Goal: Check status: Check status

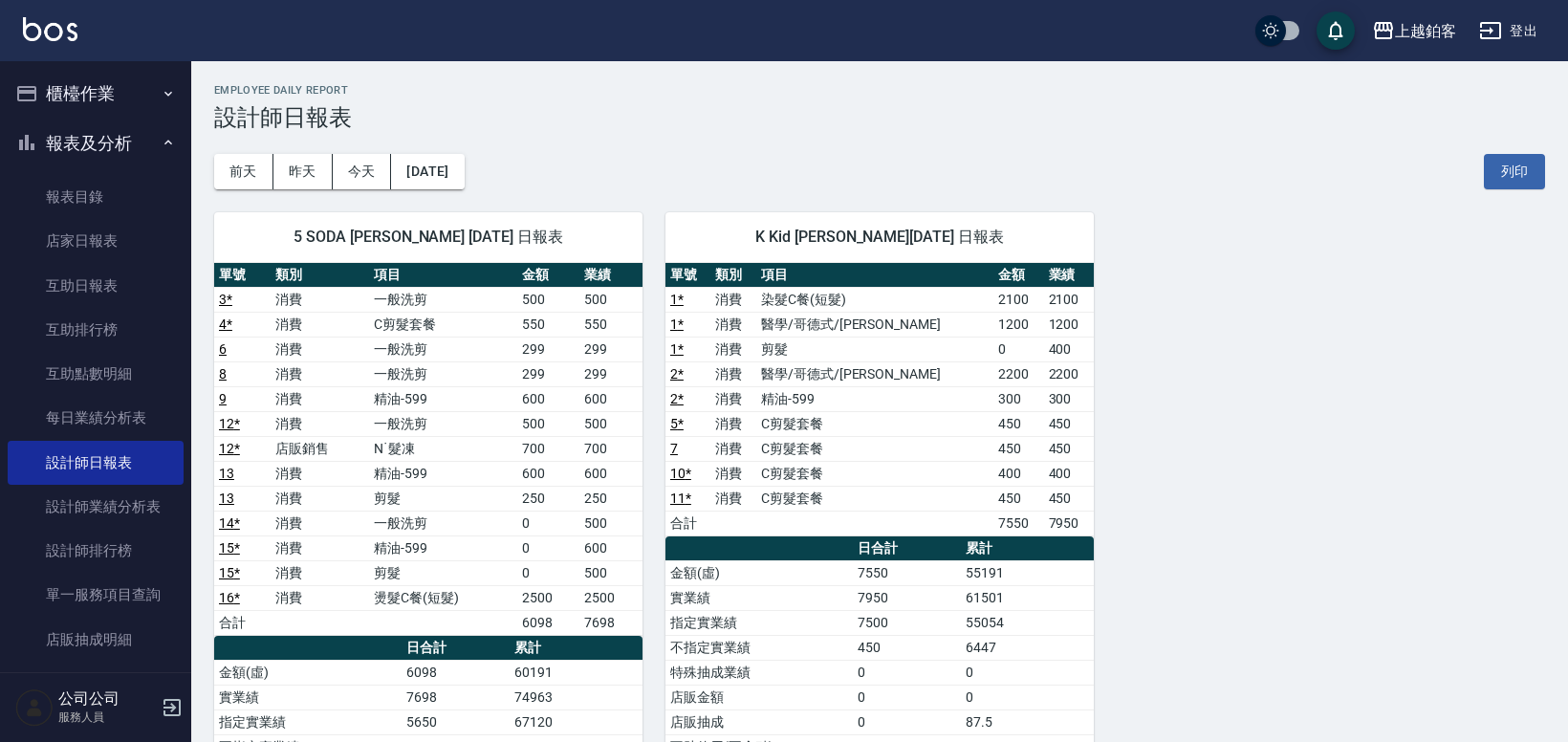
scroll to position [11, 0]
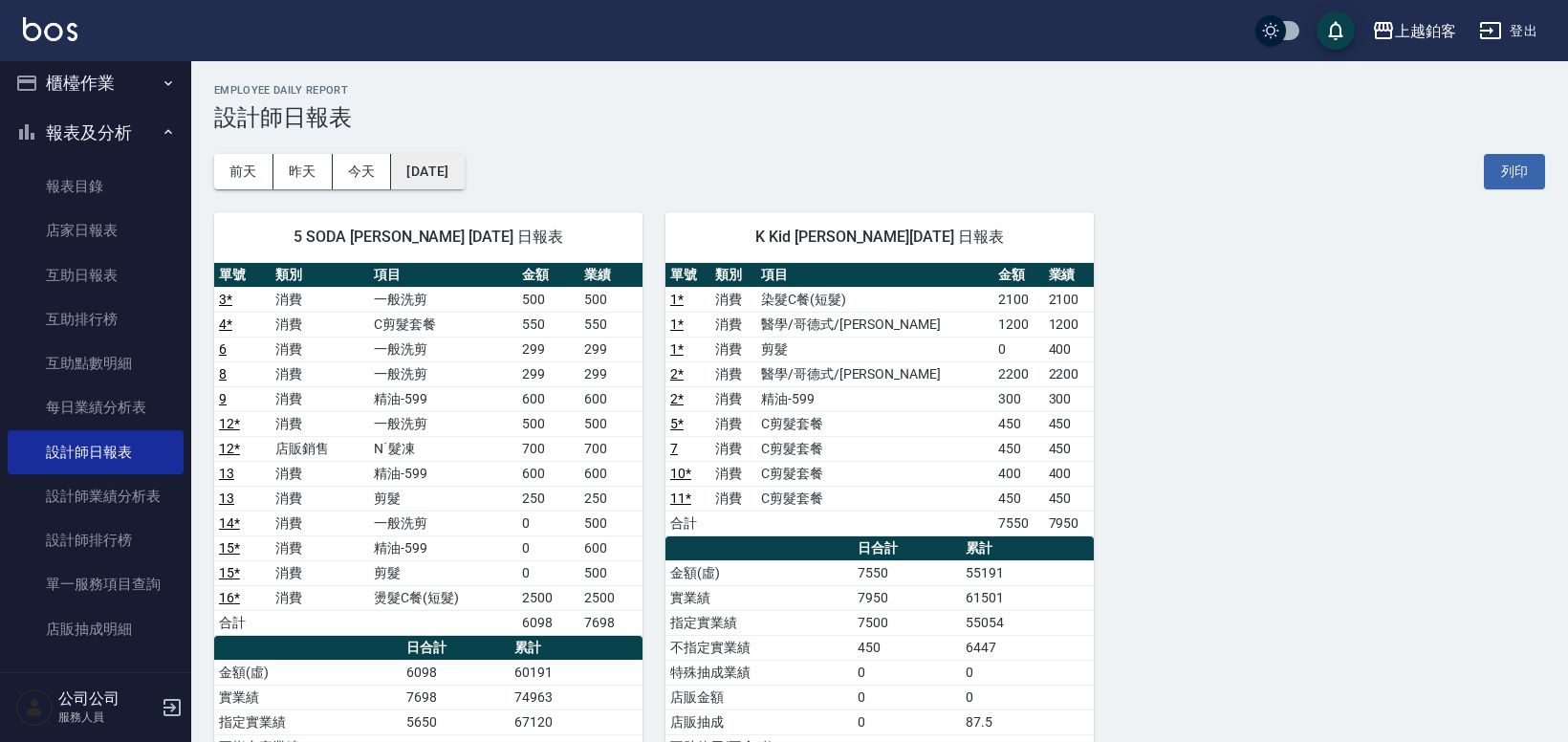
click at [450, 162] on button "[DATE]" at bounding box center [427, 172] width 72 height 36
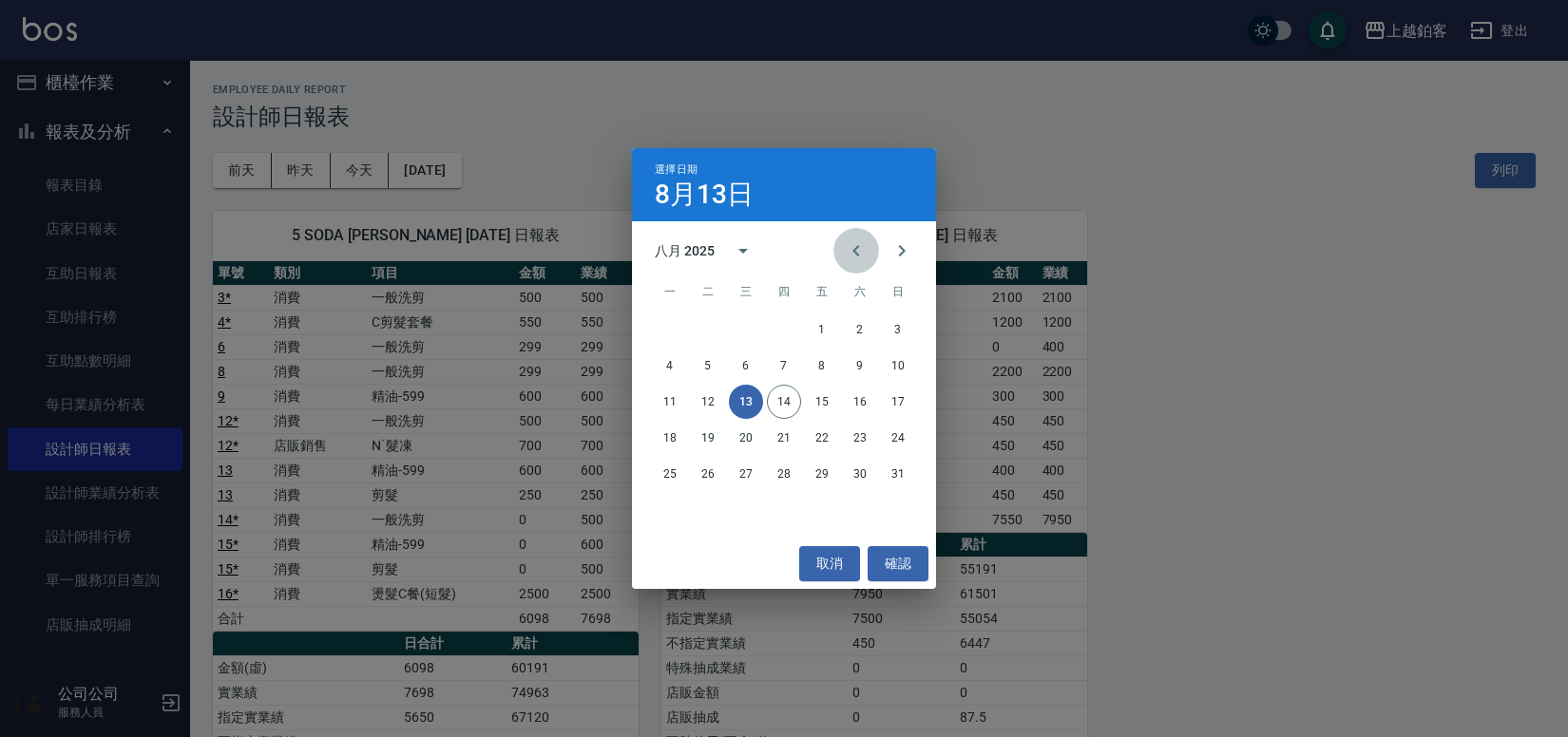
click at [849, 254] on icon "Previous month" at bounding box center [856, 251] width 23 height 23
click at [713, 329] on button "1" at bounding box center [708, 330] width 34 height 34
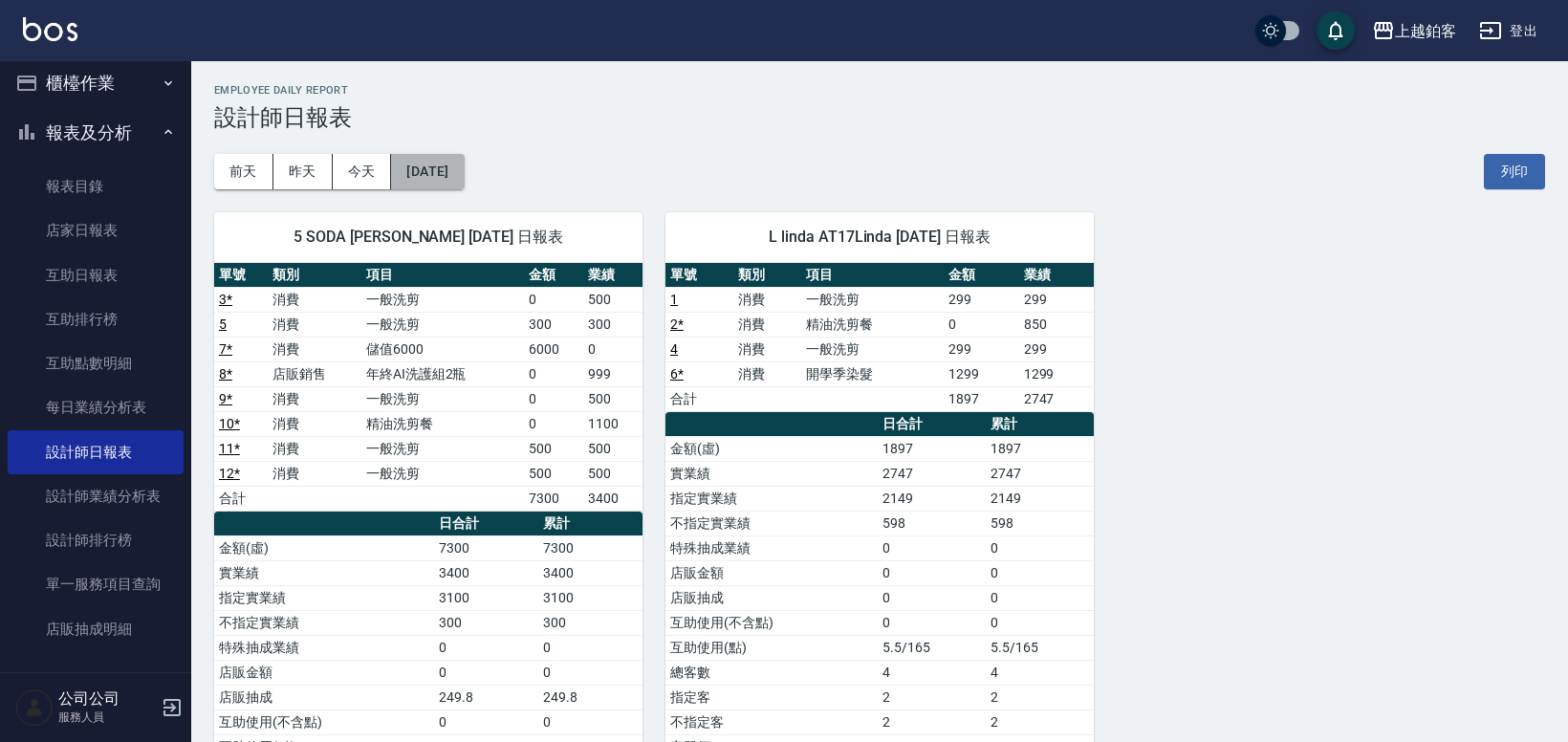
click at [463, 165] on button "[DATE]" at bounding box center [427, 172] width 72 height 36
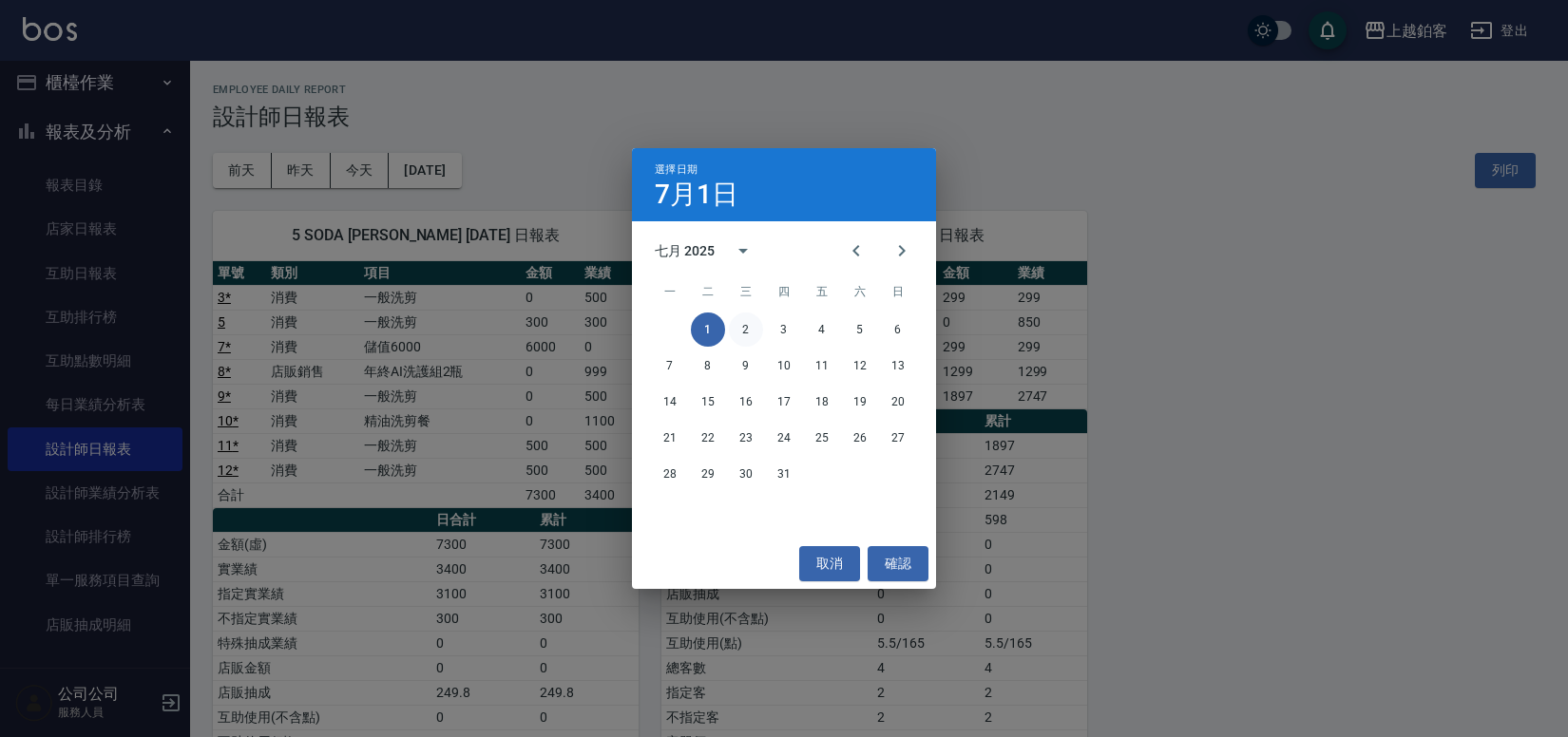
click at [739, 318] on button "2" at bounding box center [746, 330] width 34 height 34
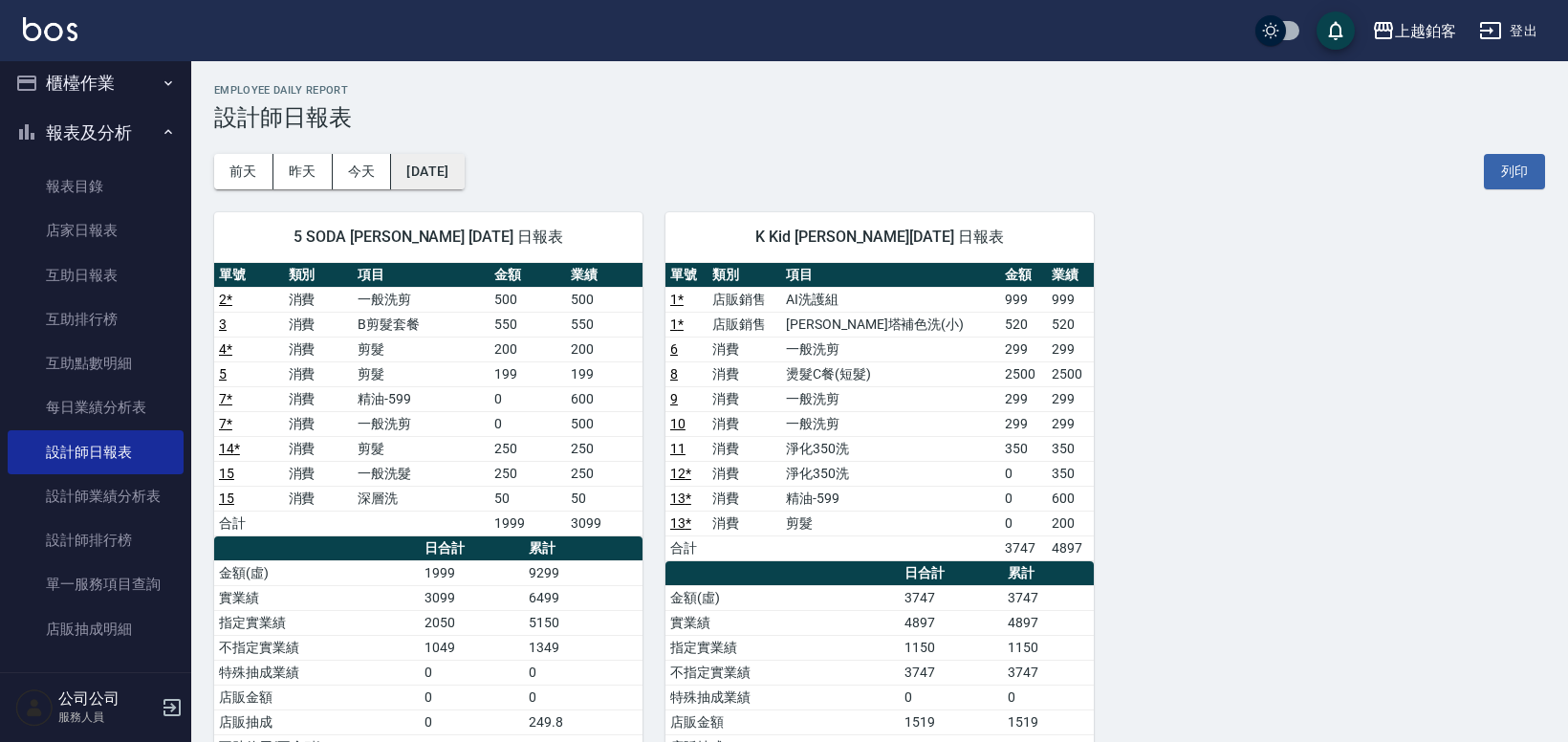
click at [458, 172] on button "[DATE]" at bounding box center [427, 172] width 72 height 36
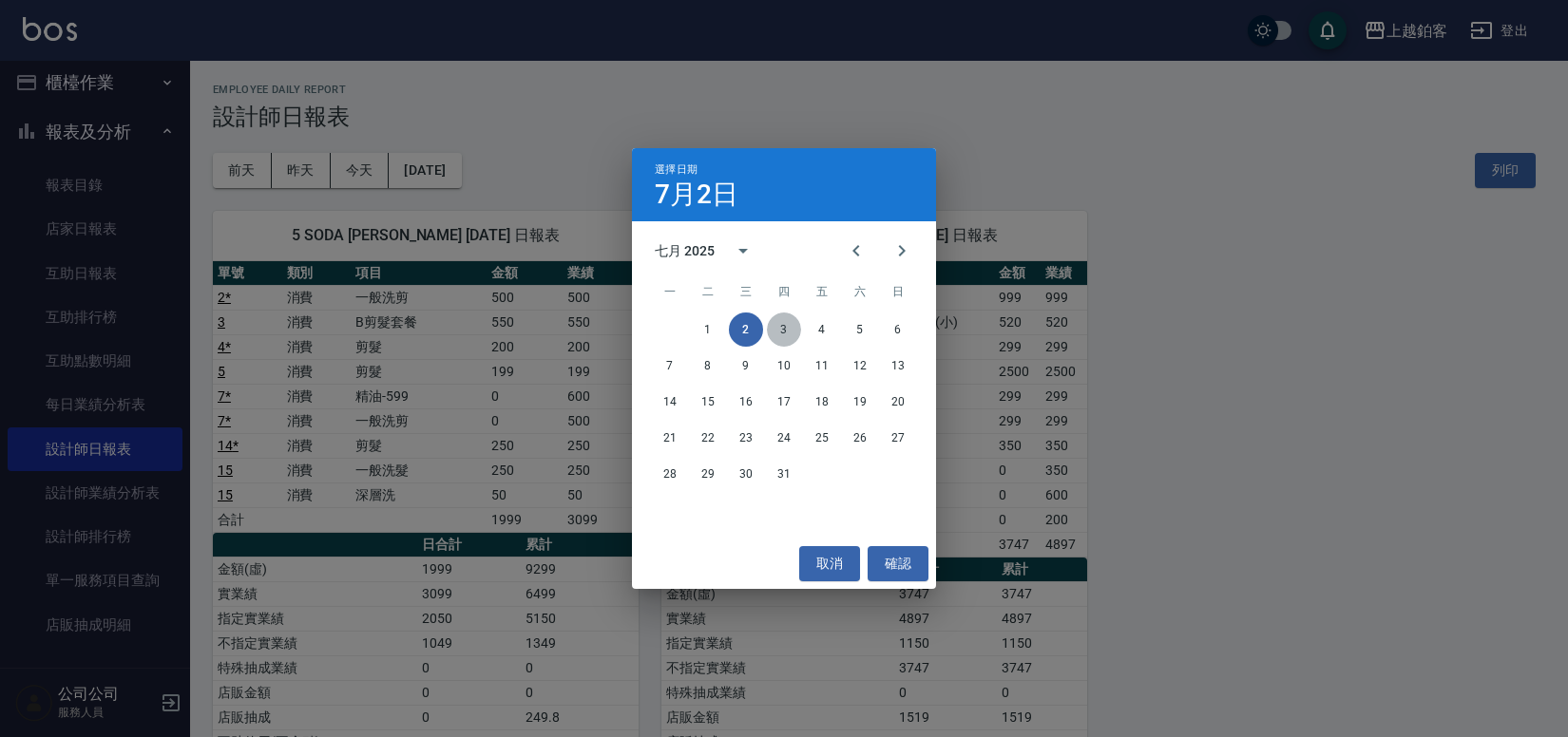
click at [778, 332] on button "3" at bounding box center [784, 330] width 34 height 34
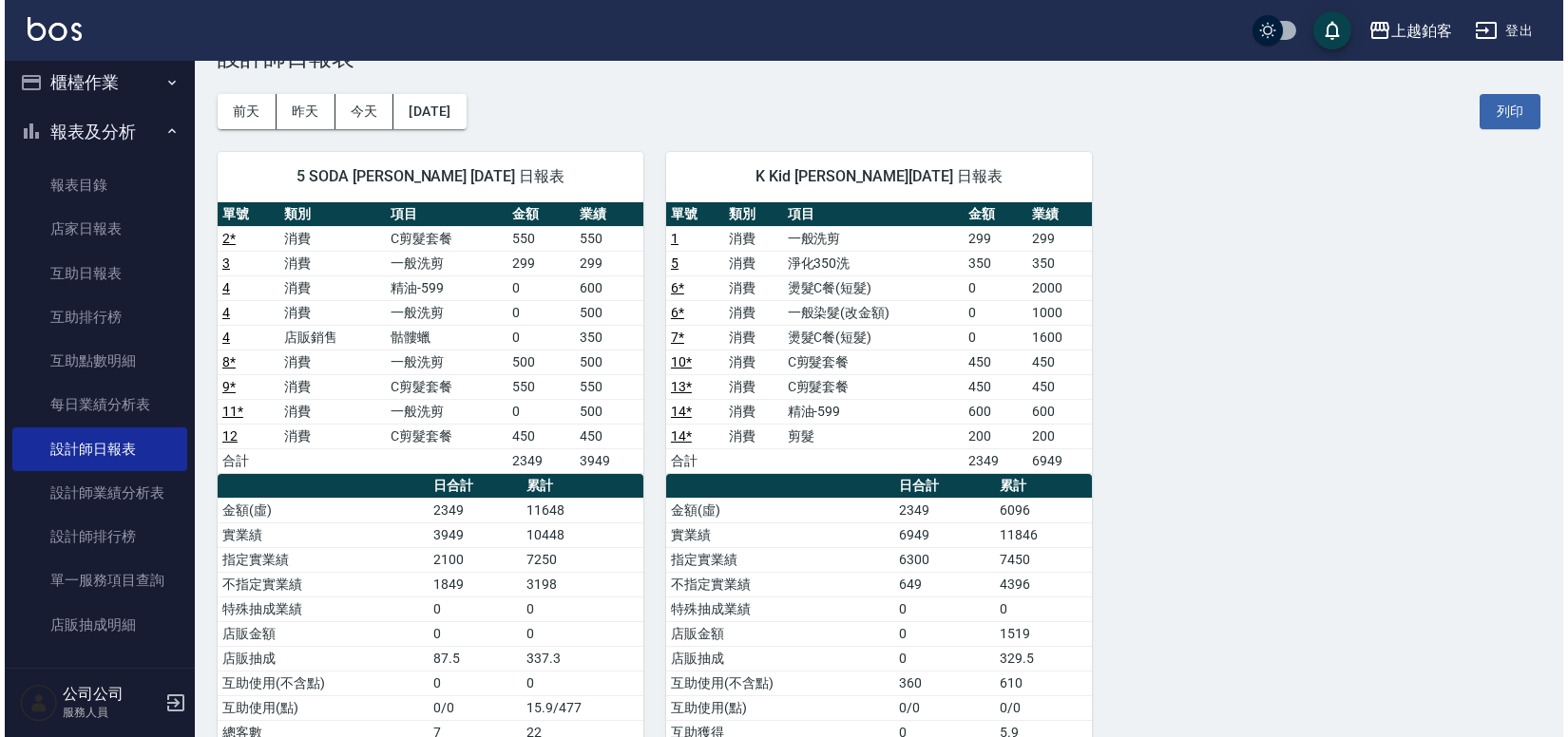
scroll to position [56, 0]
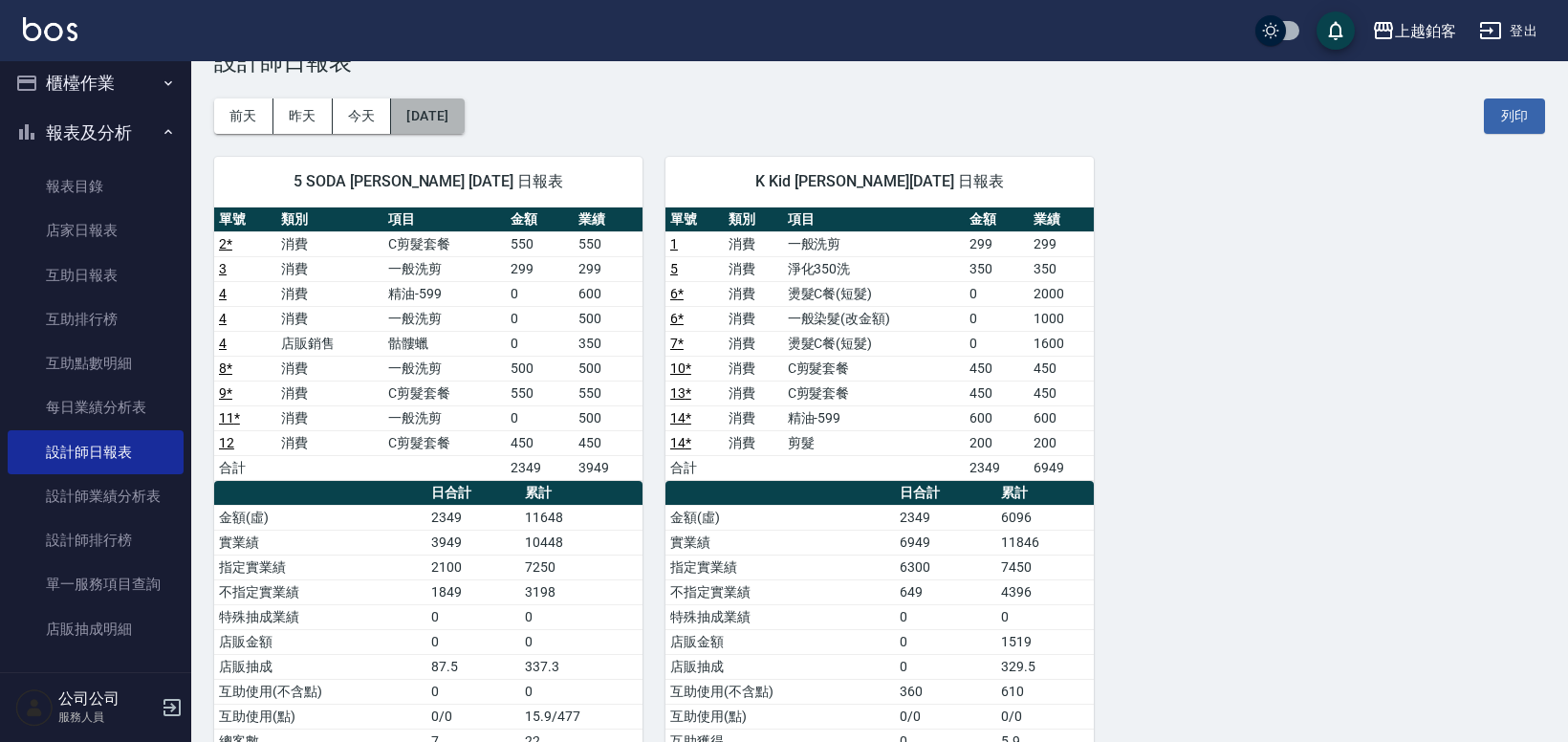
click at [442, 121] on button "[DATE]" at bounding box center [427, 116] width 72 height 36
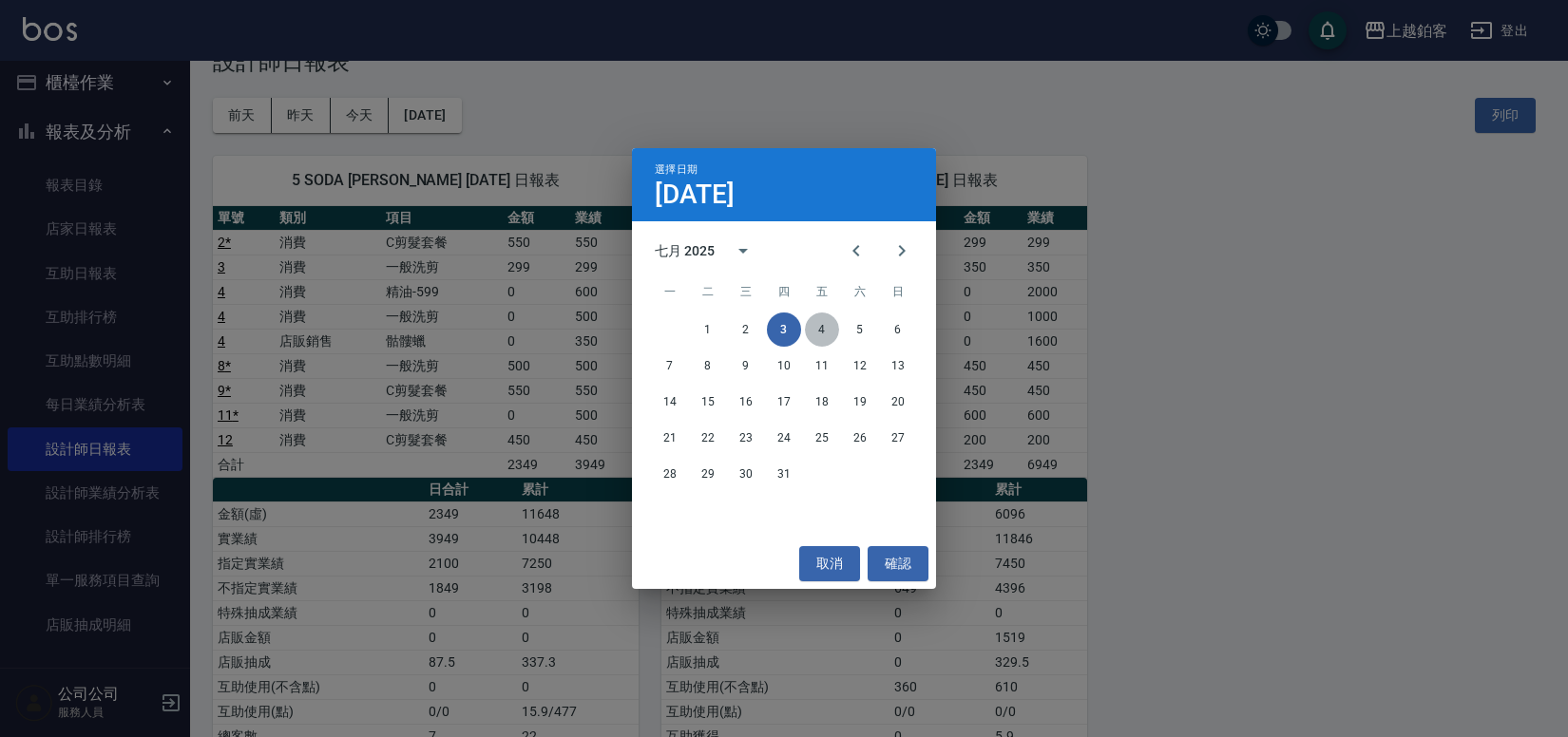
click at [812, 320] on button "4" at bounding box center [822, 330] width 34 height 34
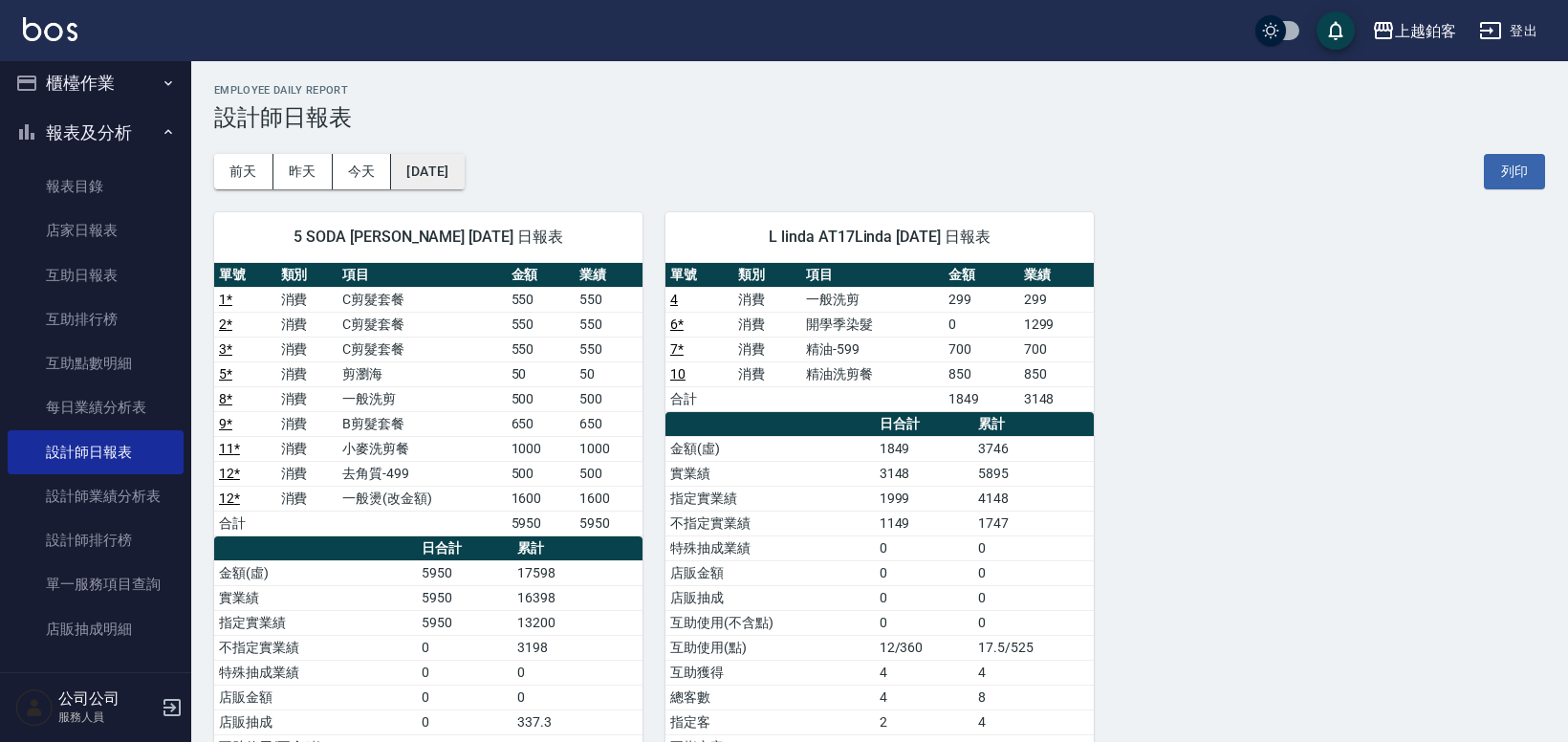
click at [462, 180] on button "[DATE]" at bounding box center [427, 172] width 72 height 36
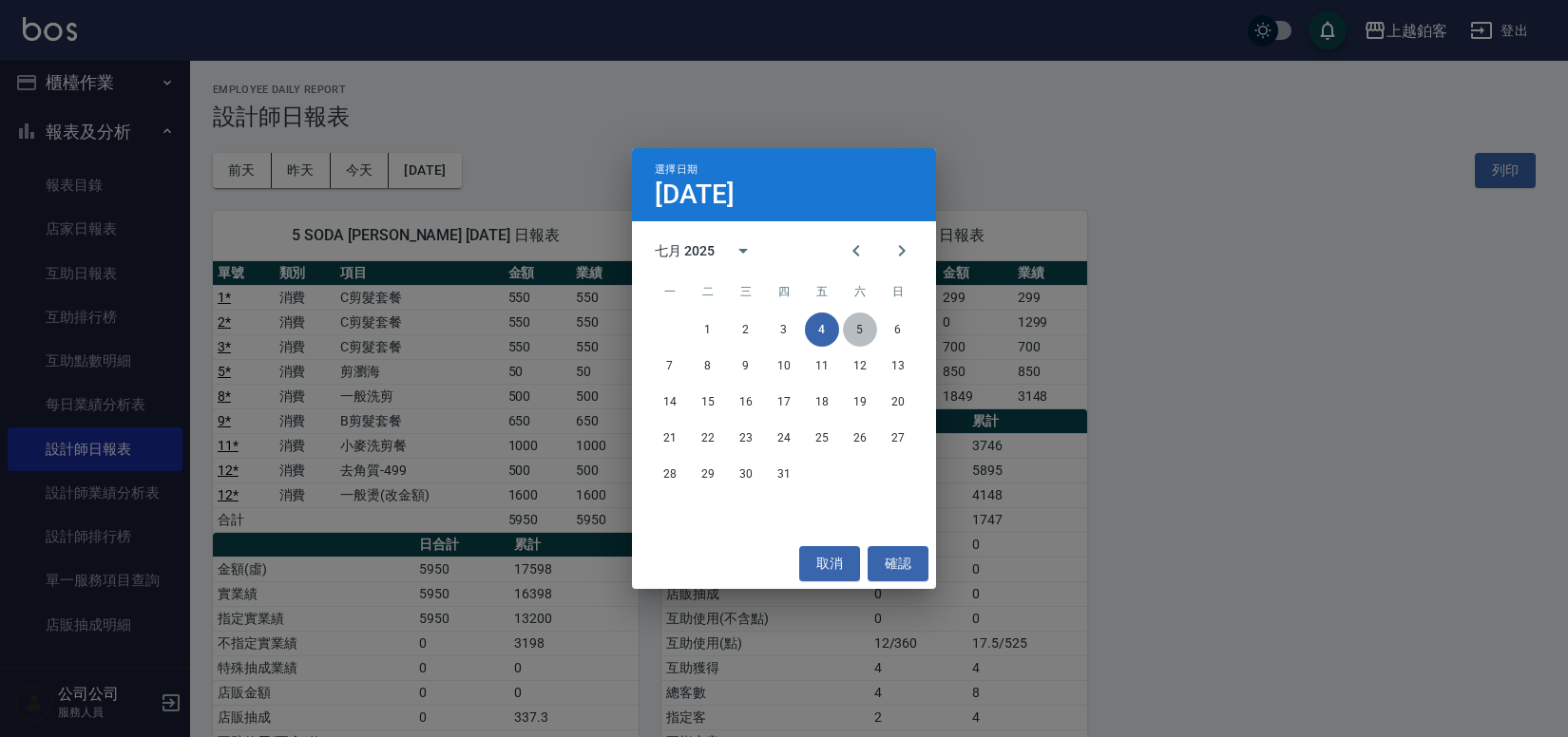
click at [861, 328] on button "5" at bounding box center [860, 330] width 34 height 34
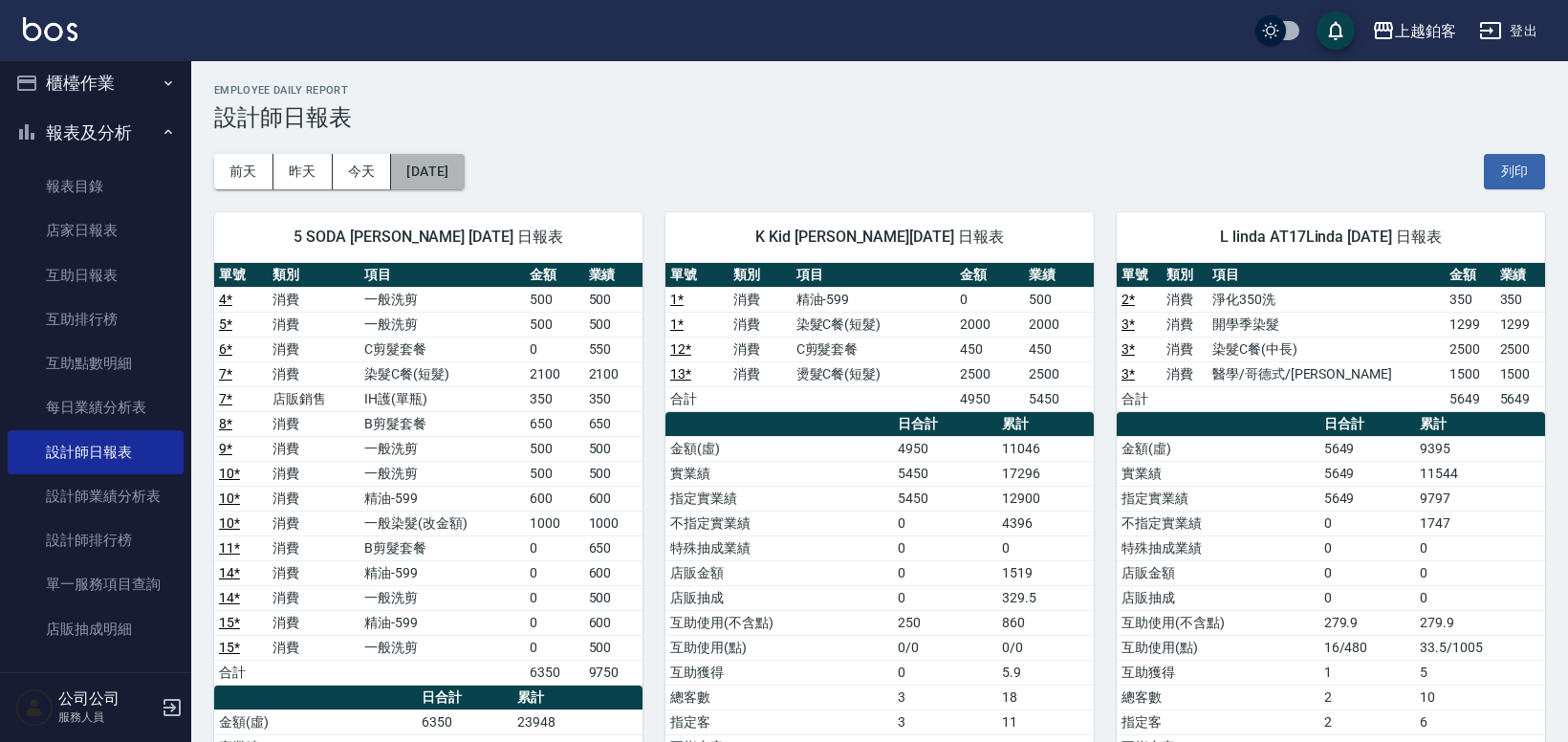
click at [445, 162] on button "[DATE]" at bounding box center [427, 172] width 72 height 36
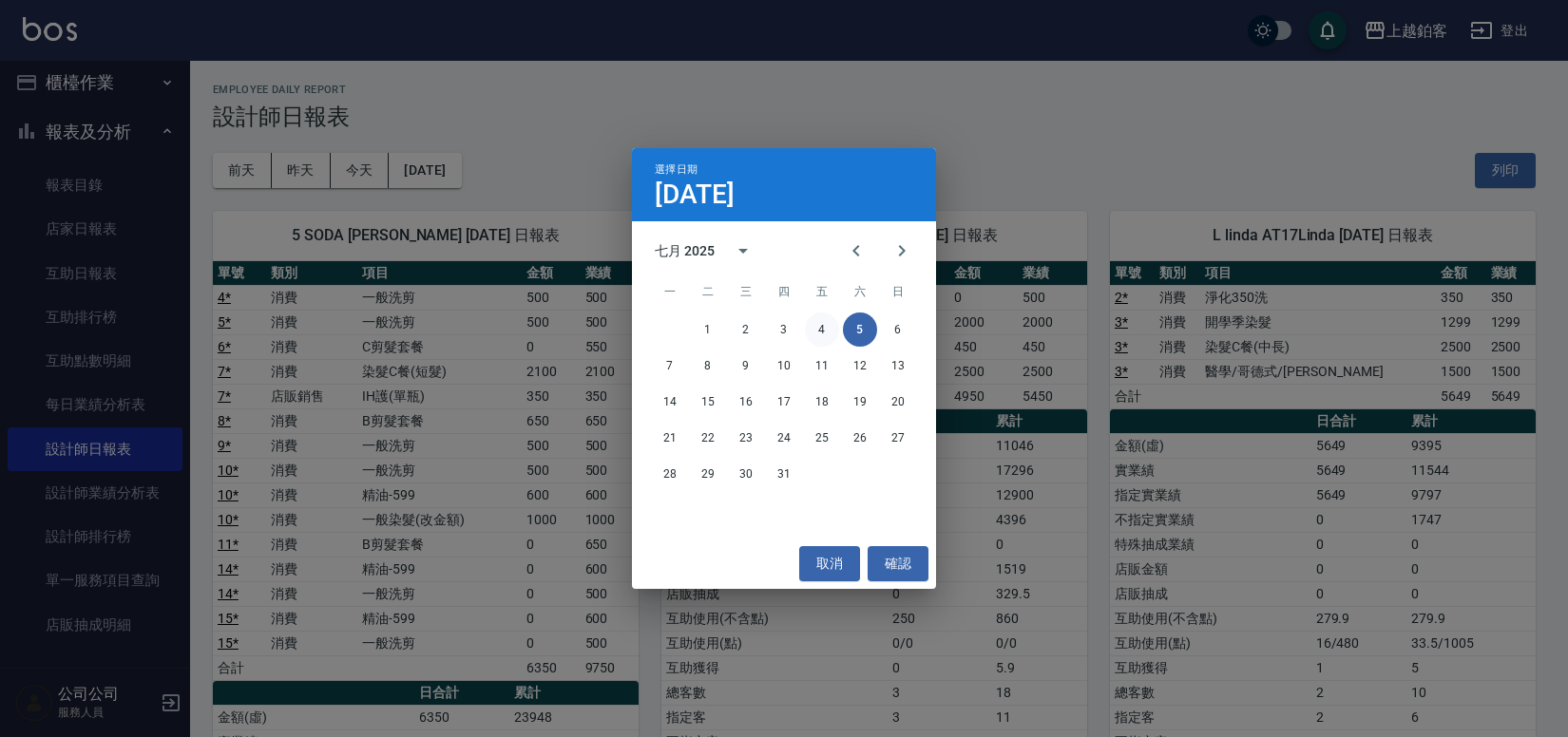
click at [818, 329] on button "4" at bounding box center [822, 330] width 34 height 34
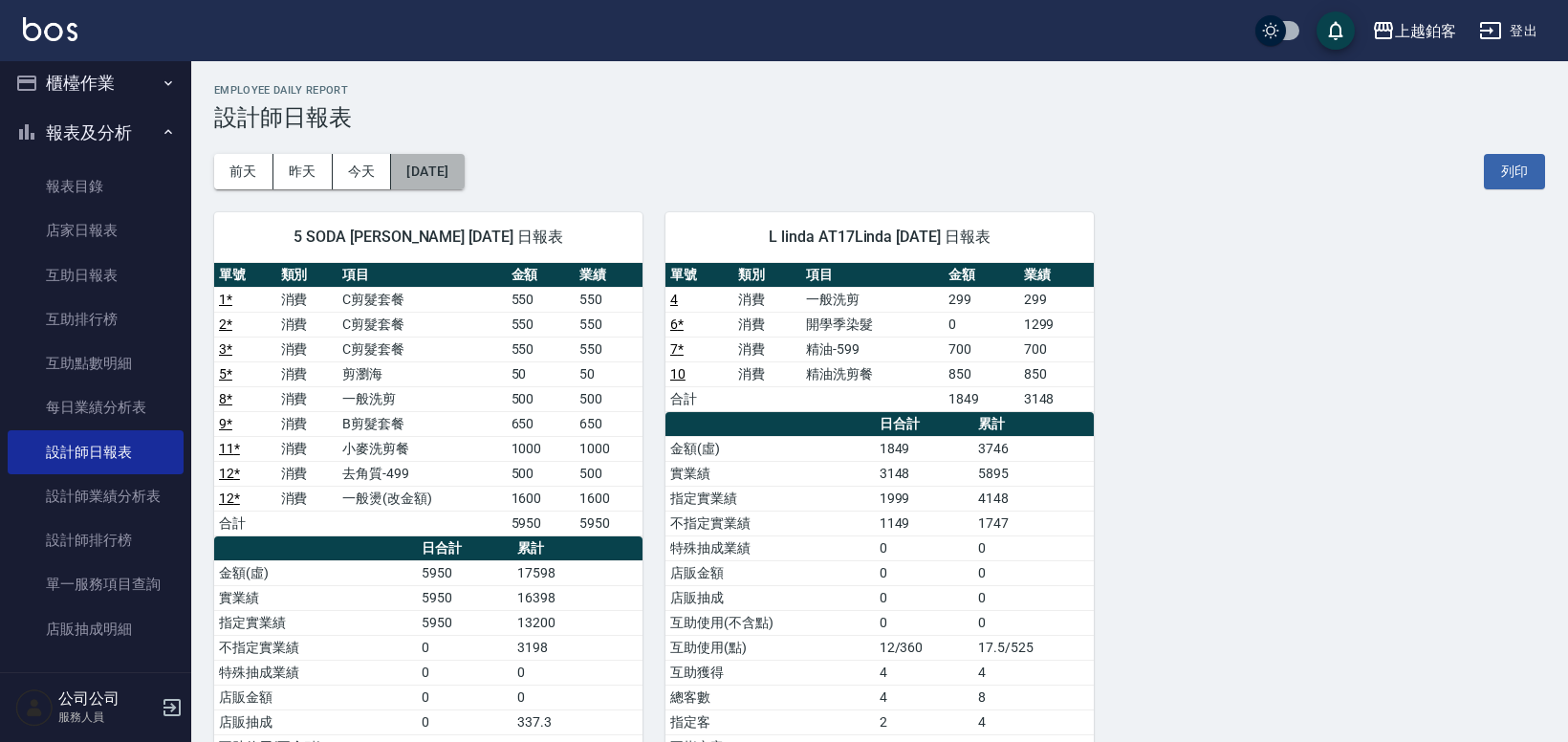
click at [463, 171] on button "[DATE]" at bounding box center [427, 172] width 72 height 36
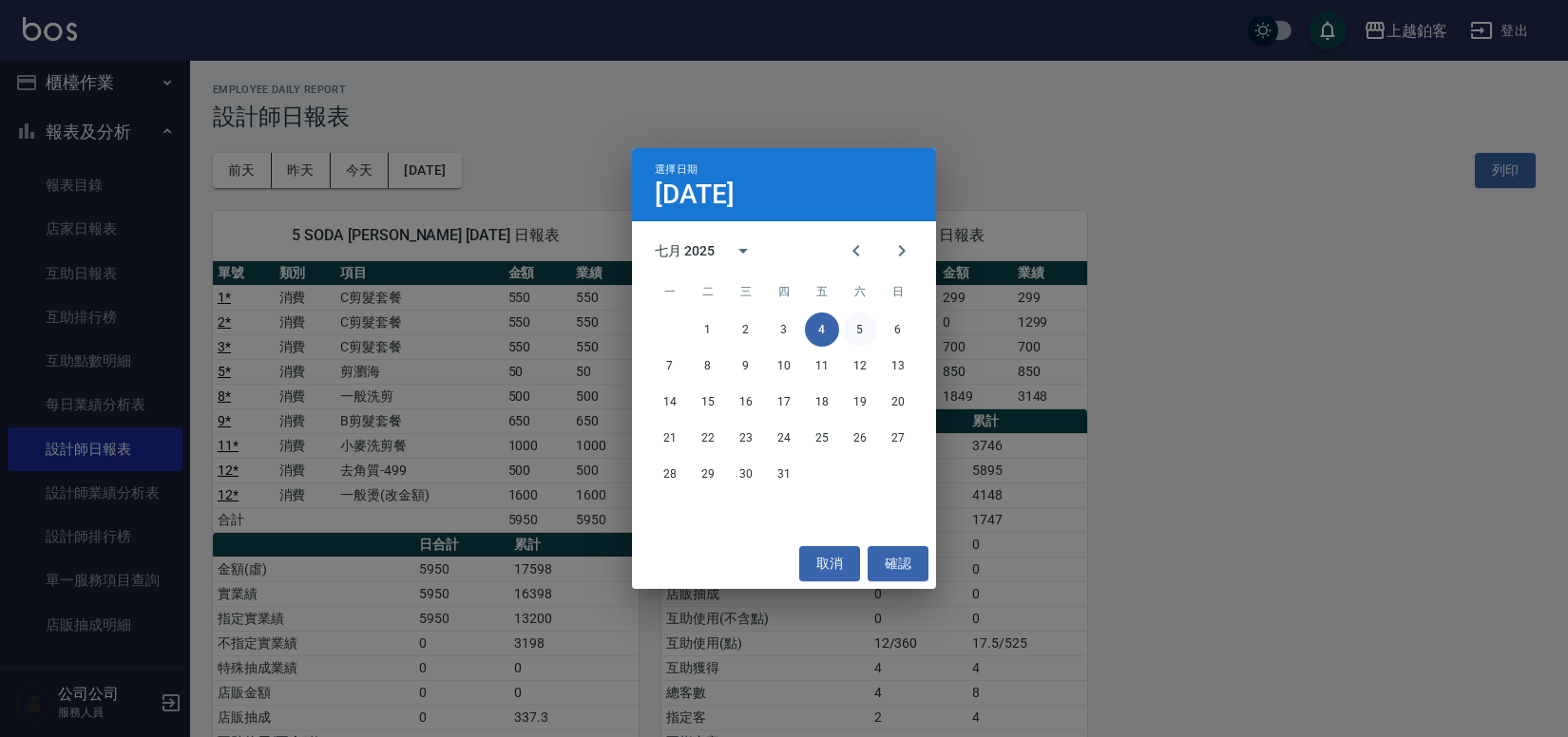
click at [852, 331] on button "5" at bounding box center [860, 330] width 34 height 34
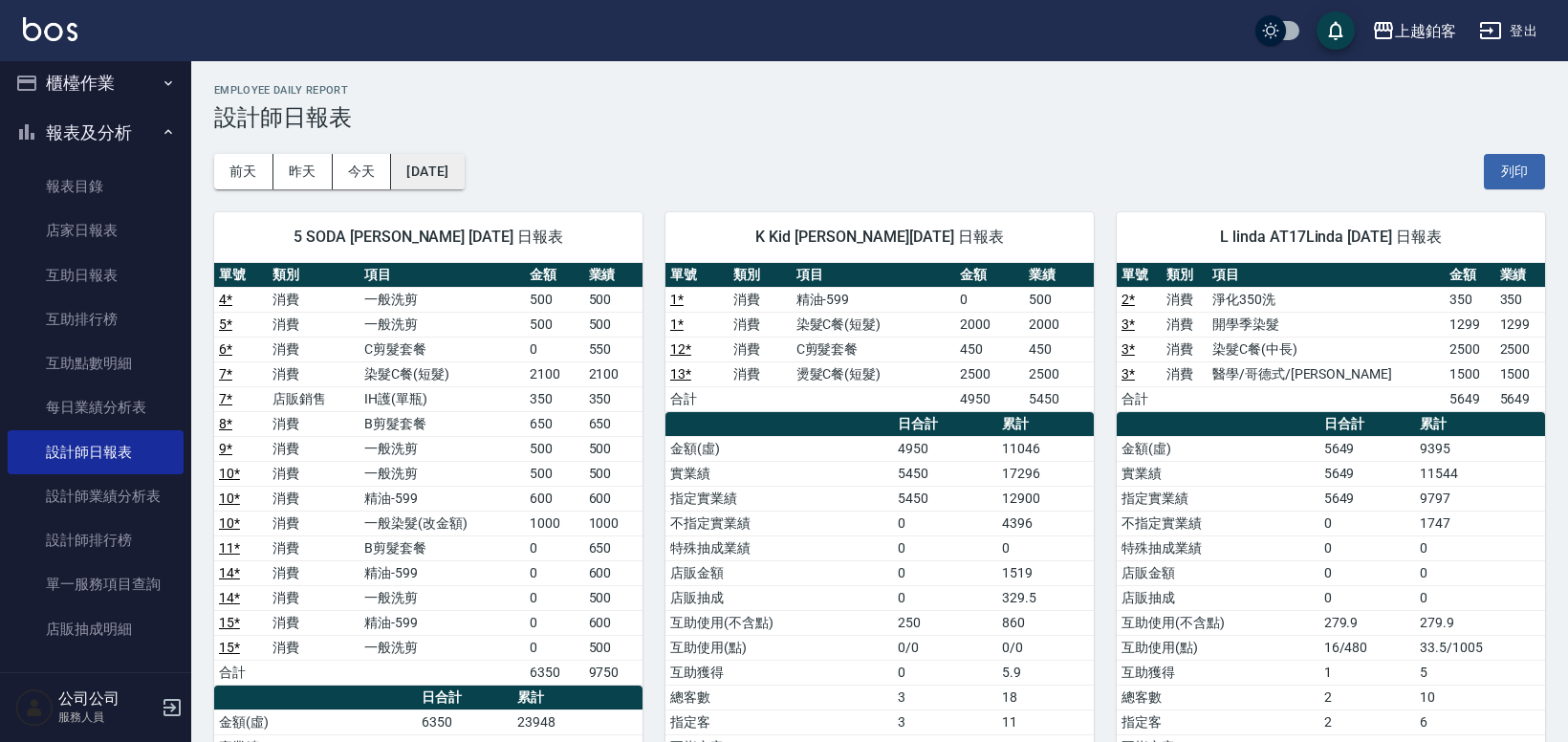
click at [456, 185] on button "[DATE]" at bounding box center [427, 172] width 72 height 36
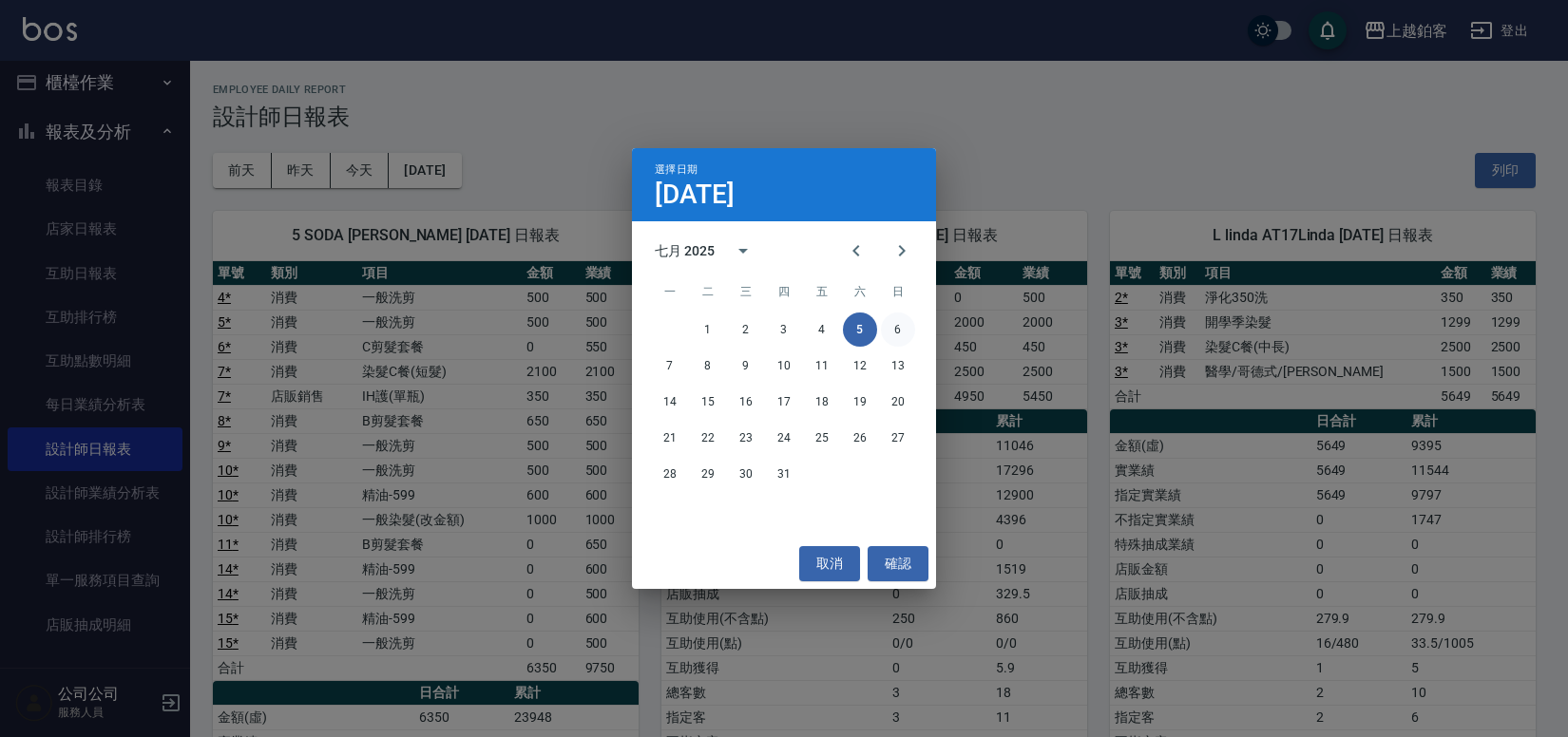
click at [901, 332] on button "6" at bounding box center [898, 330] width 34 height 34
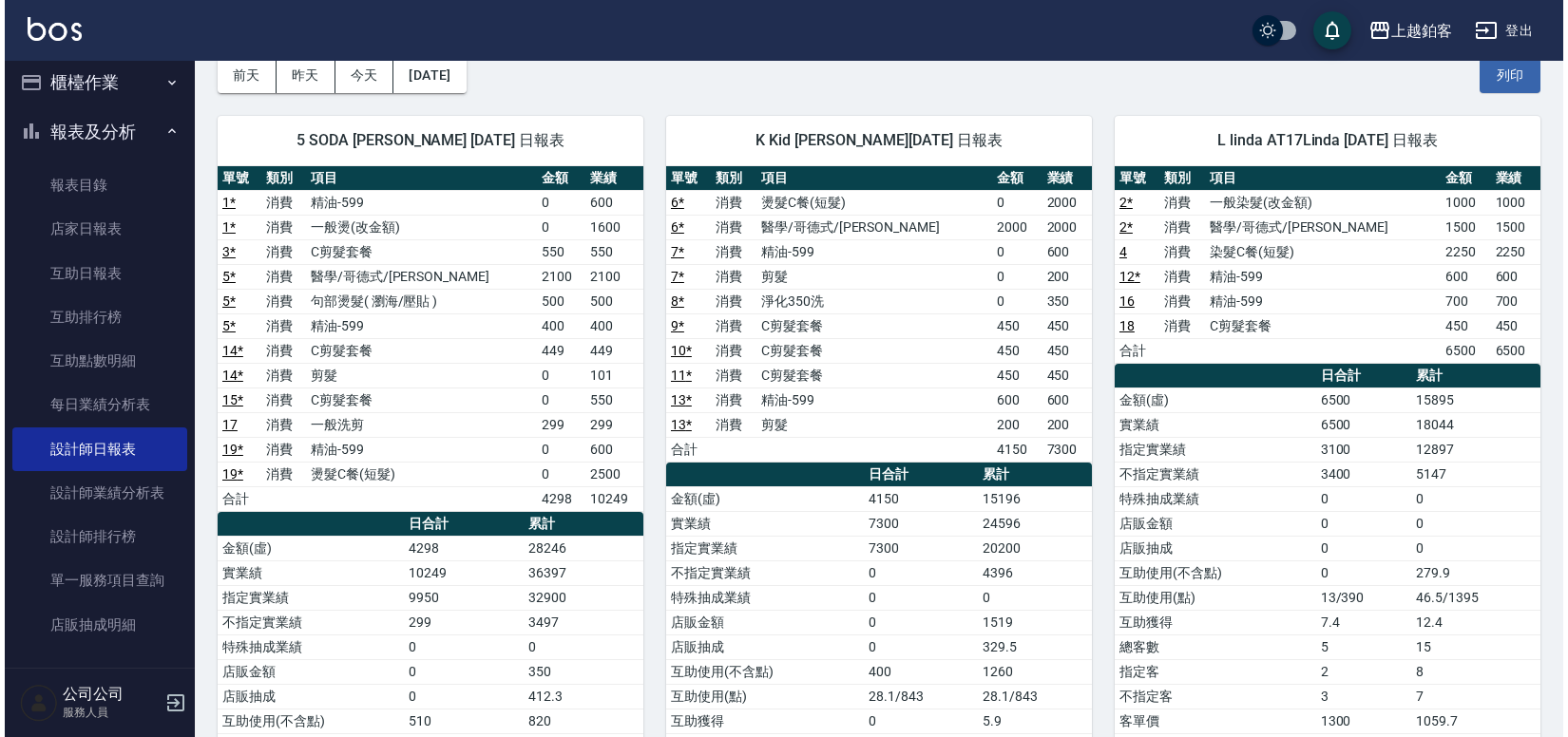
scroll to position [100, 0]
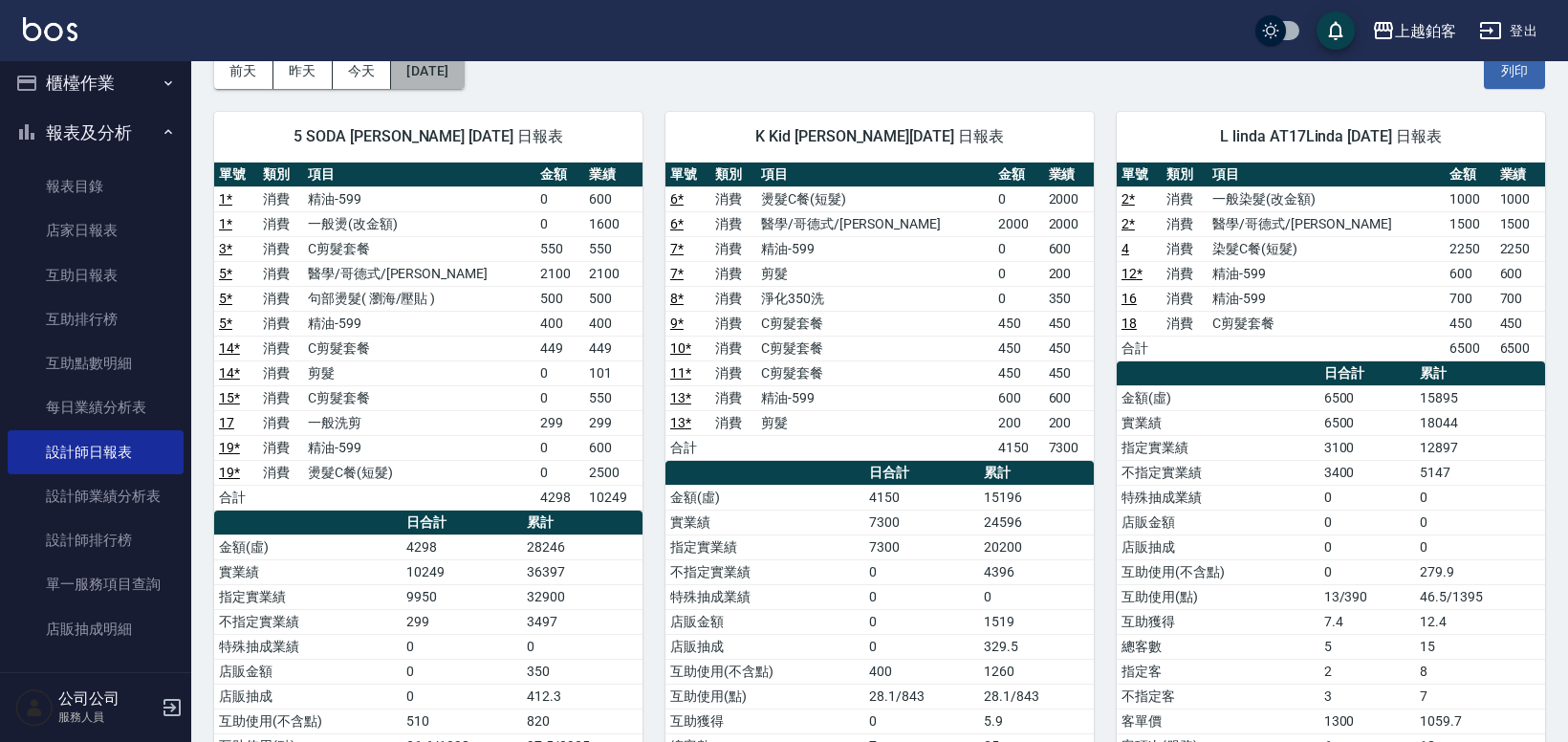
click at [461, 78] on button "[DATE]" at bounding box center [427, 71] width 72 height 36
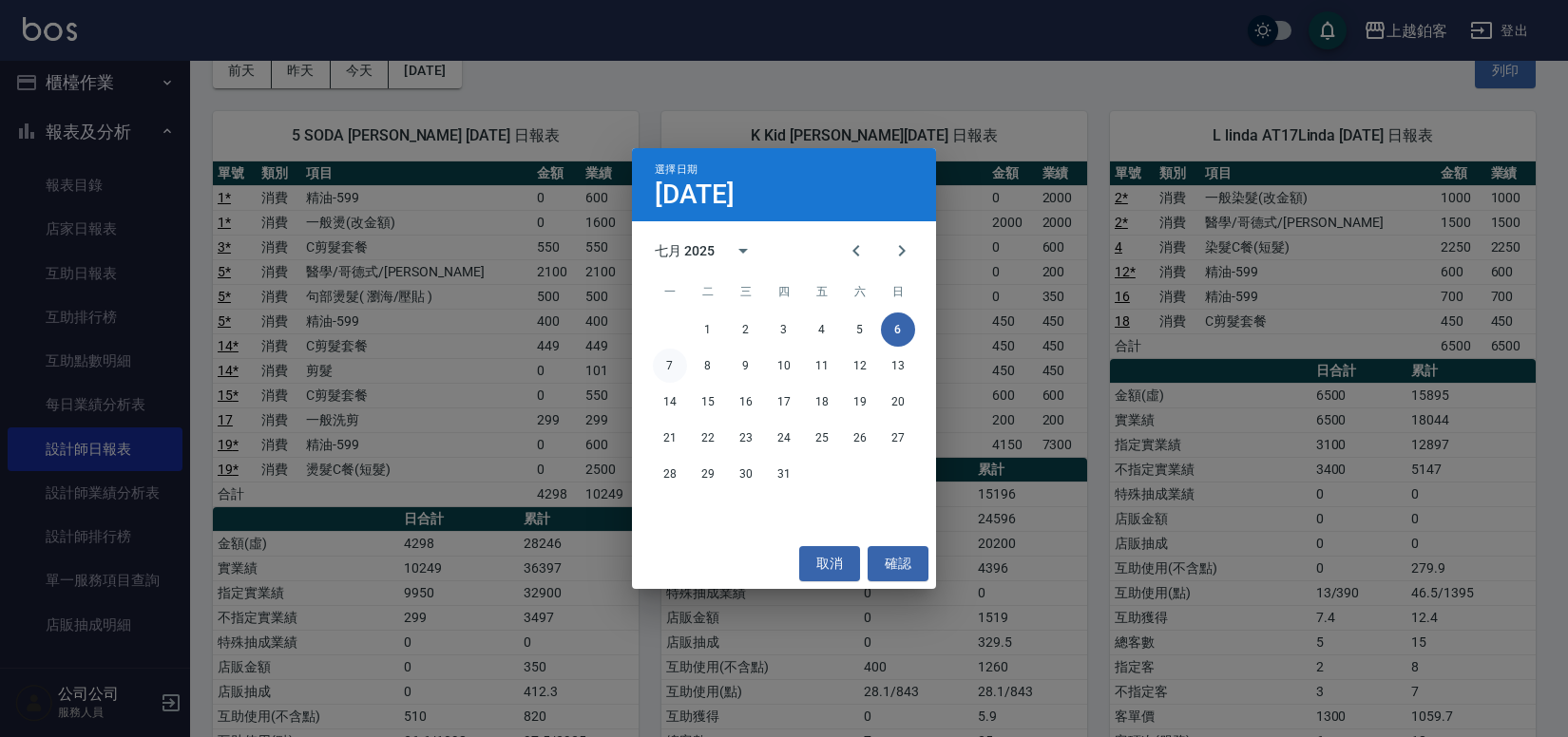
click at [675, 363] on button "7" at bounding box center [670, 366] width 34 height 34
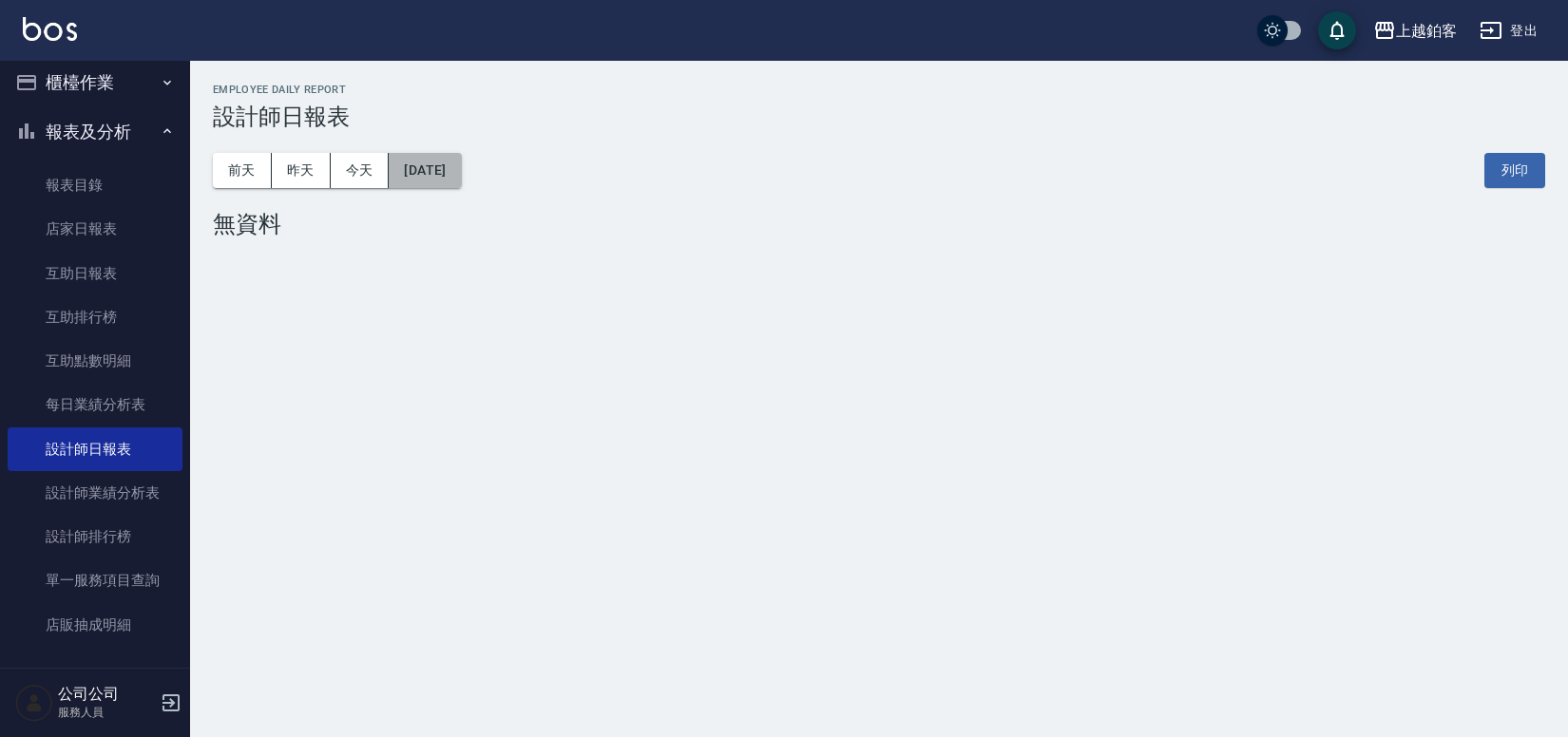
click at [443, 182] on button "[DATE]" at bounding box center [424, 170] width 72 height 35
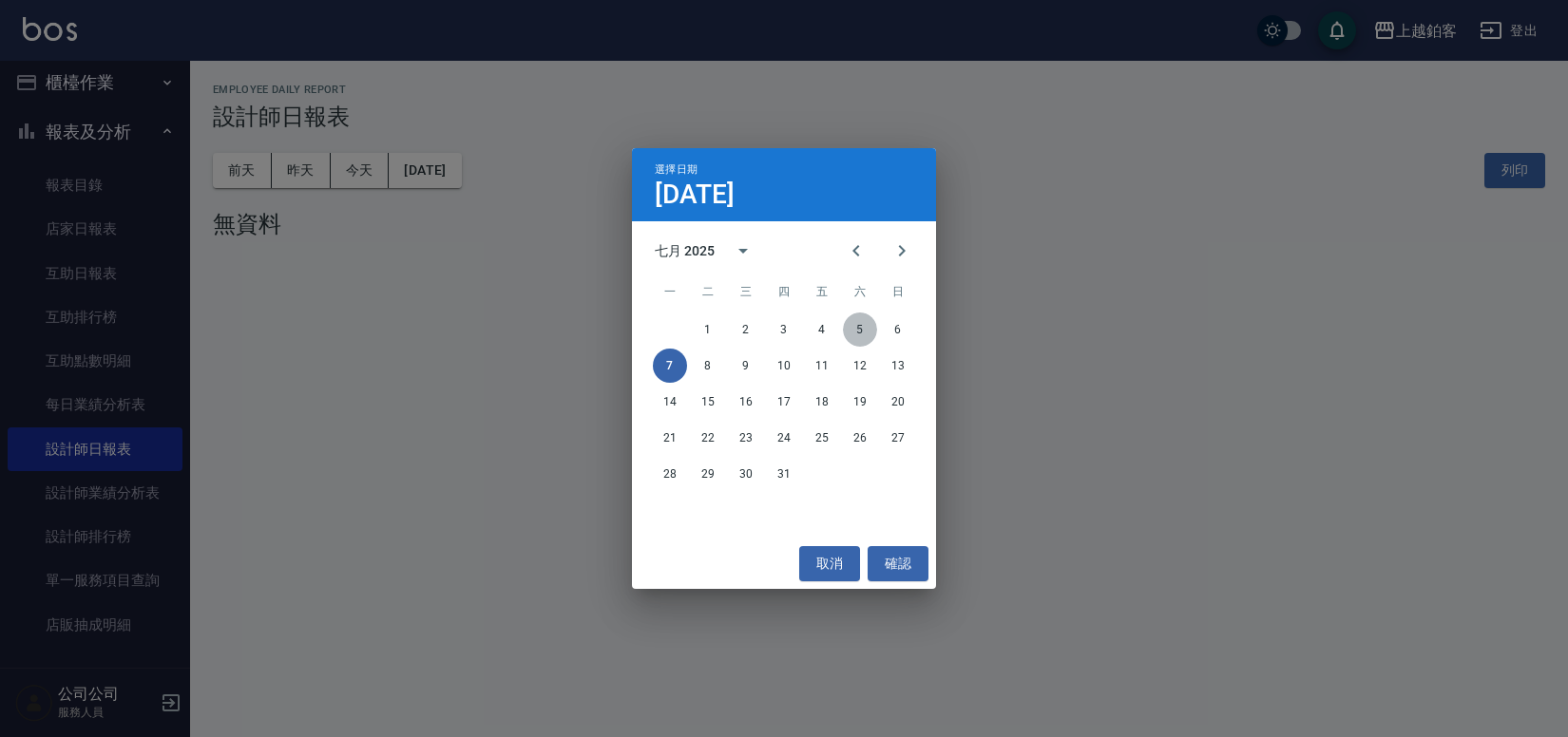
click at [852, 325] on button "5" at bounding box center [860, 330] width 34 height 34
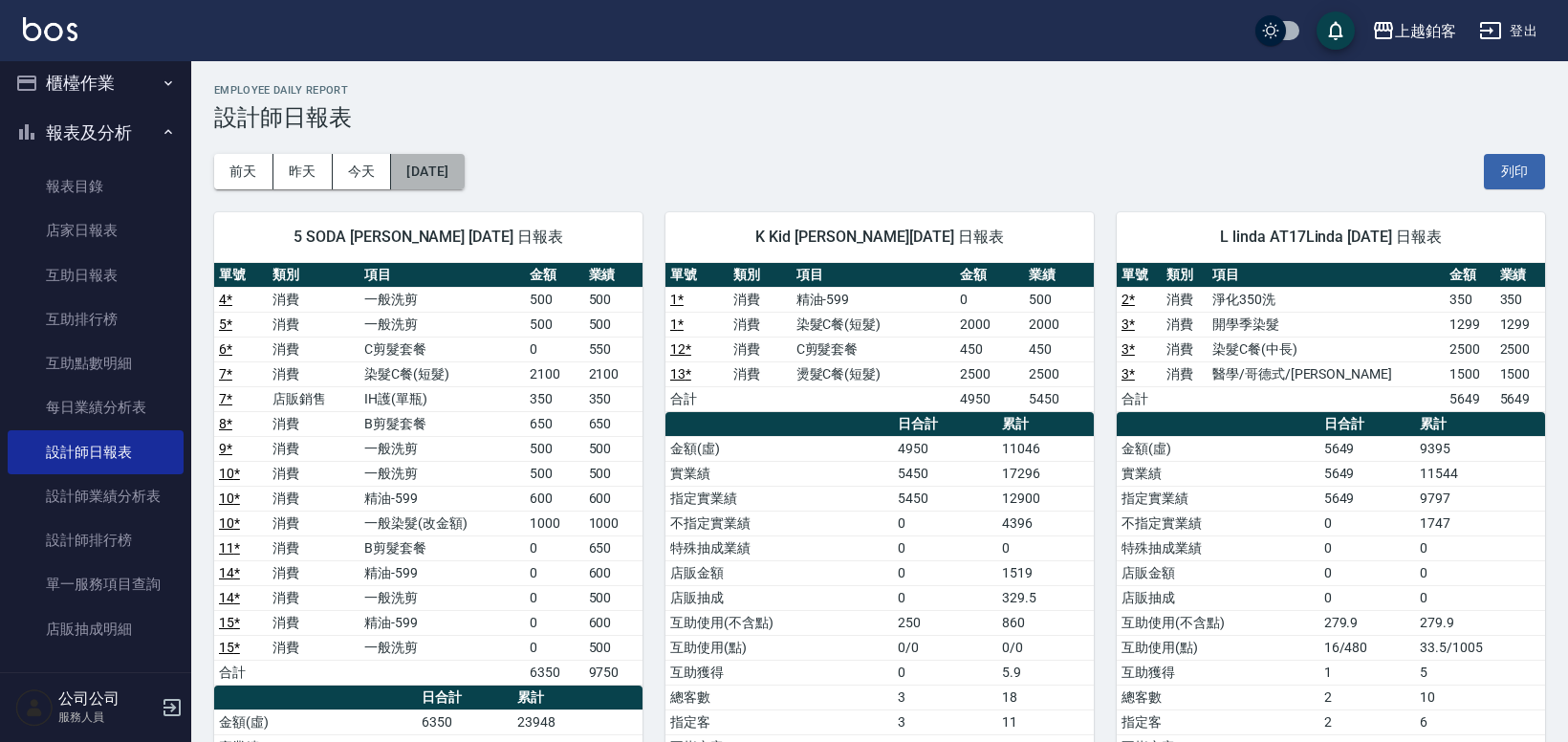
click at [422, 162] on button "[DATE]" at bounding box center [427, 172] width 72 height 36
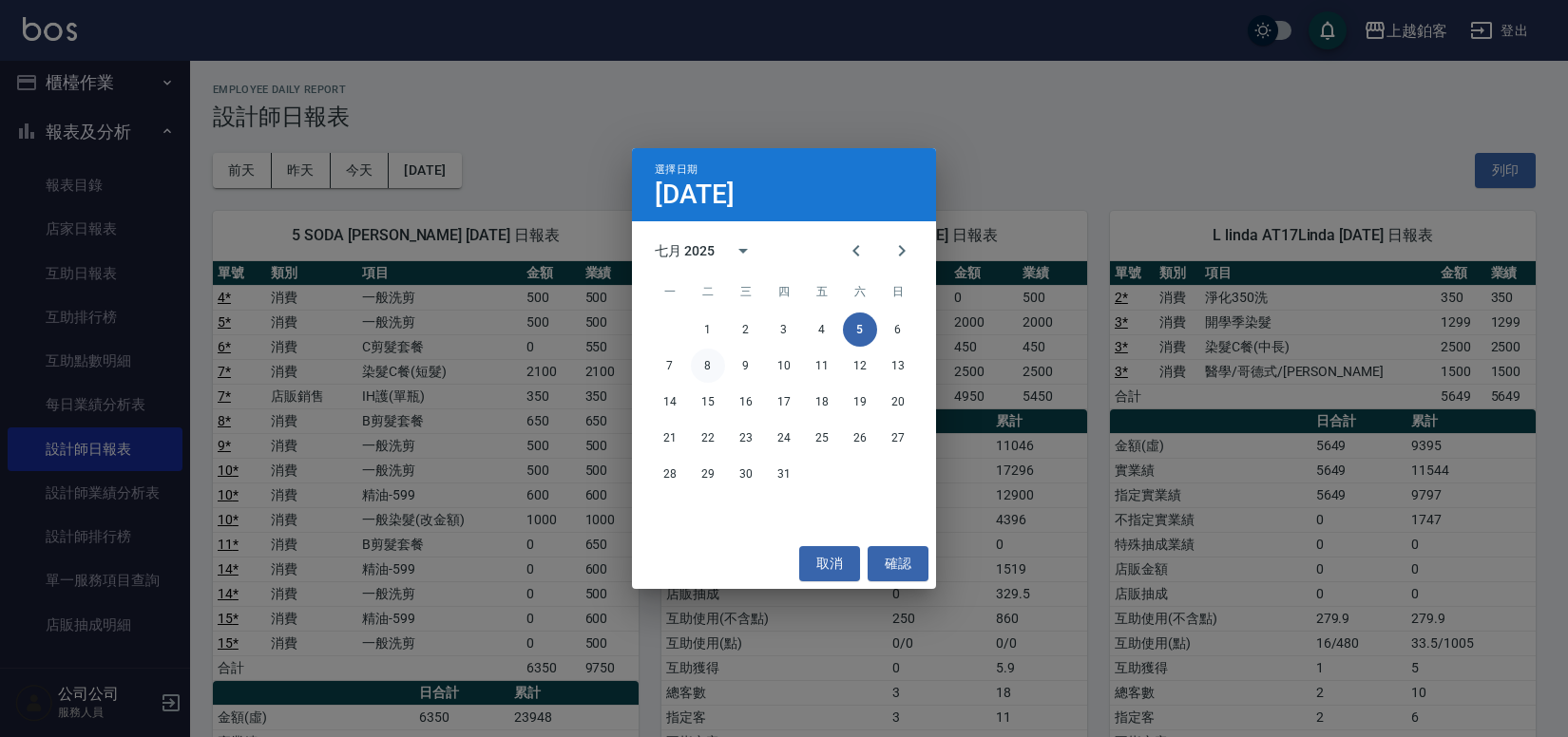
click at [697, 370] on button "8" at bounding box center [708, 366] width 34 height 34
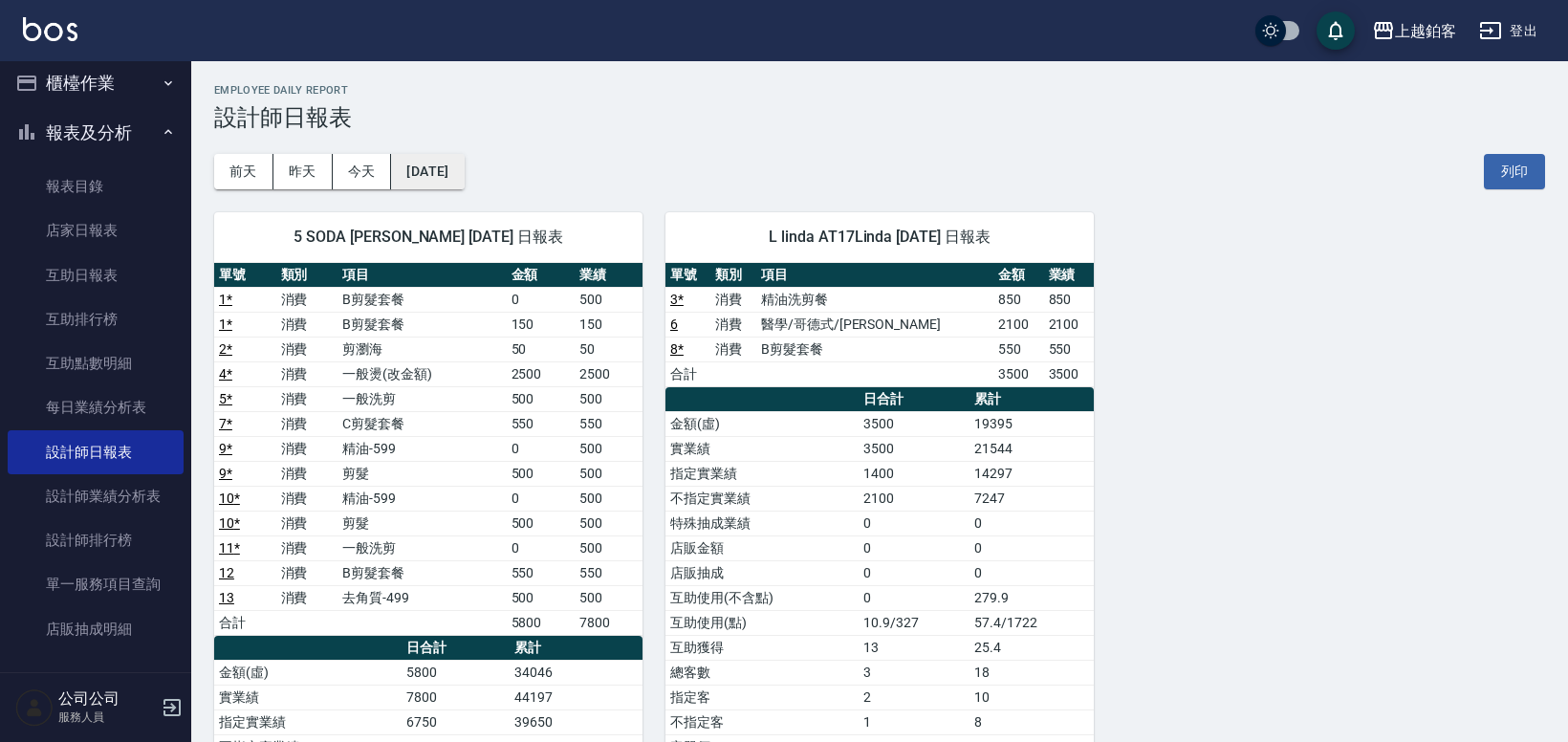
click at [422, 177] on button "[DATE]" at bounding box center [427, 172] width 72 height 36
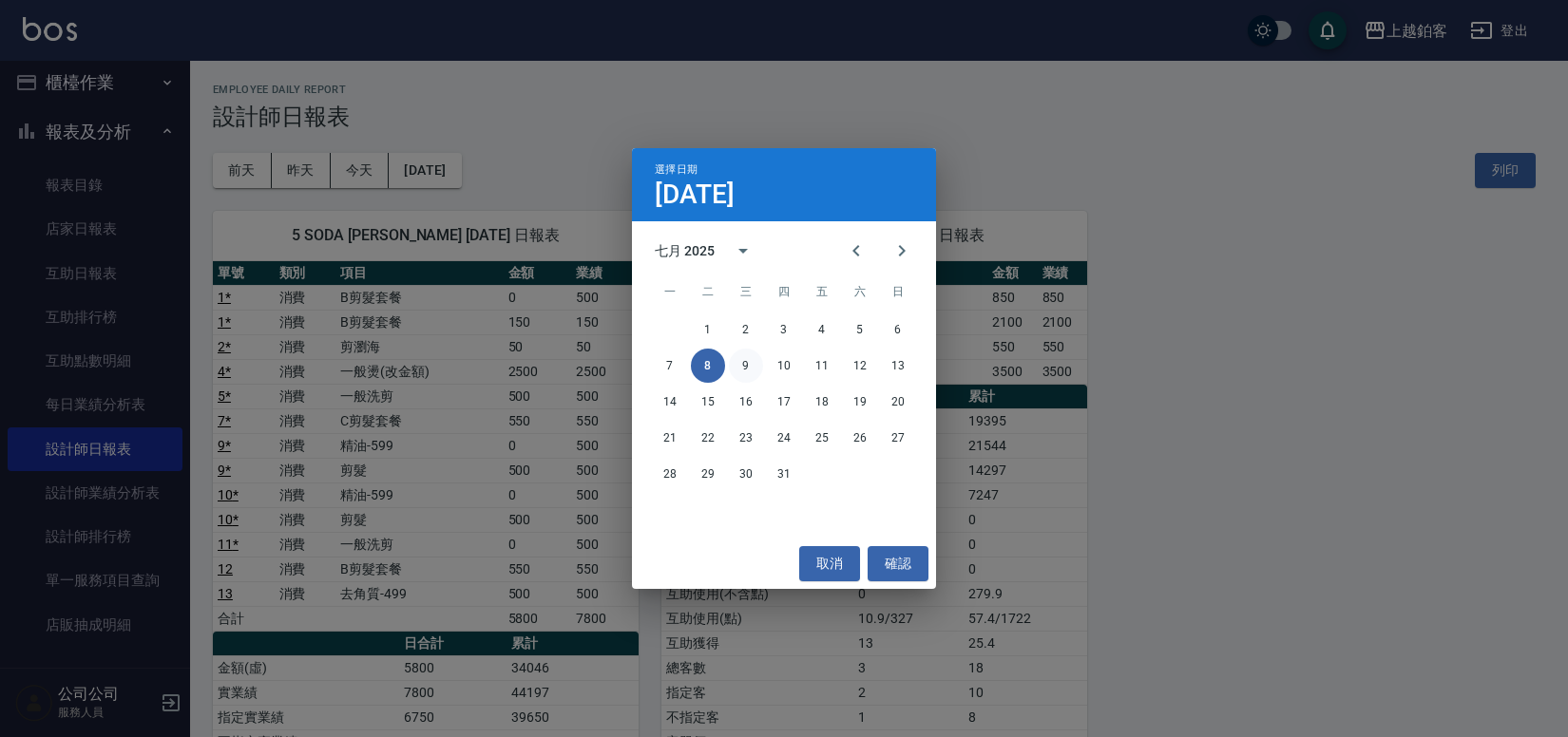
click at [749, 357] on button "9" at bounding box center [746, 366] width 34 height 34
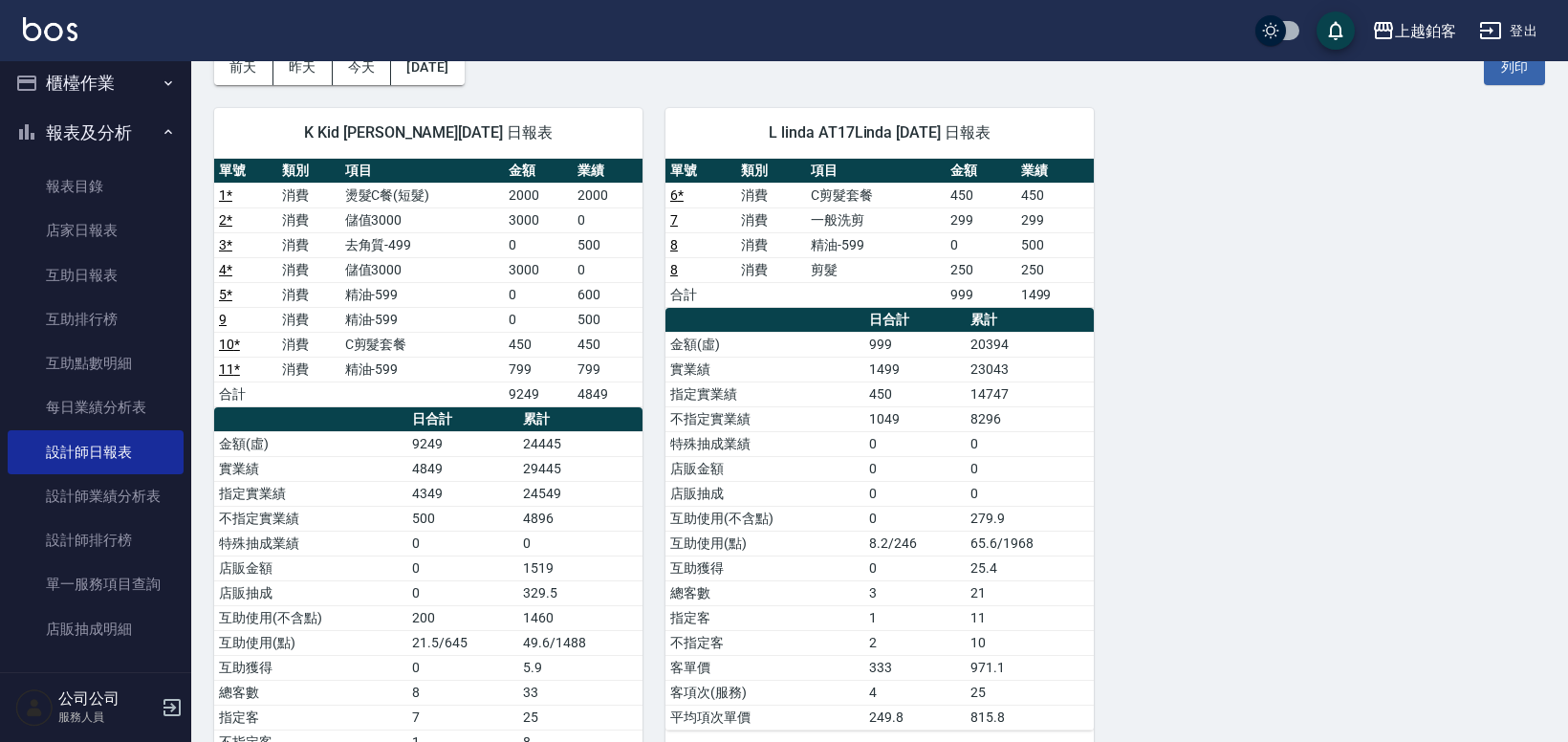
scroll to position [111, 0]
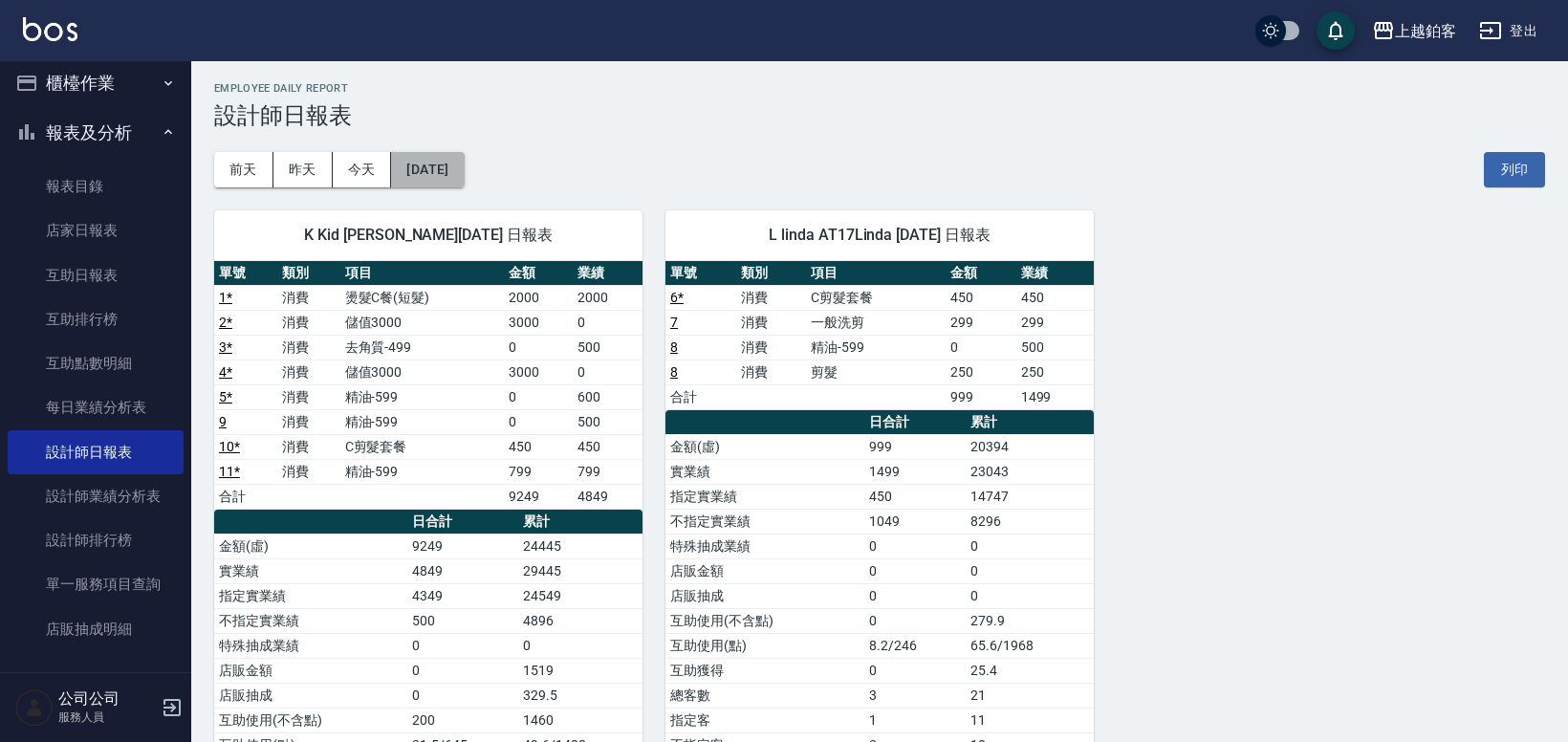
click at [463, 167] on button "[DATE]" at bounding box center [427, 170] width 72 height 36
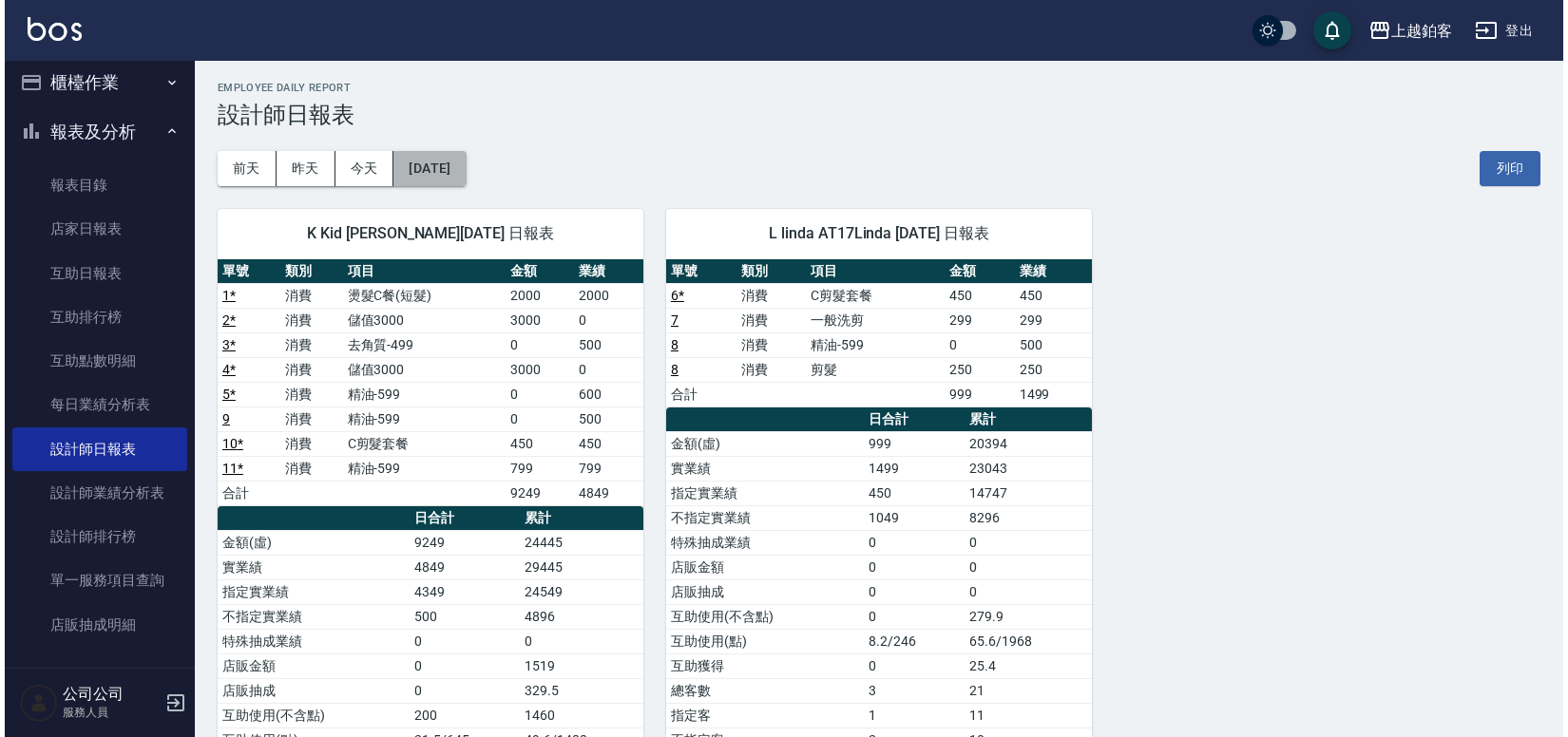
scroll to position [3, 0]
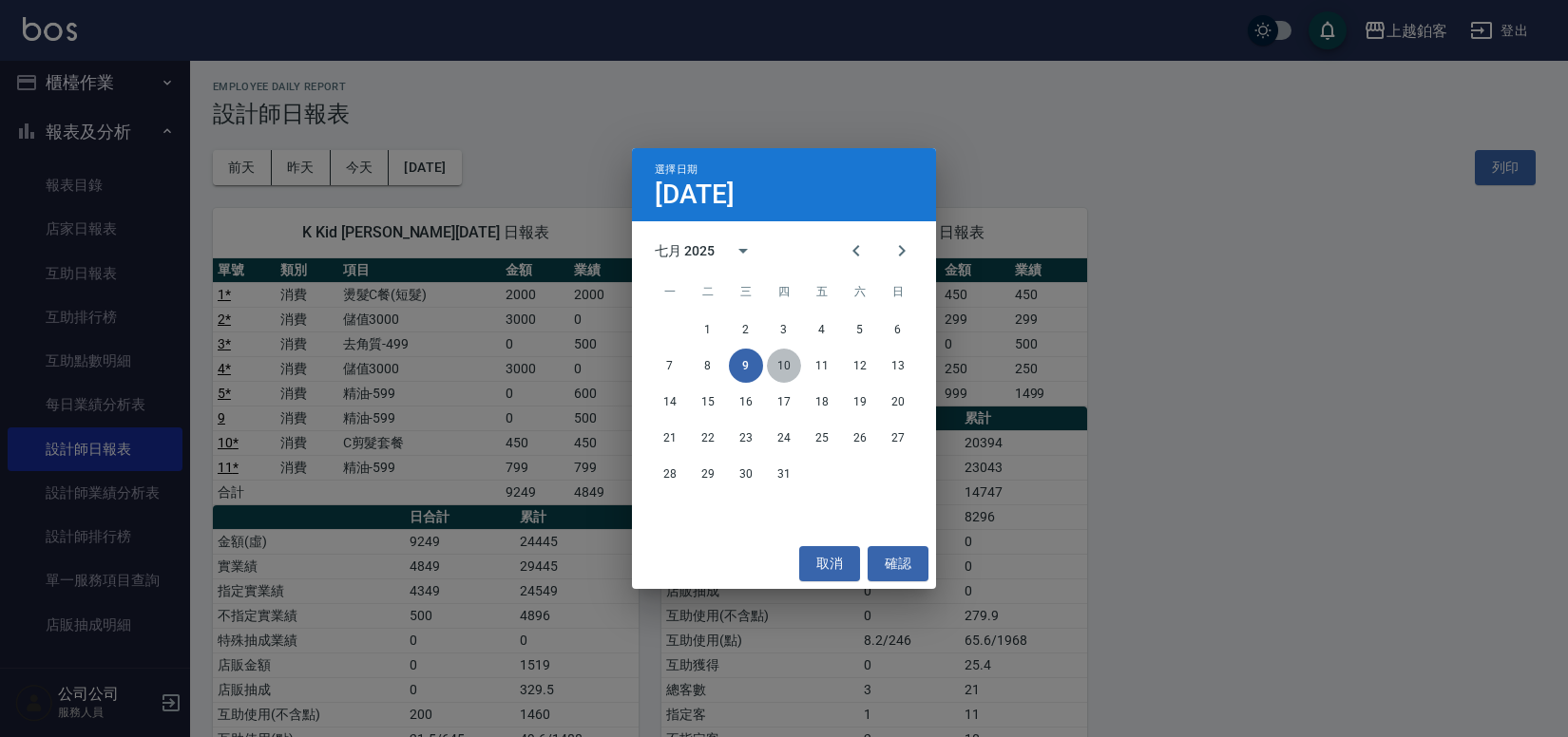
click at [794, 367] on button "10" at bounding box center [784, 366] width 34 height 34
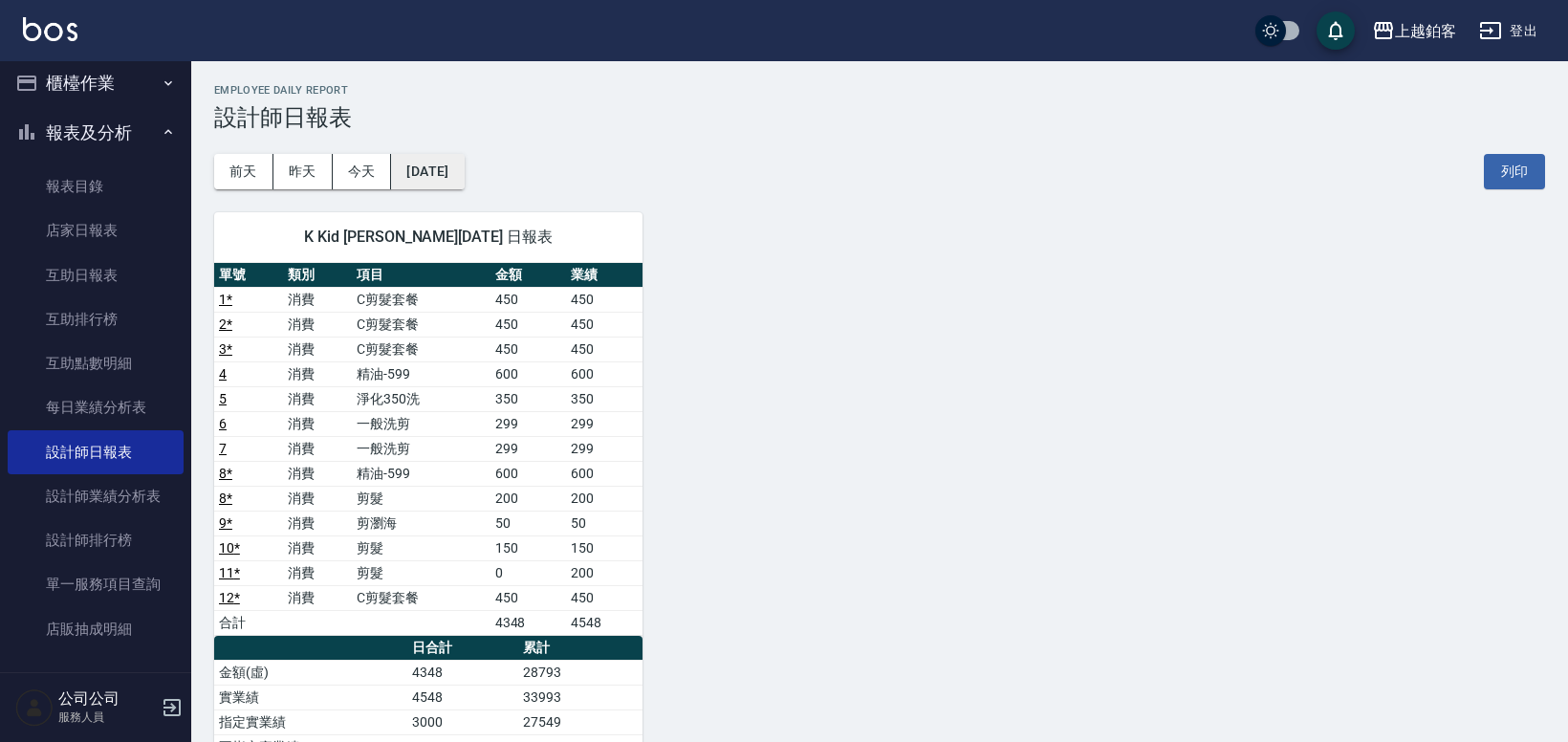
click at [463, 167] on button "[DATE]" at bounding box center [427, 172] width 72 height 36
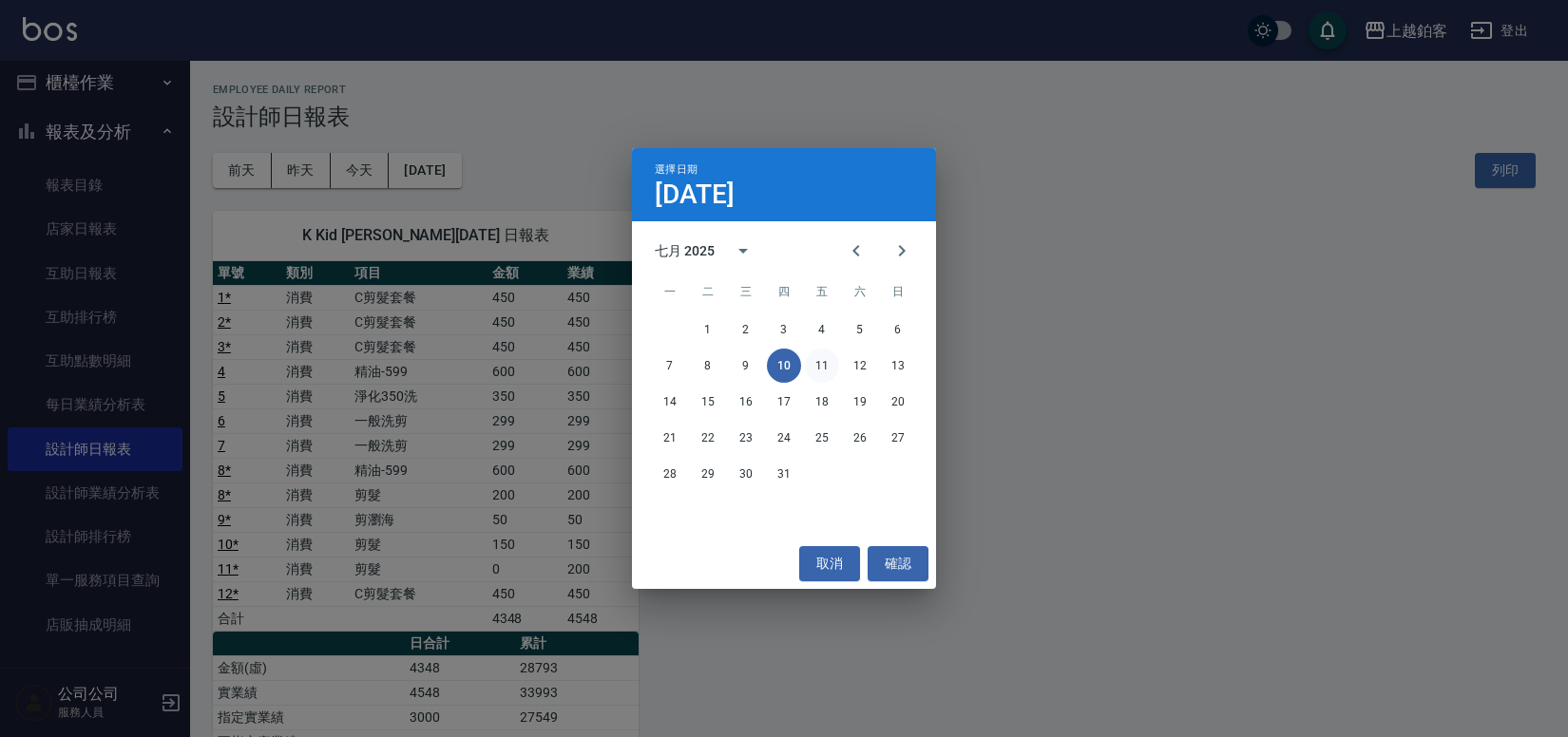
click at [817, 365] on button "11" at bounding box center [822, 366] width 34 height 34
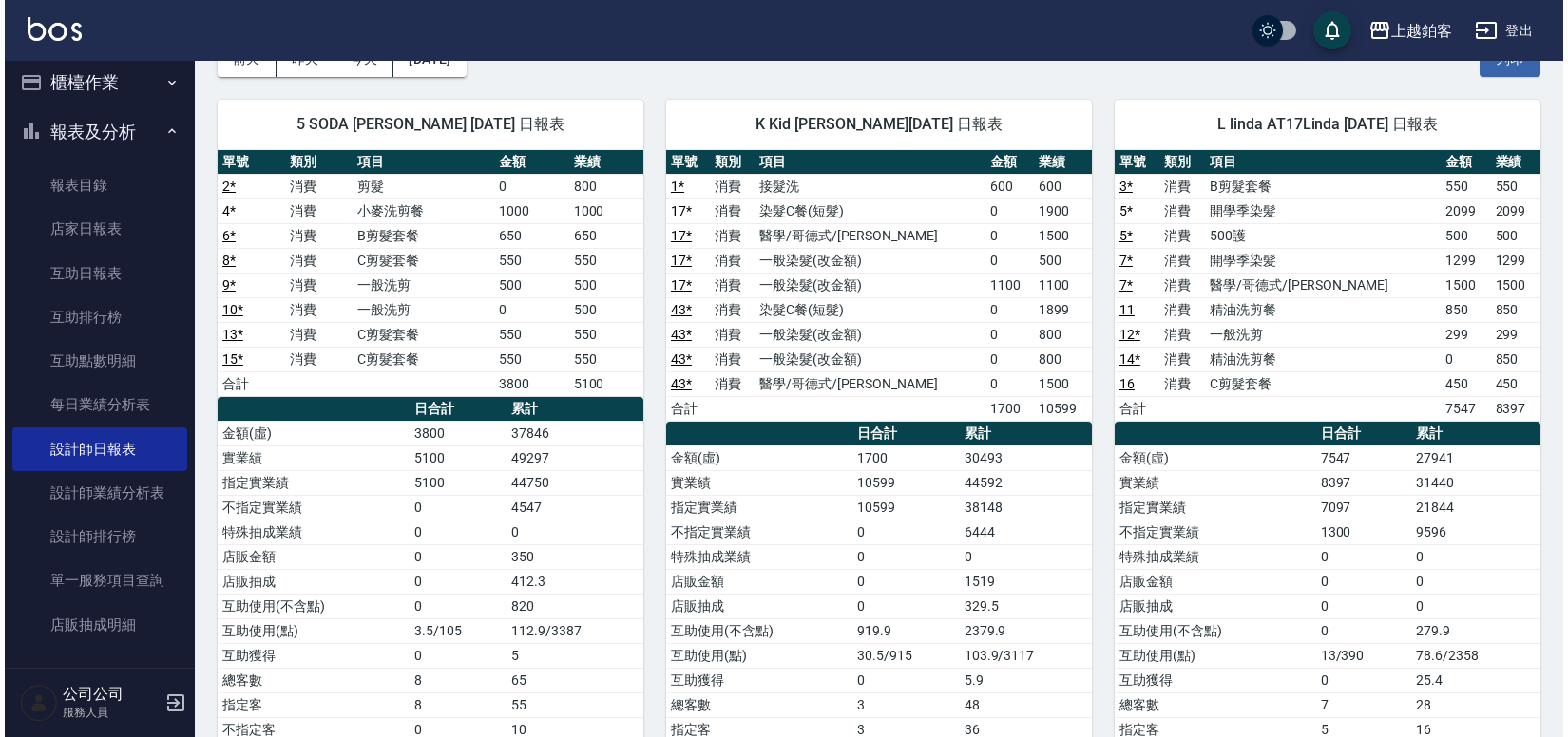
scroll to position [104, 0]
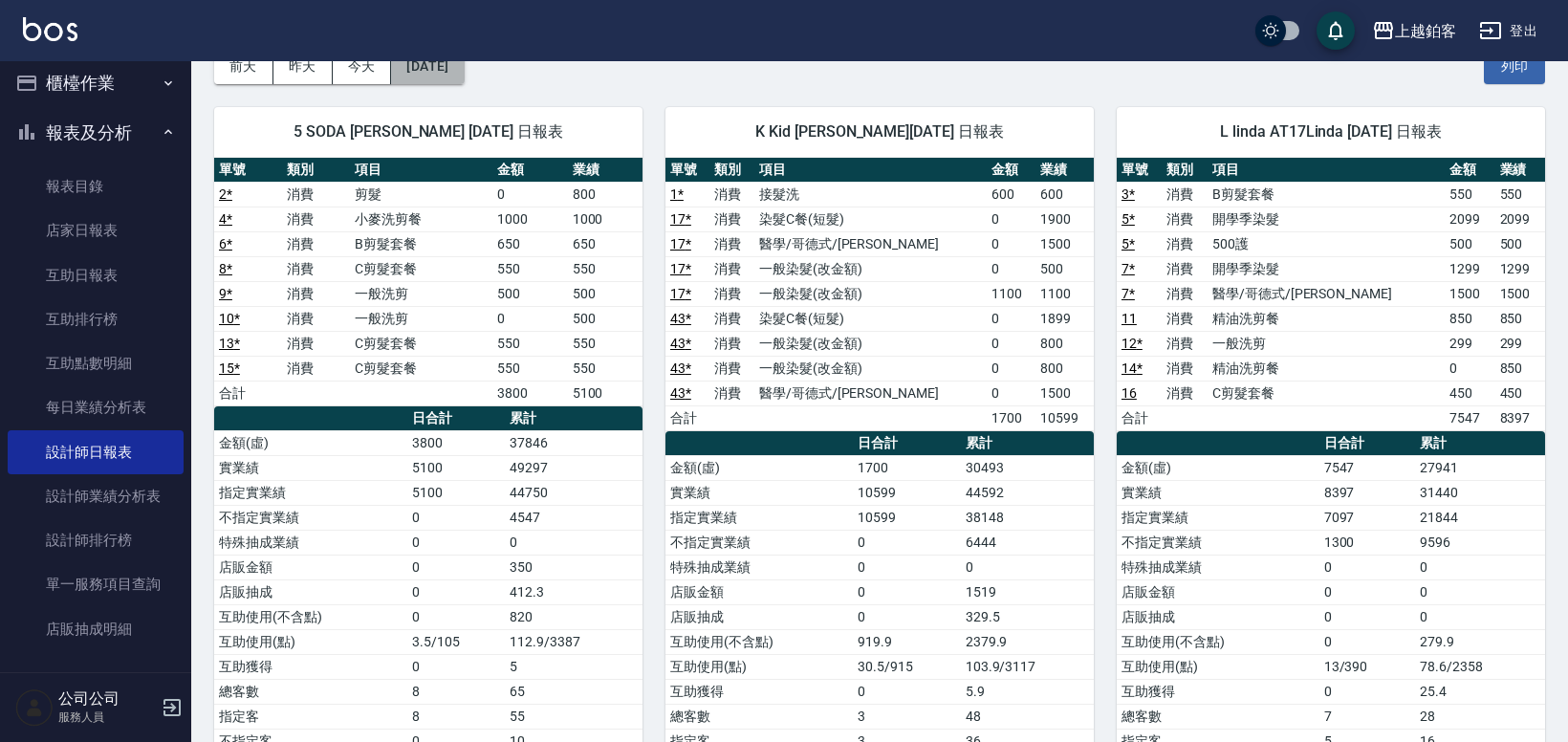
click at [433, 73] on button "[DATE]" at bounding box center [427, 66] width 72 height 36
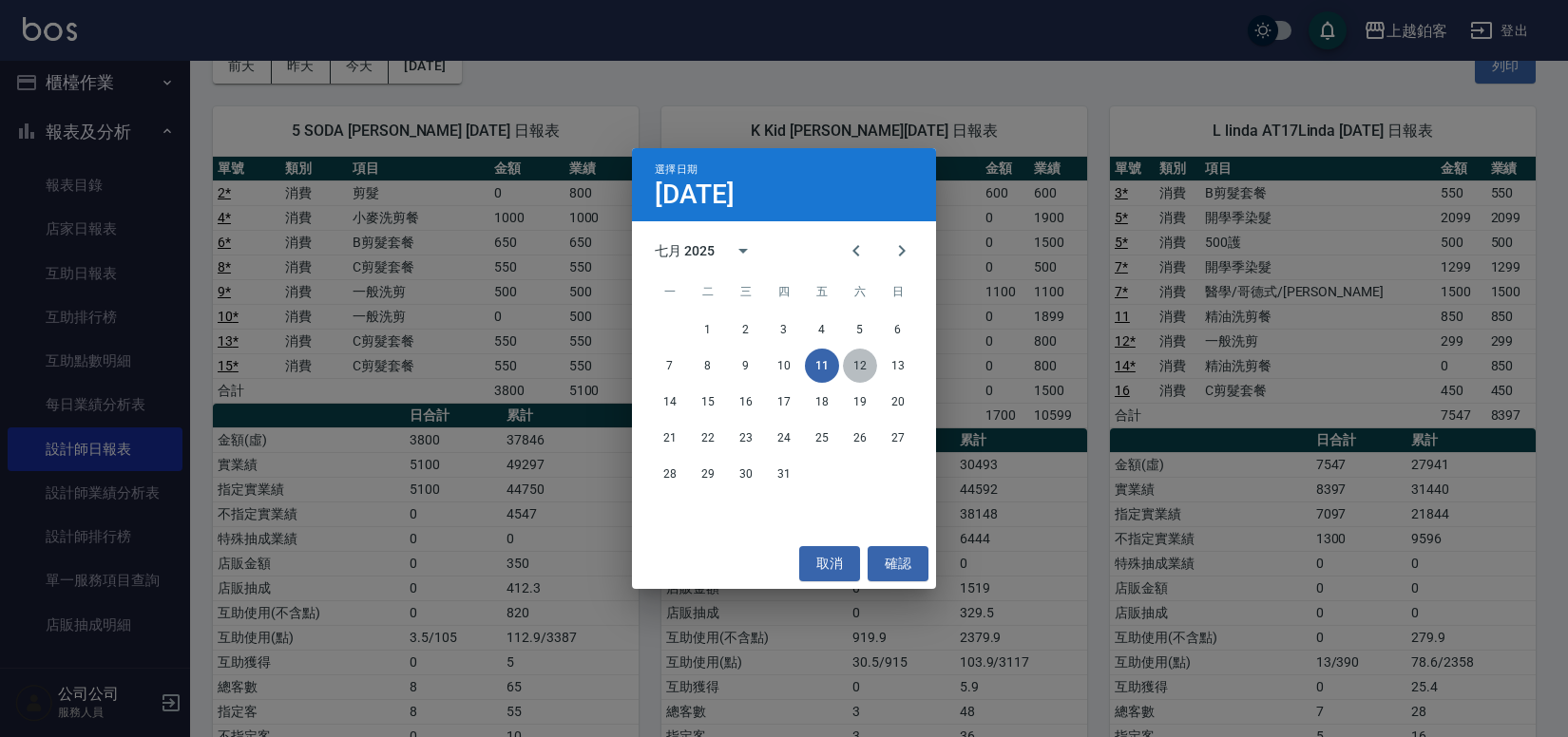
click at [870, 370] on button "12" at bounding box center [860, 366] width 34 height 34
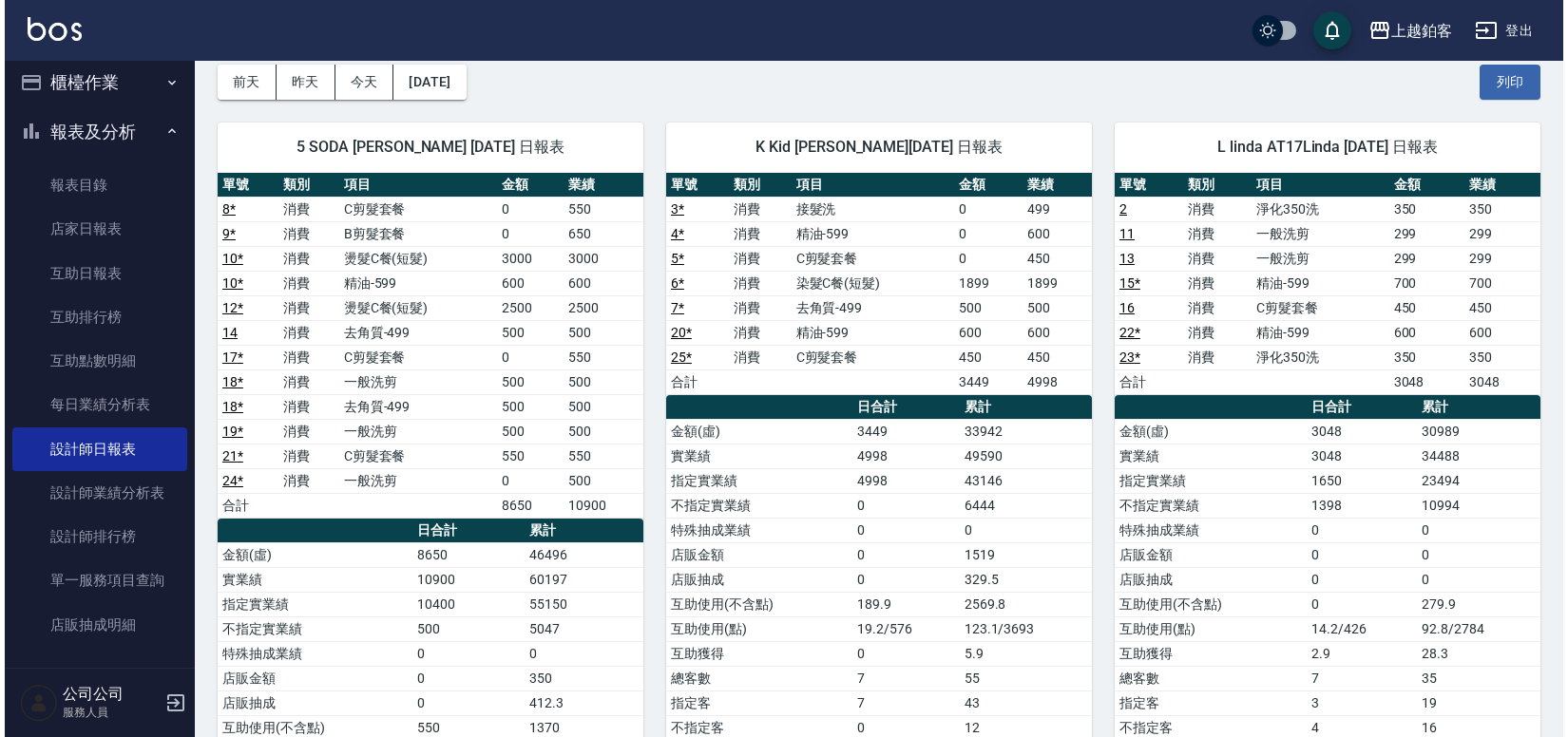
scroll to position [76, 0]
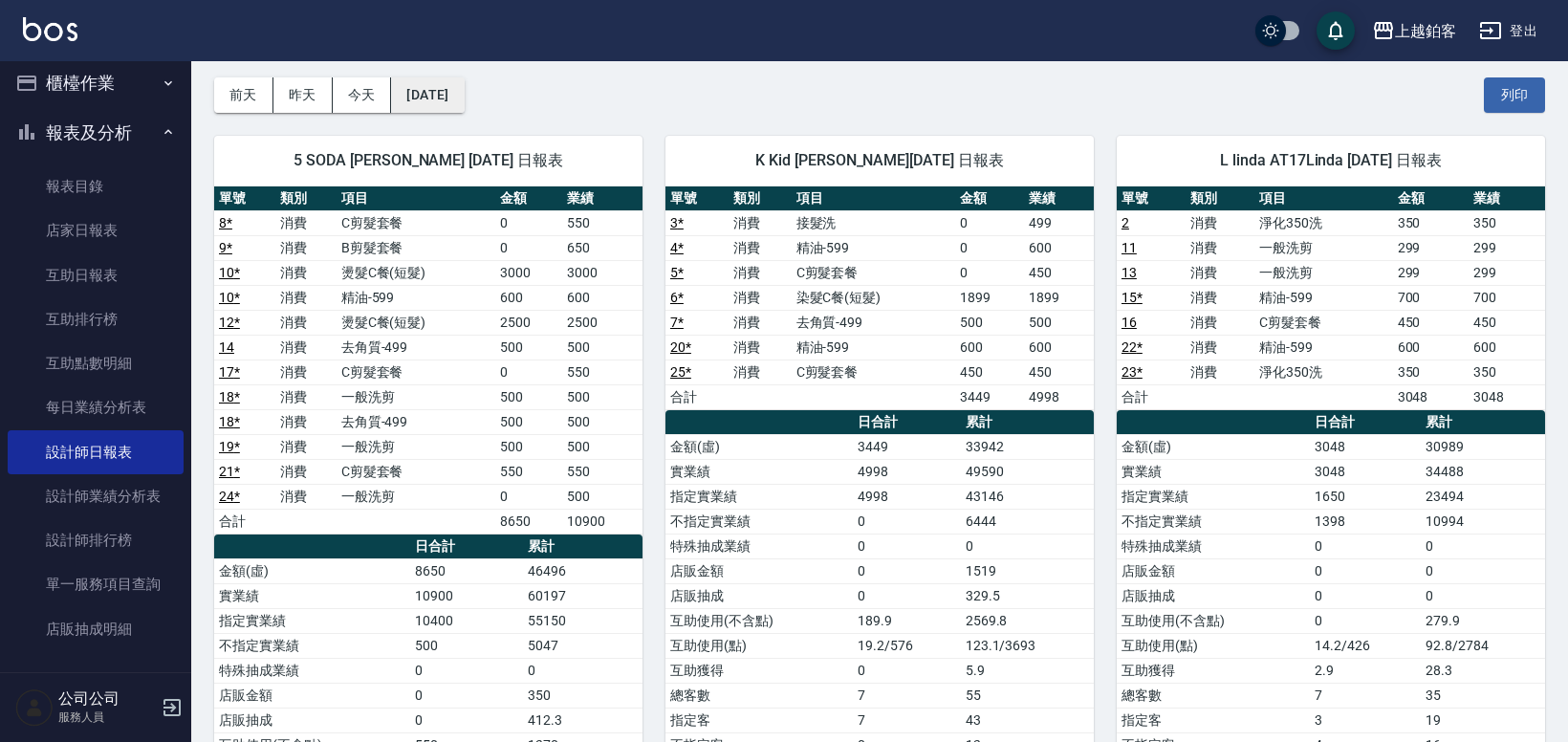
click at [463, 86] on button "[DATE]" at bounding box center [427, 94] width 72 height 36
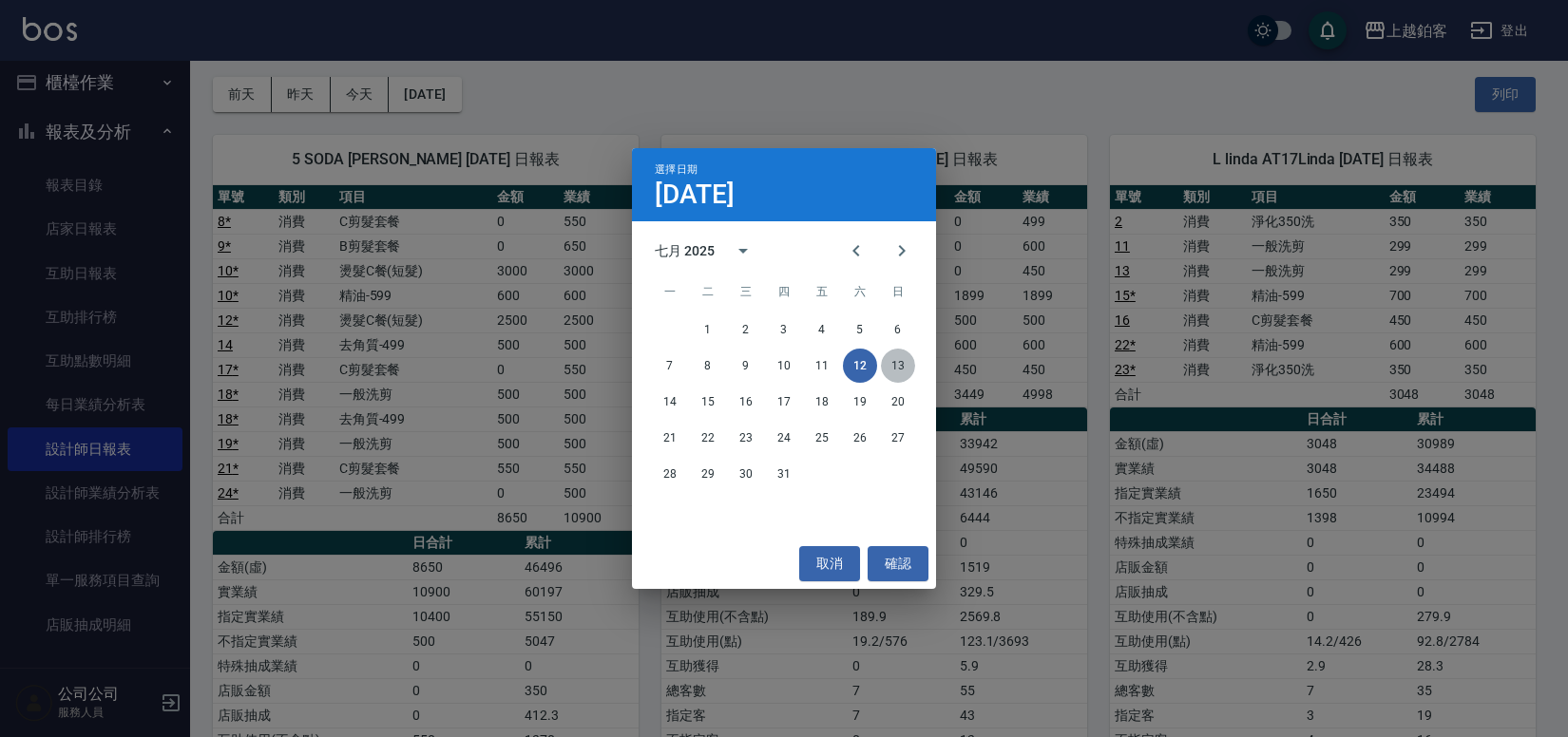
click at [903, 370] on button "13" at bounding box center [898, 366] width 34 height 34
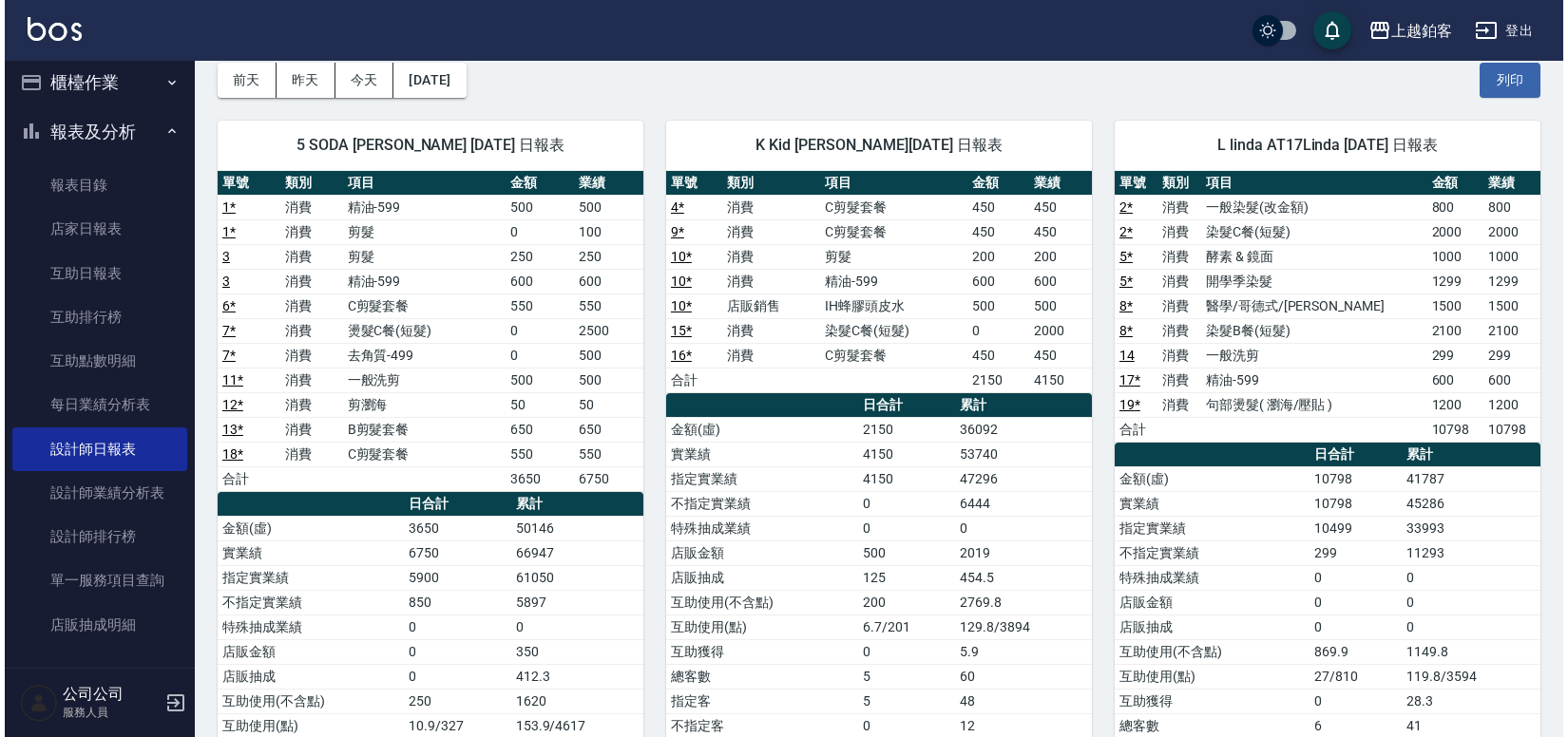
scroll to position [99, 0]
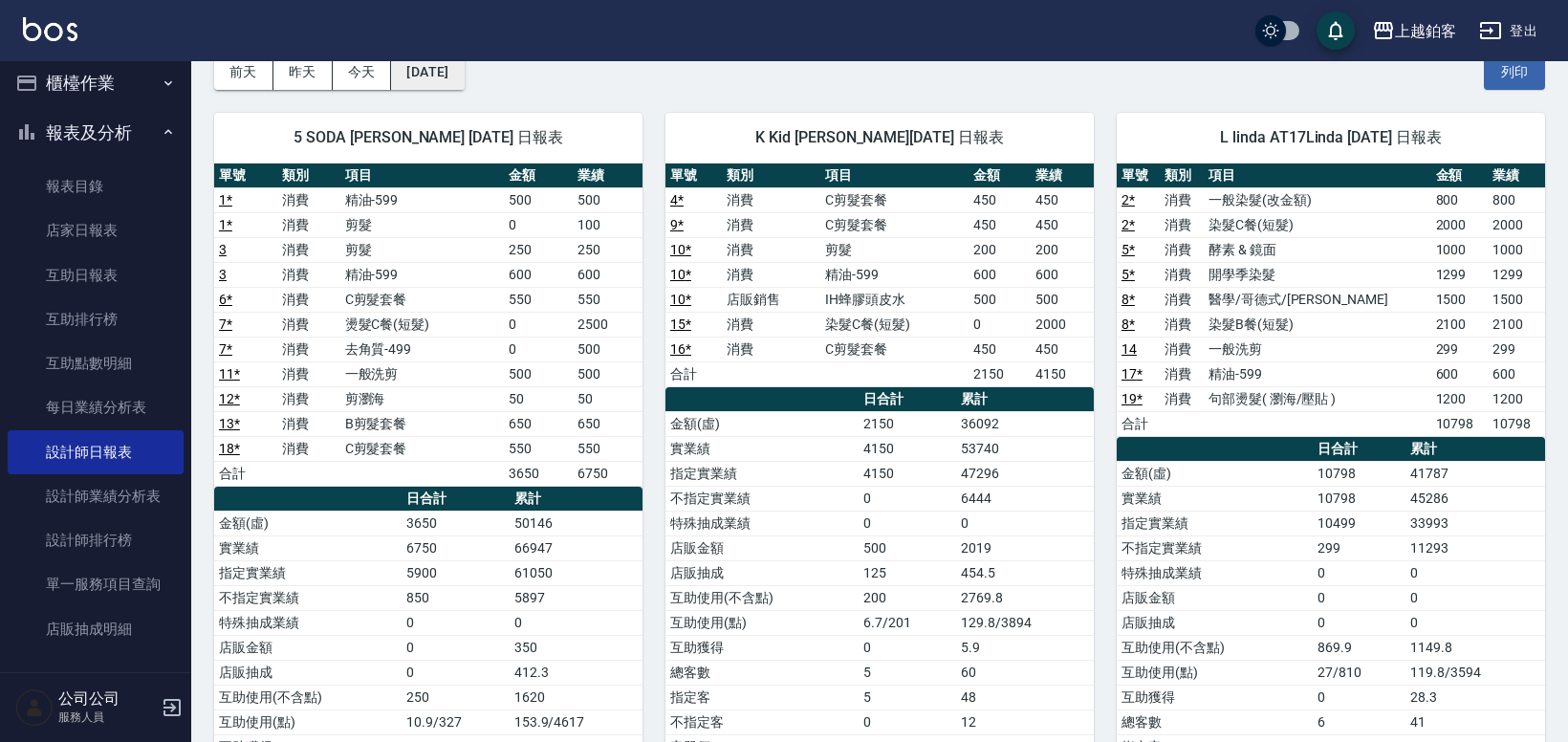
click at [463, 73] on button "[DATE]" at bounding box center [427, 72] width 72 height 36
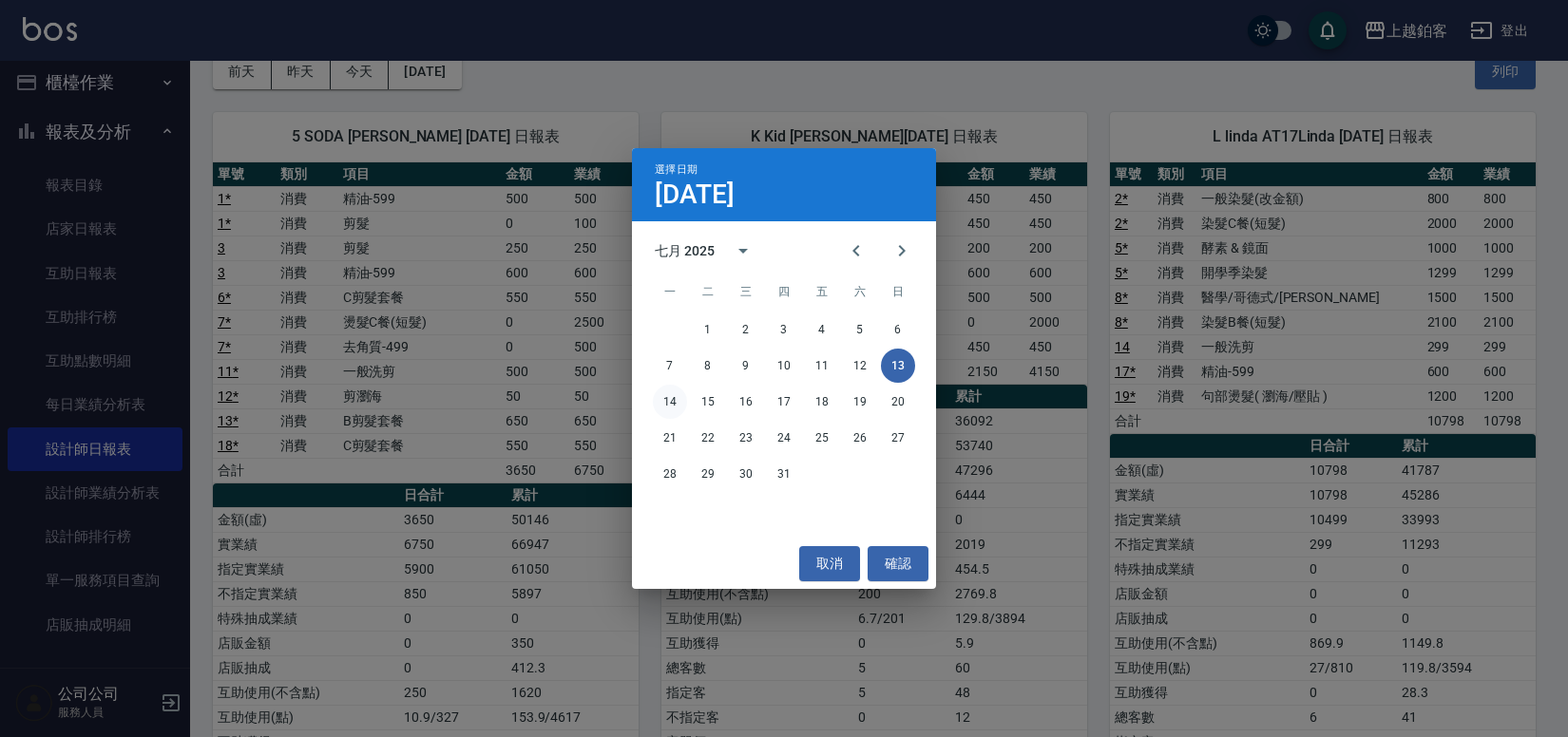
click at [679, 399] on button "14" at bounding box center [670, 402] width 34 height 34
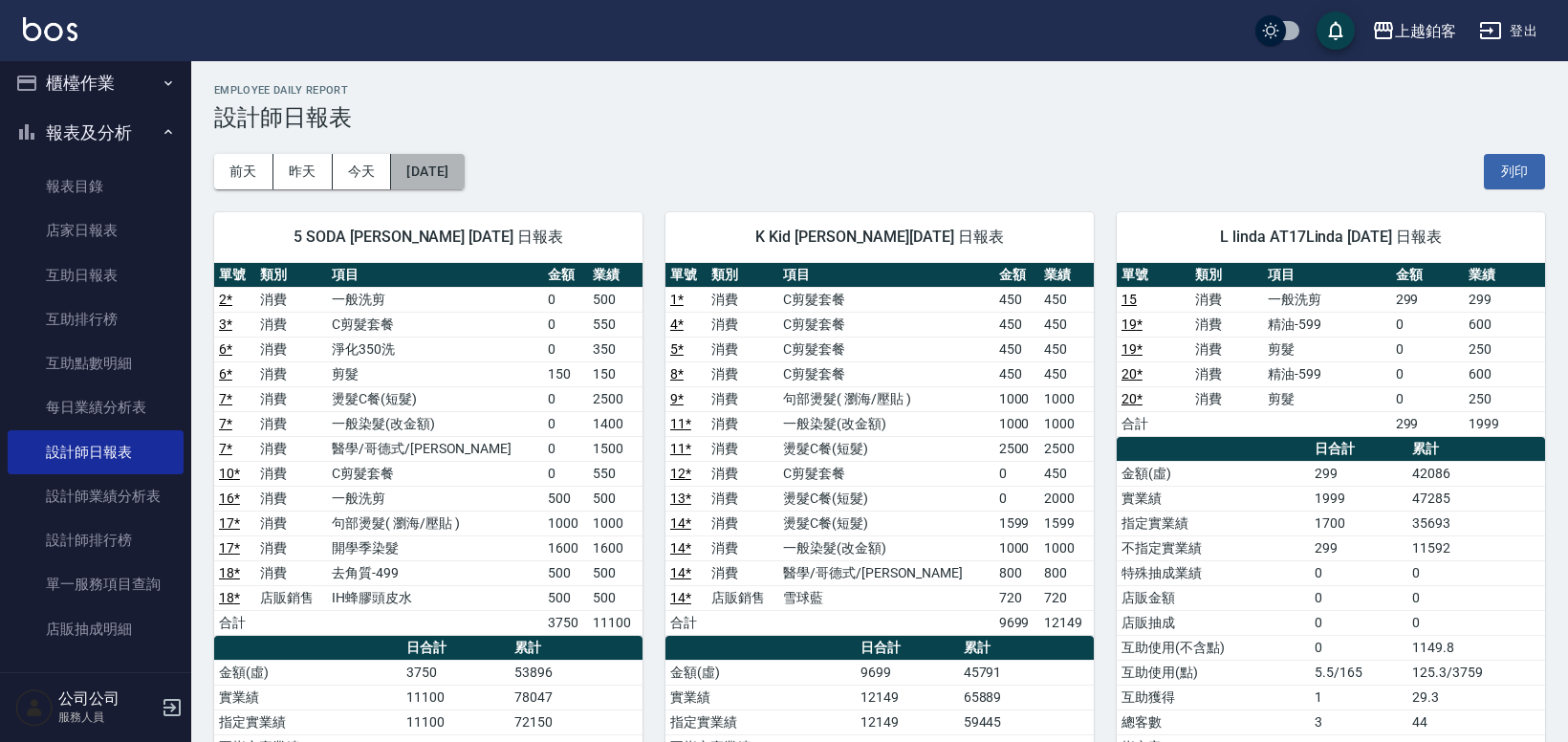
click at [436, 183] on button "[DATE]" at bounding box center [427, 172] width 72 height 36
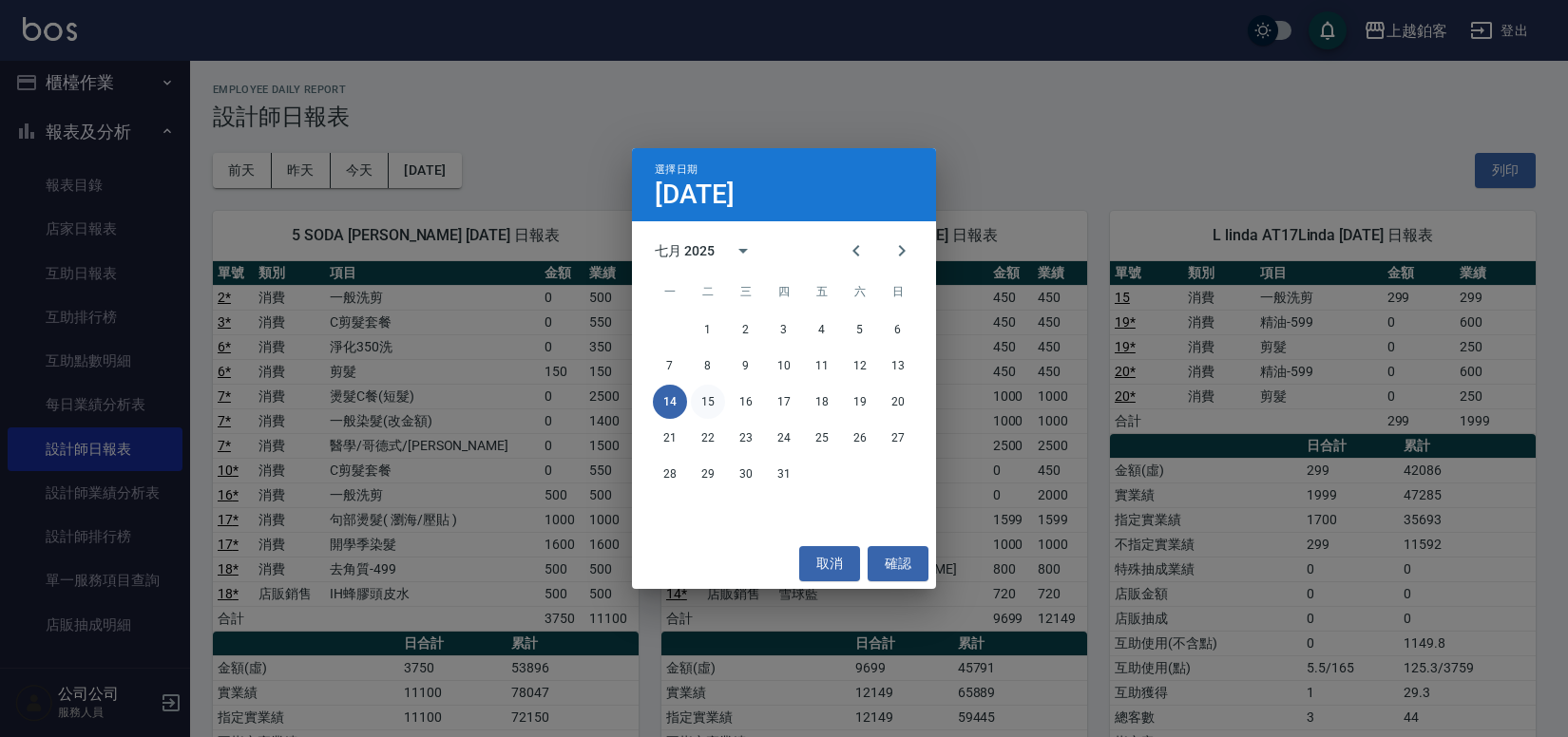
click at [712, 394] on button "15" at bounding box center [708, 402] width 34 height 34
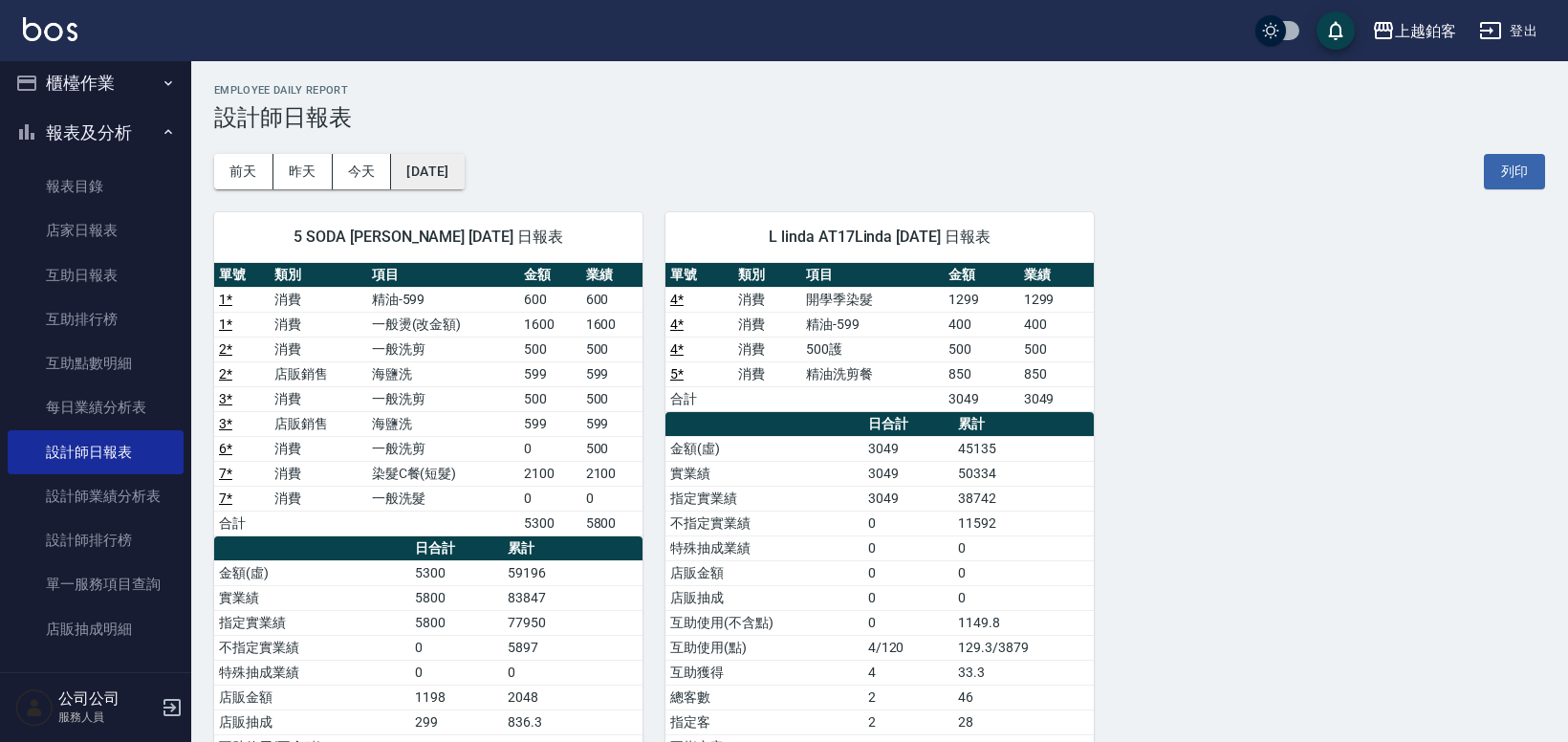
click at [463, 169] on button "[DATE]" at bounding box center [427, 172] width 72 height 36
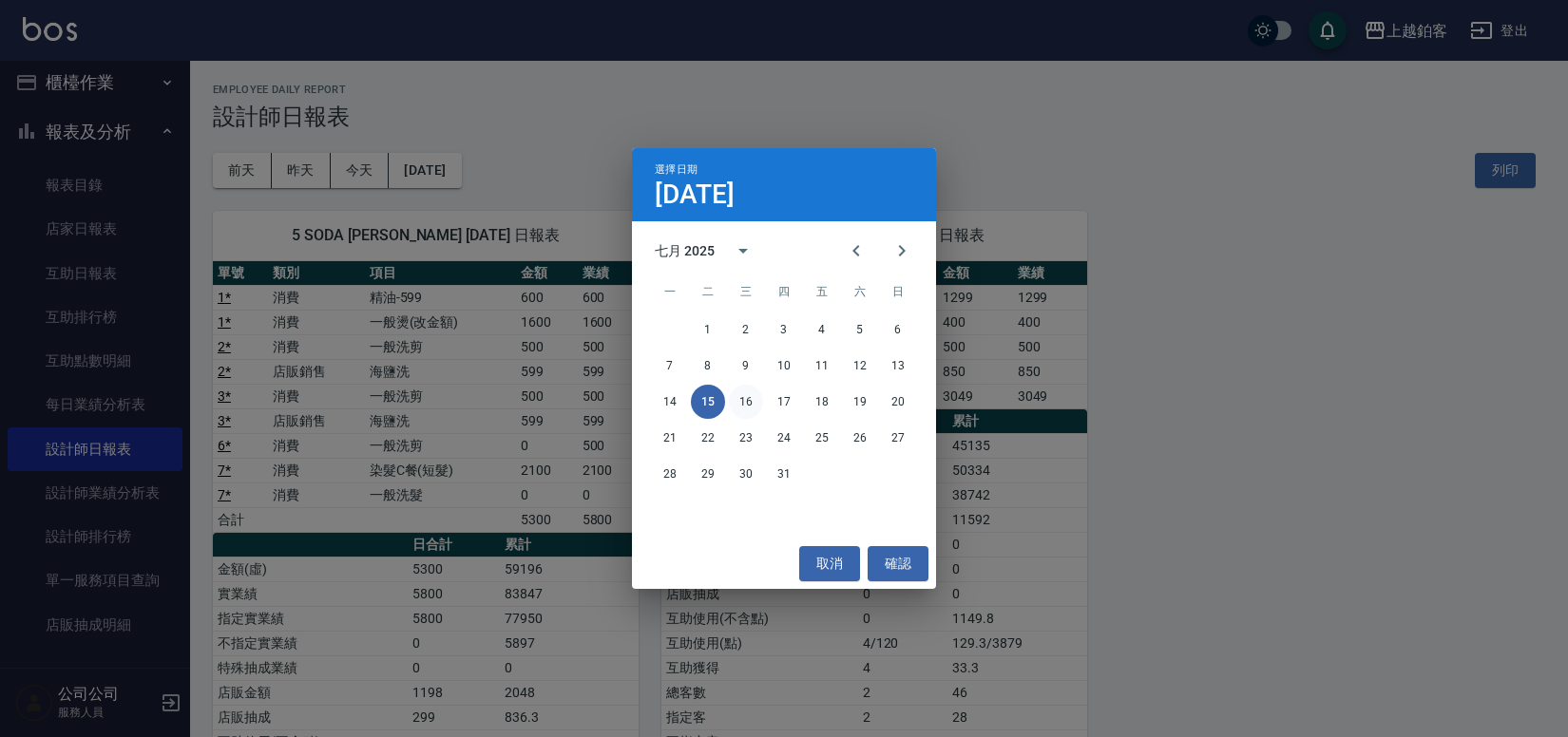
click at [743, 395] on button "16" at bounding box center [746, 402] width 34 height 34
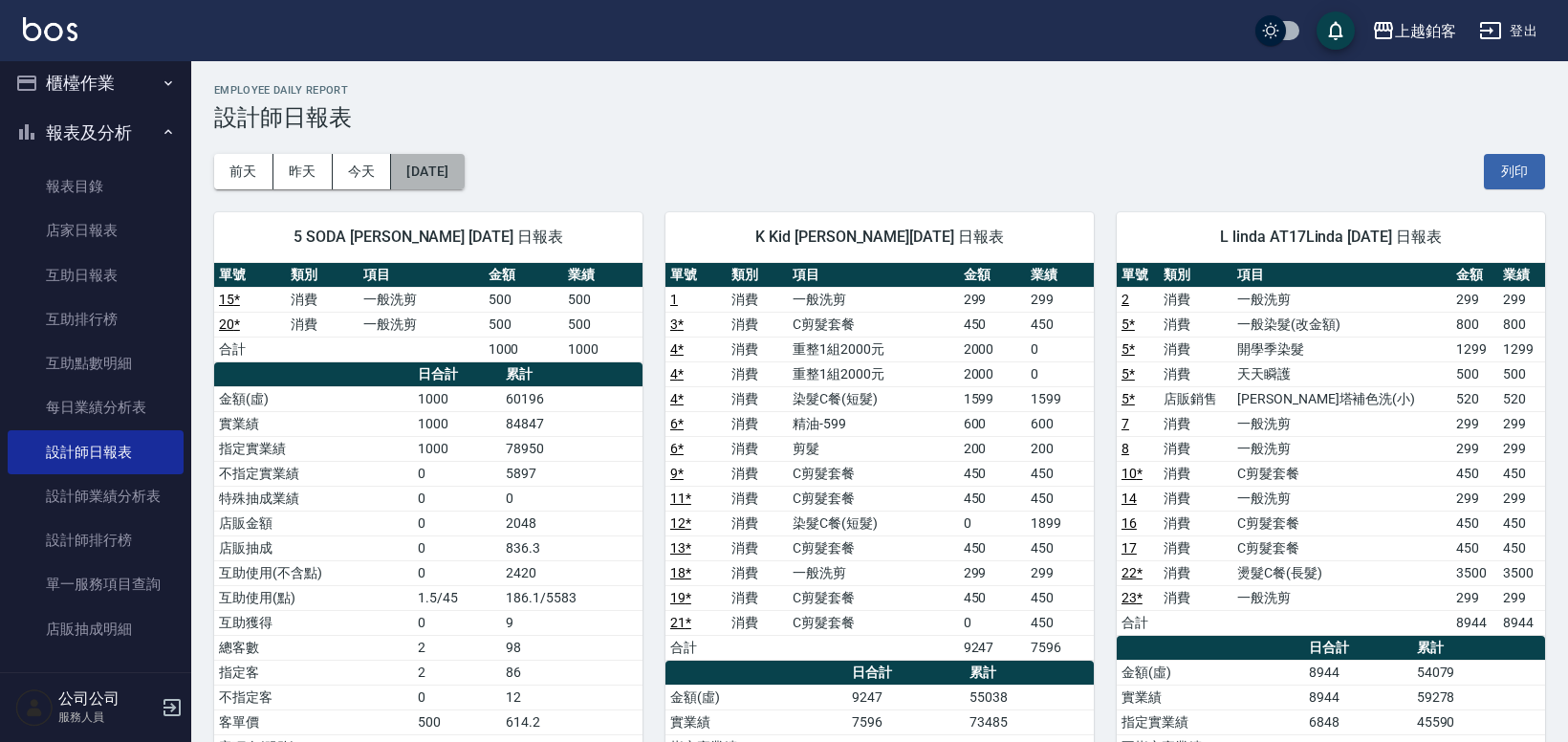
click at [463, 160] on button "[DATE]" at bounding box center [427, 172] width 72 height 36
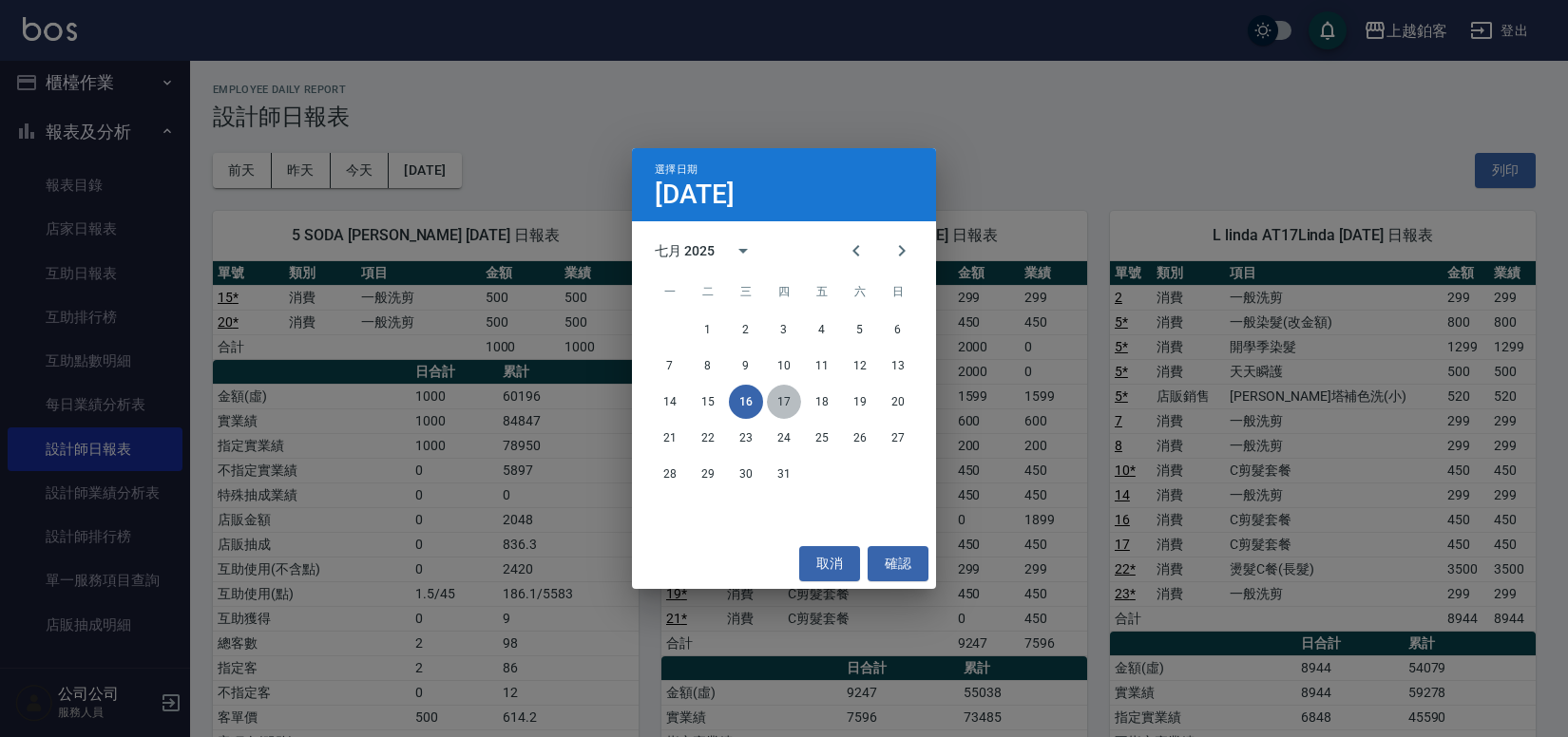
click at [786, 398] on button "17" at bounding box center [784, 402] width 34 height 34
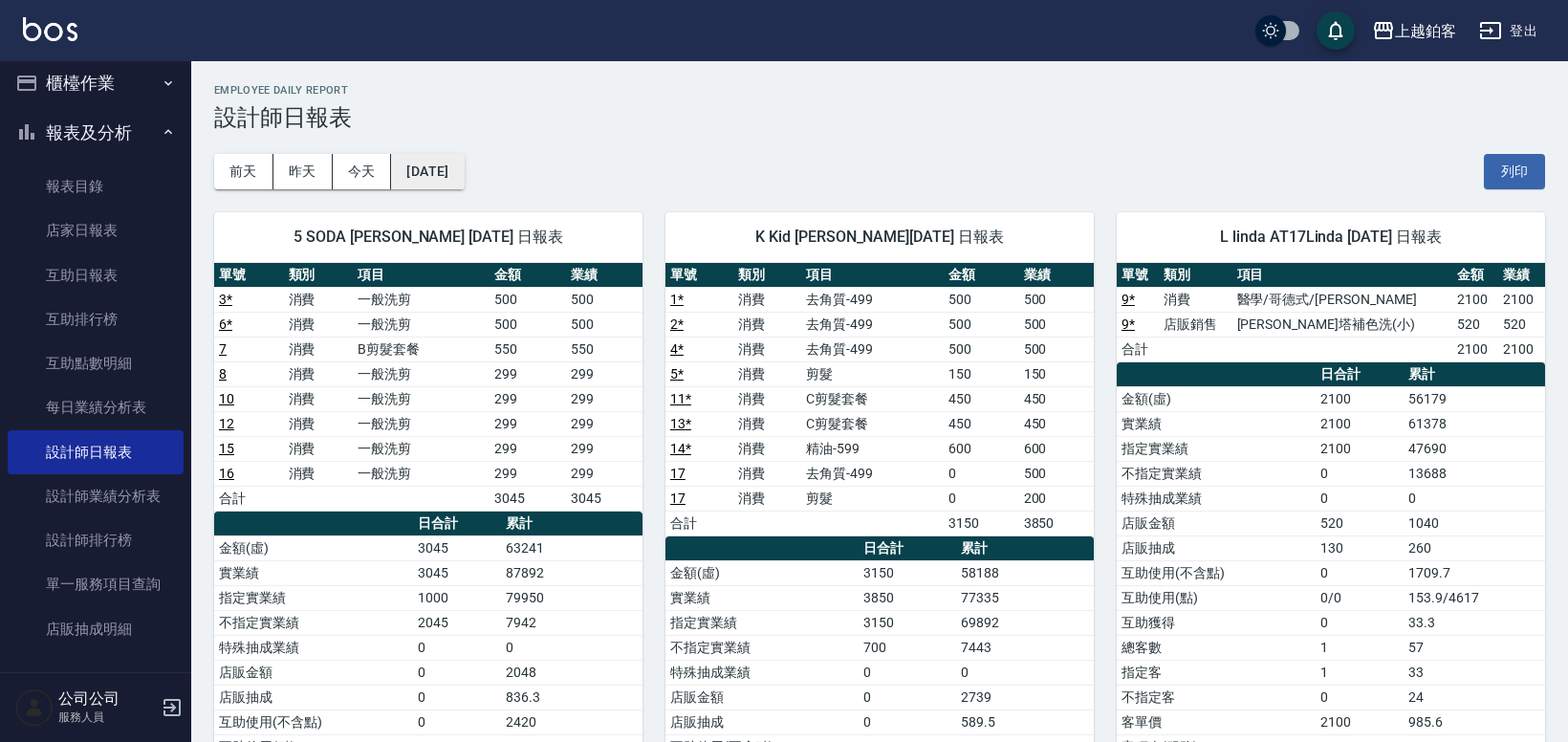
click at [463, 170] on button "[DATE]" at bounding box center [427, 172] width 72 height 36
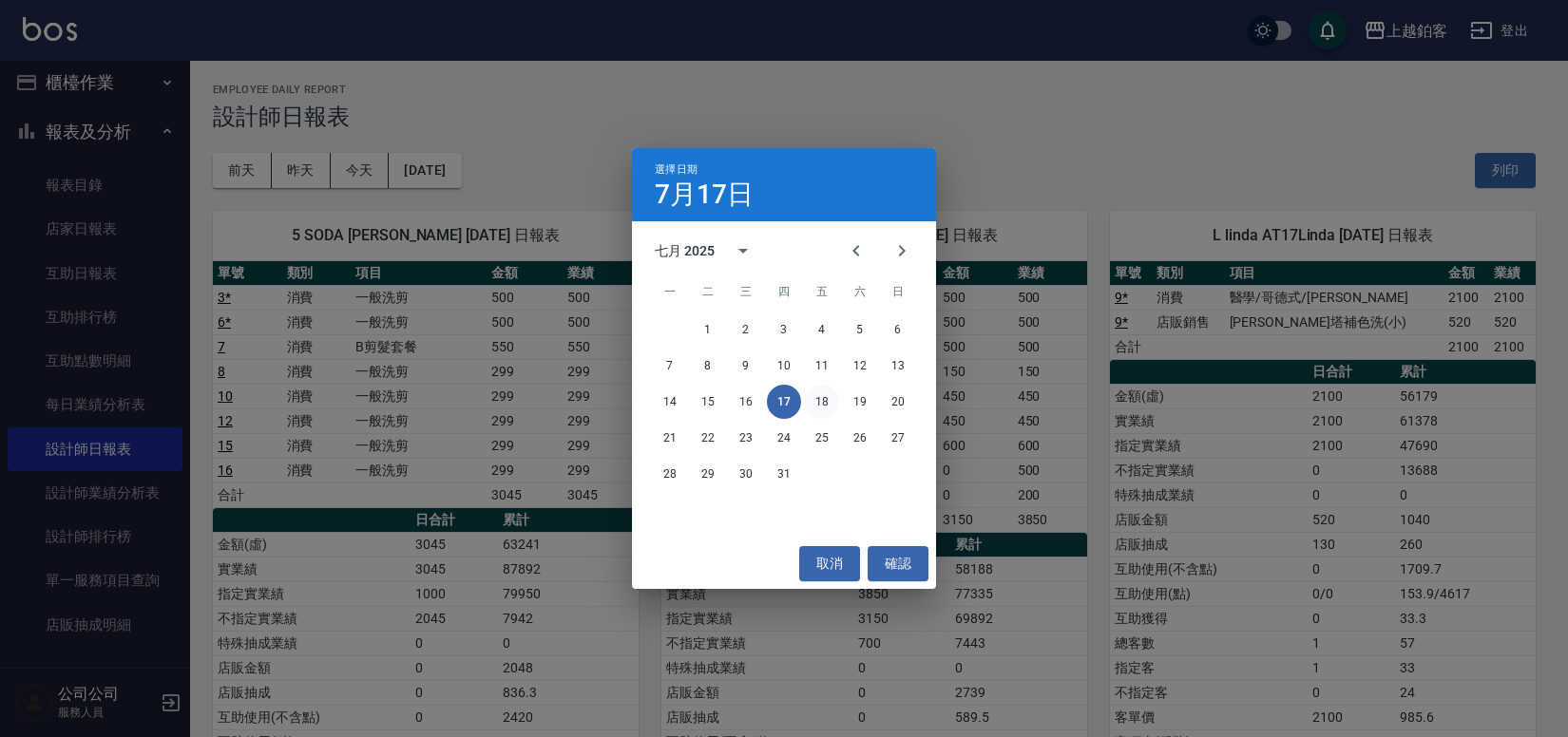
click at [816, 407] on button "18" at bounding box center [822, 402] width 34 height 34
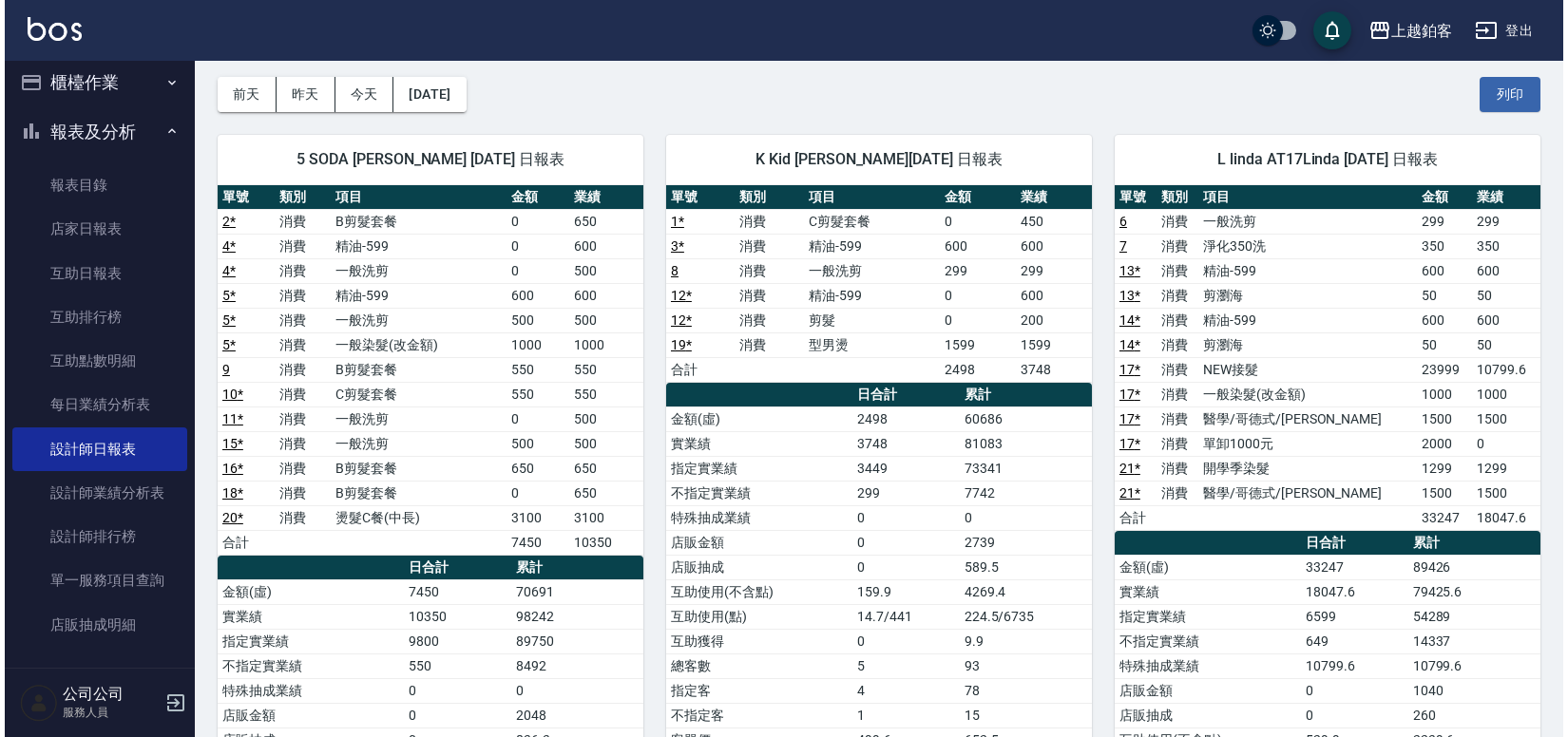
scroll to position [98, 0]
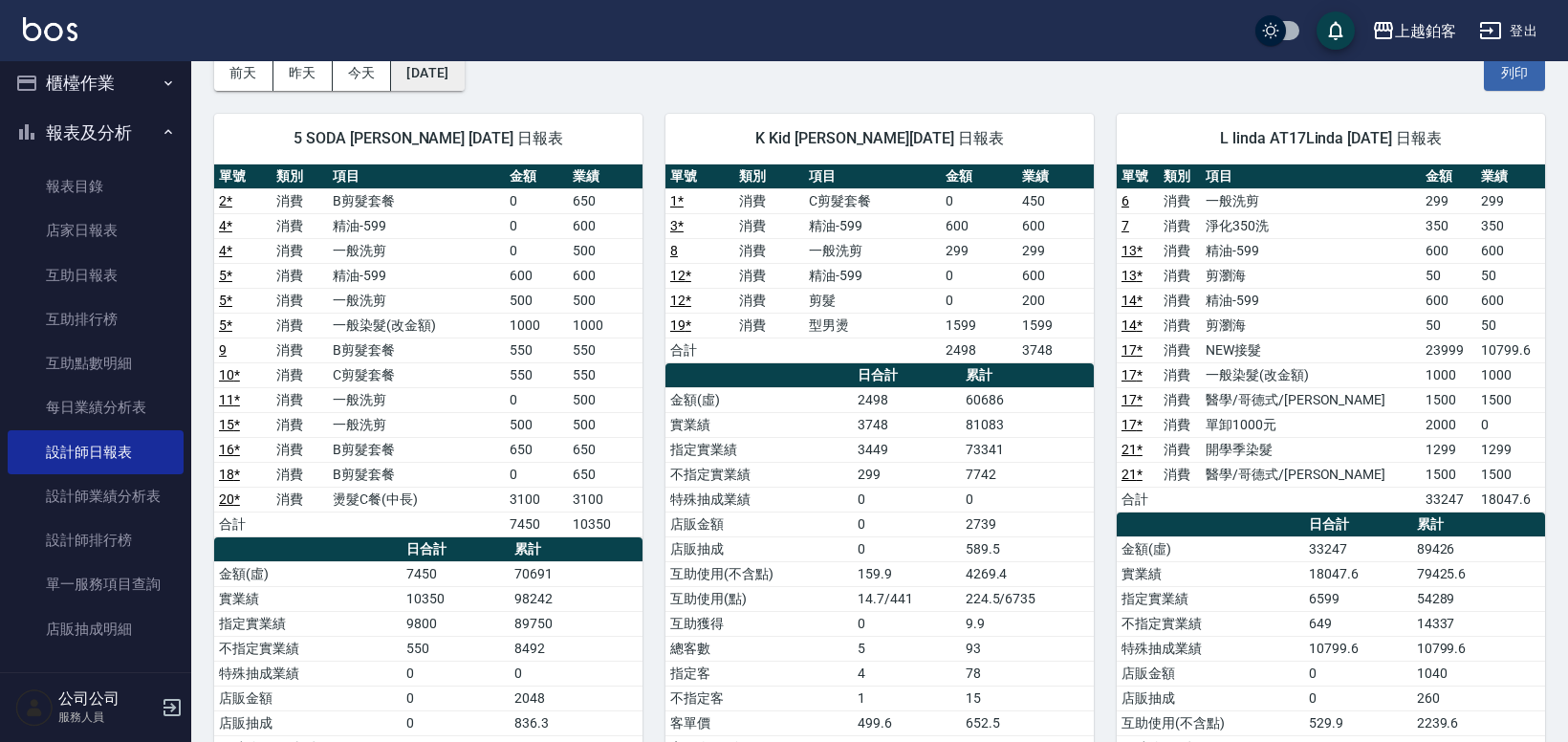
click at [463, 76] on button "[DATE]" at bounding box center [427, 73] width 72 height 36
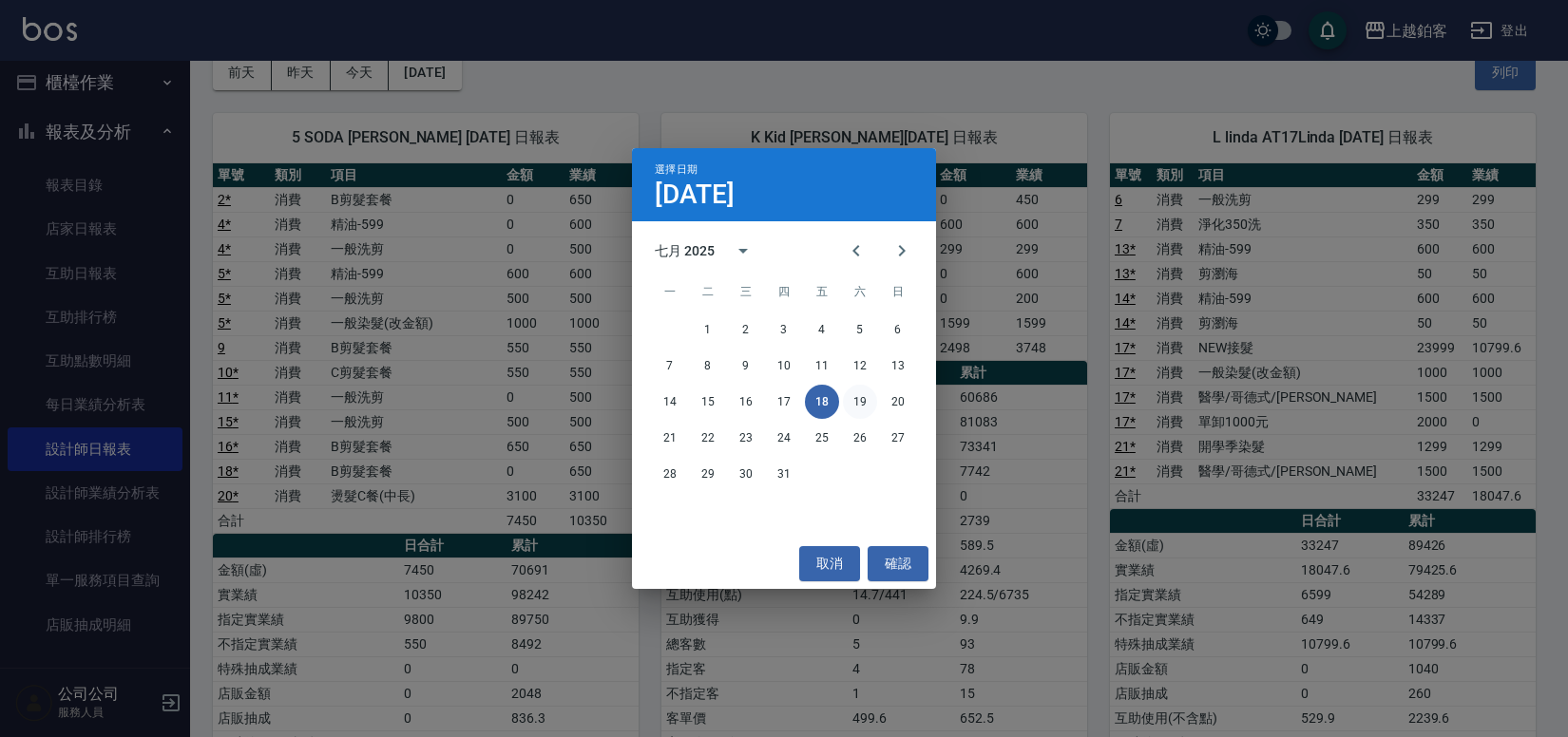
click at [864, 401] on button "19" at bounding box center [860, 402] width 34 height 34
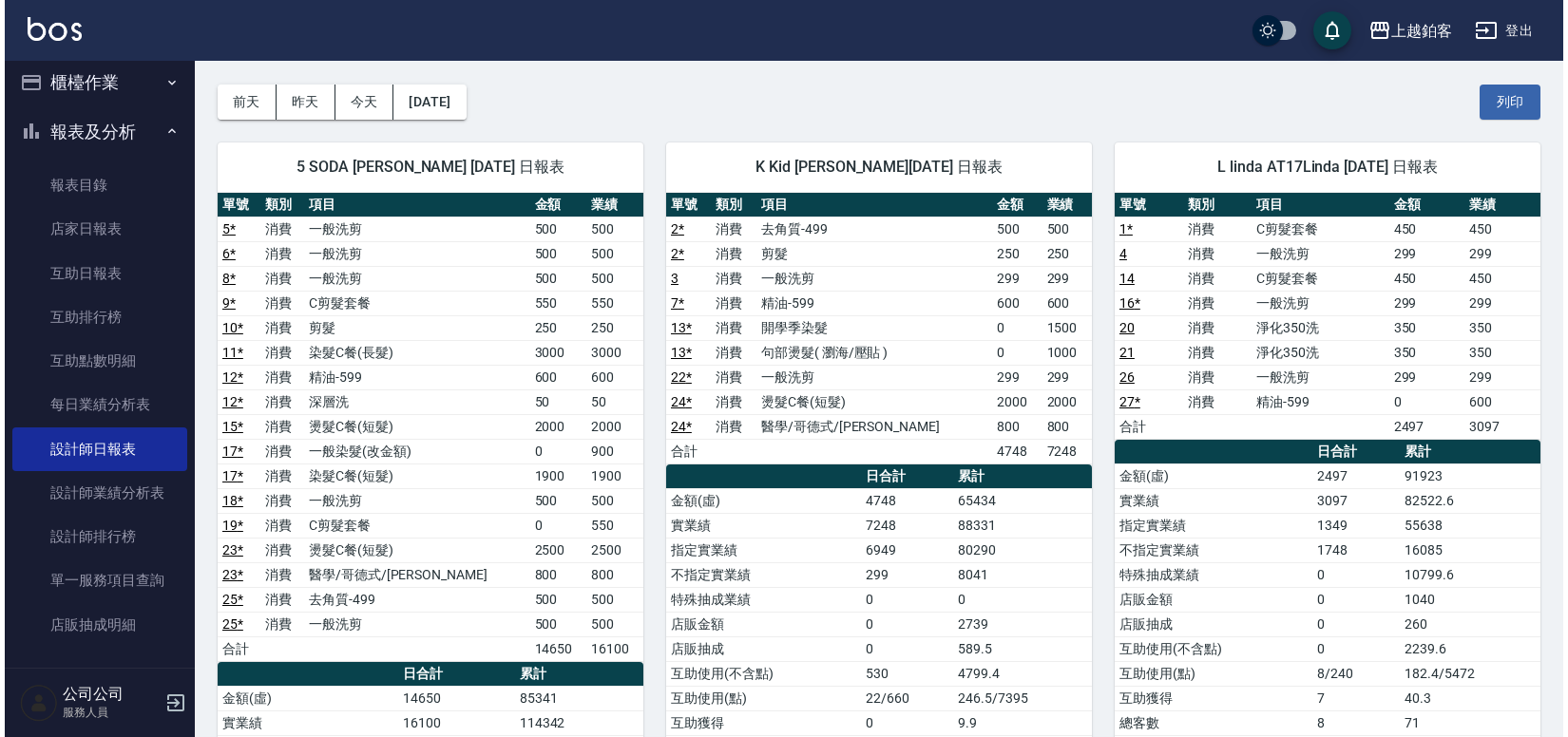
scroll to position [23, 0]
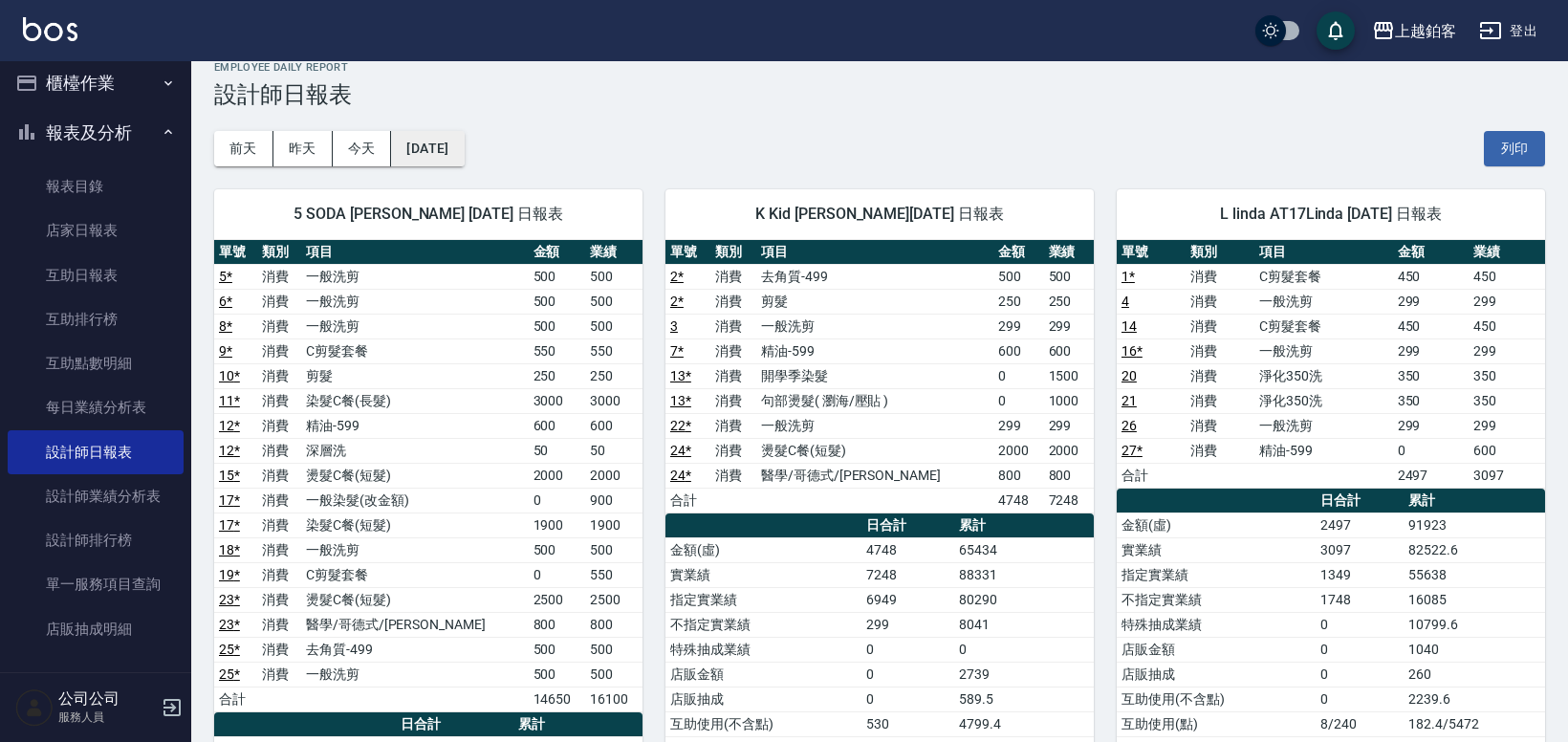
click at [461, 152] on button "[DATE]" at bounding box center [427, 148] width 72 height 36
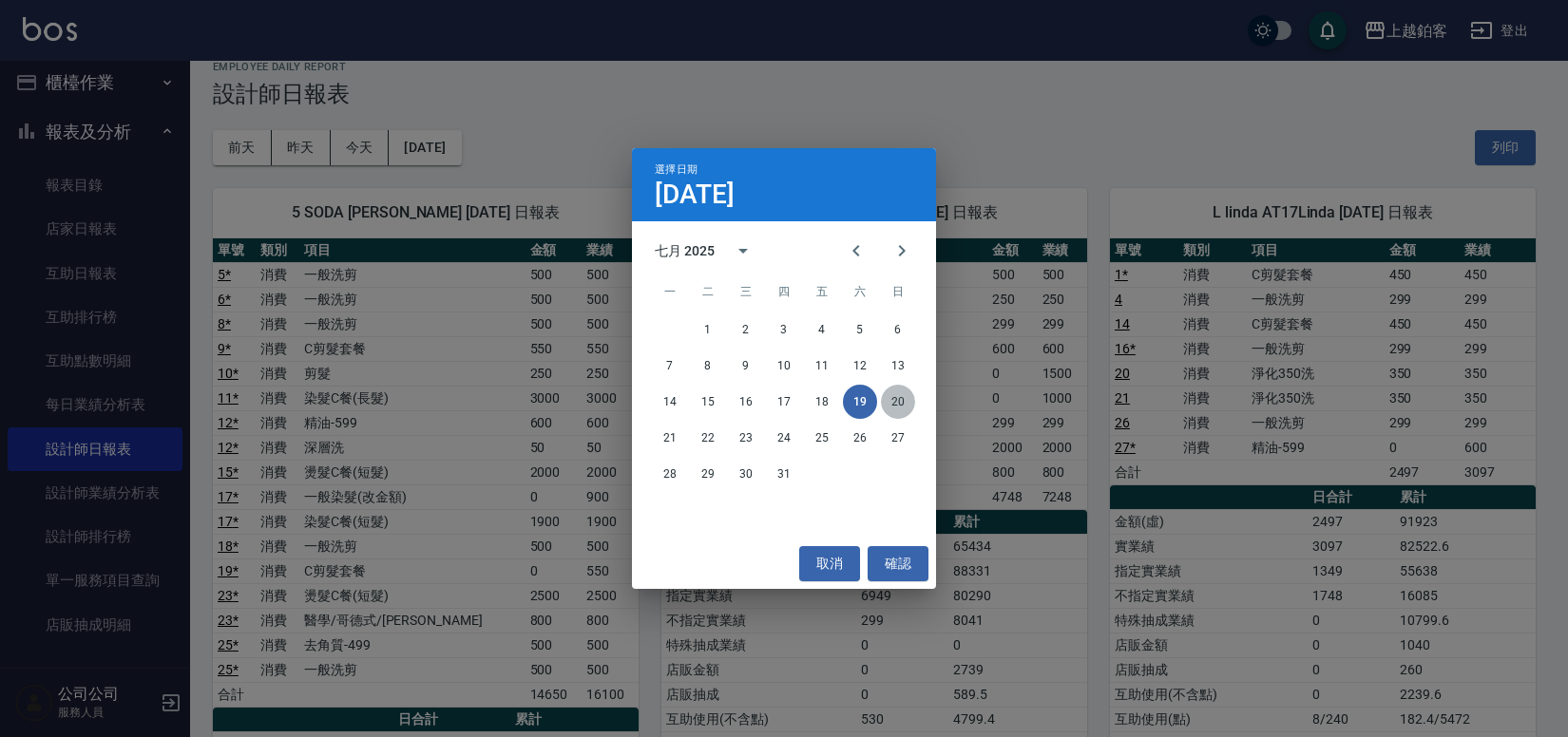
click at [905, 397] on button "20" at bounding box center [898, 402] width 34 height 34
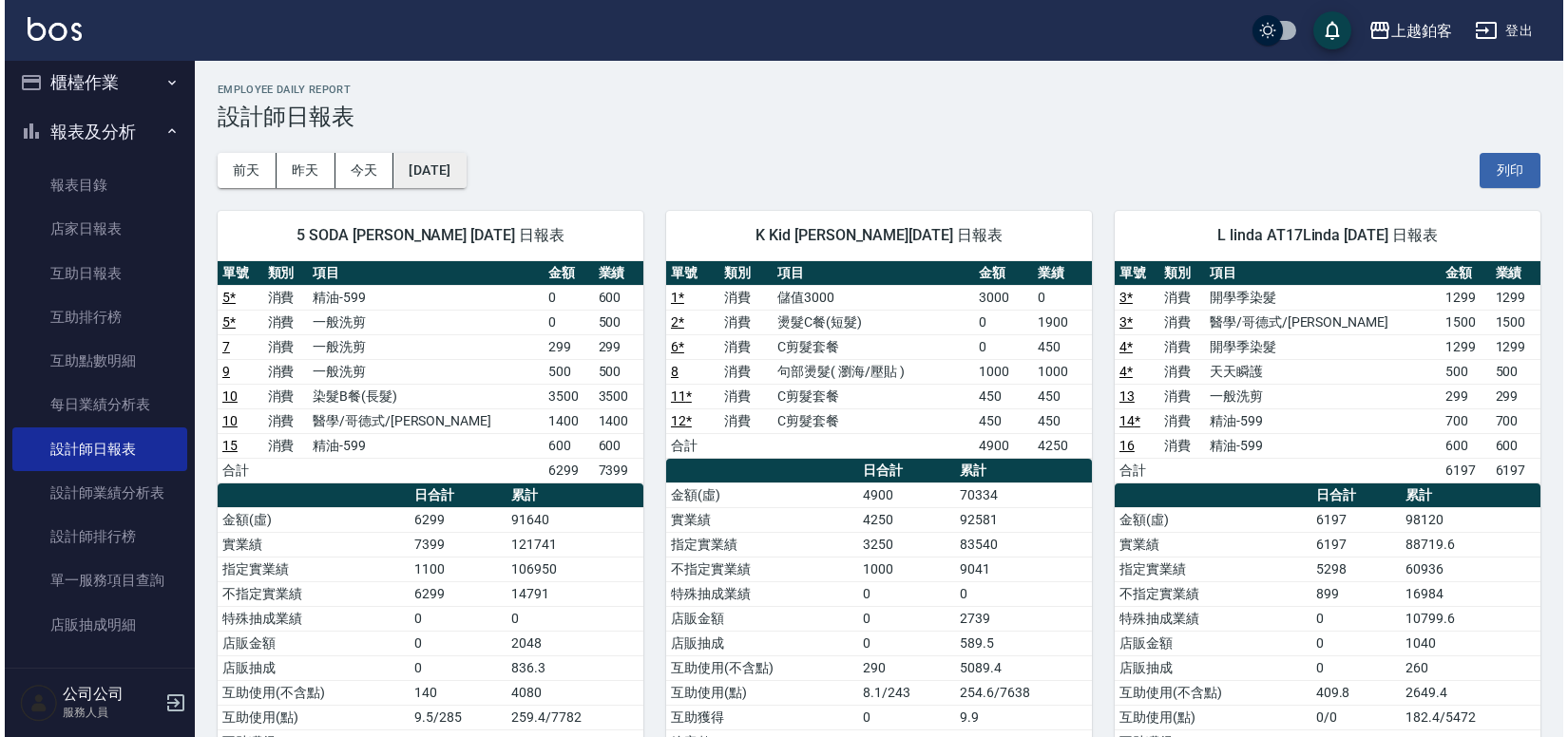
scroll to position [1, 0]
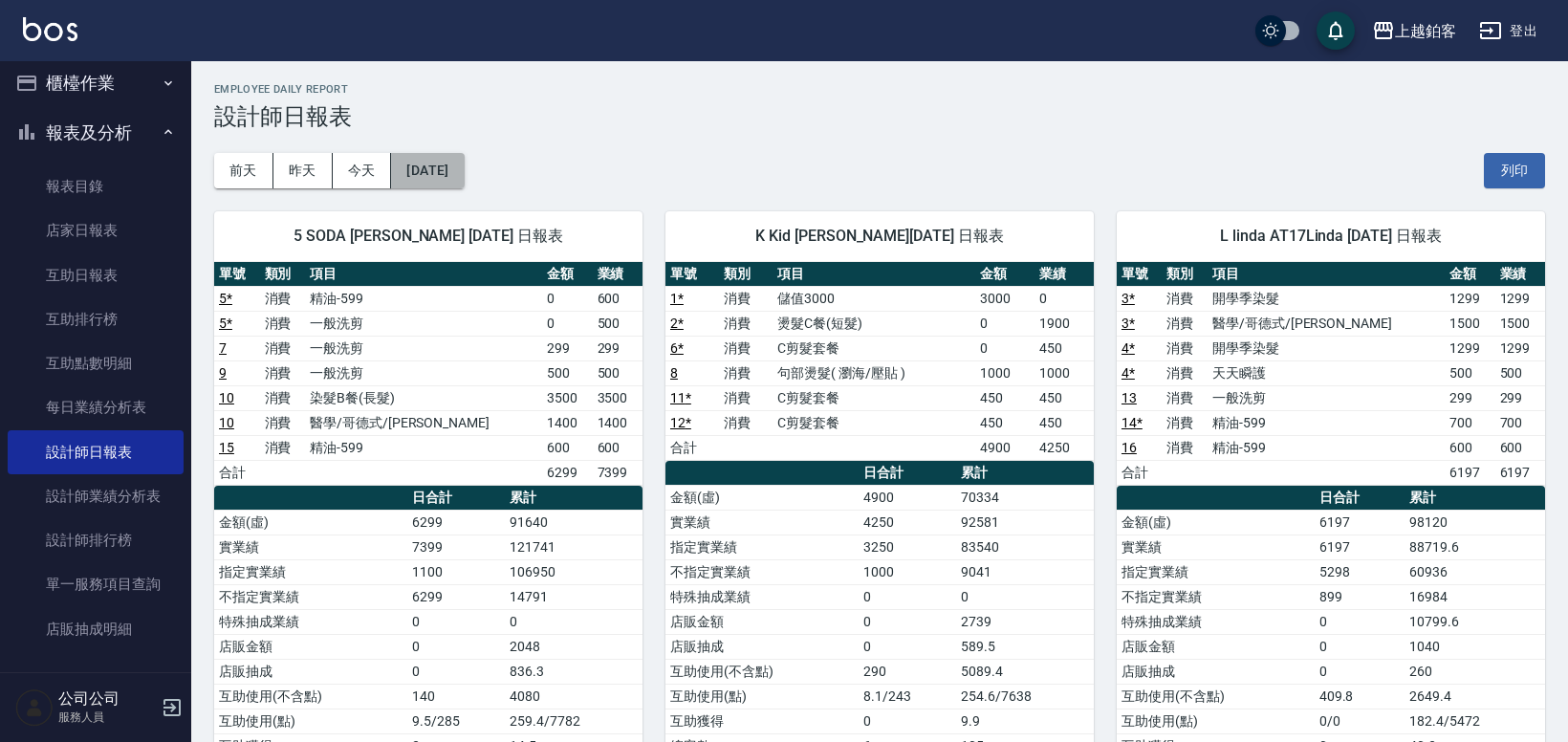
click at [457, 170] on button "[DATE]" at bounding box center [427, 171] width 72 height 36
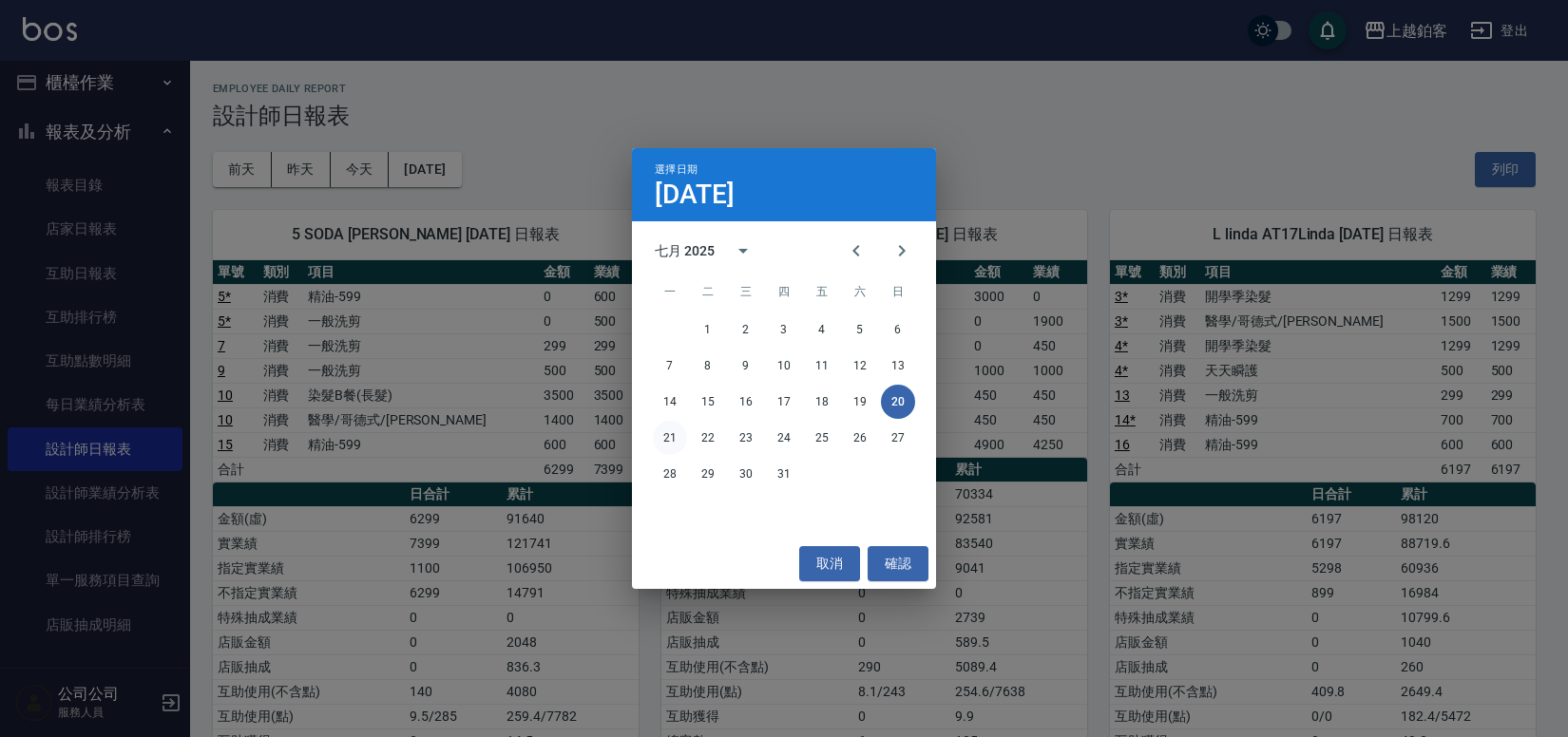
click at [668, 437] on button "21" at bounding box center [670, 438] width 34 height 34
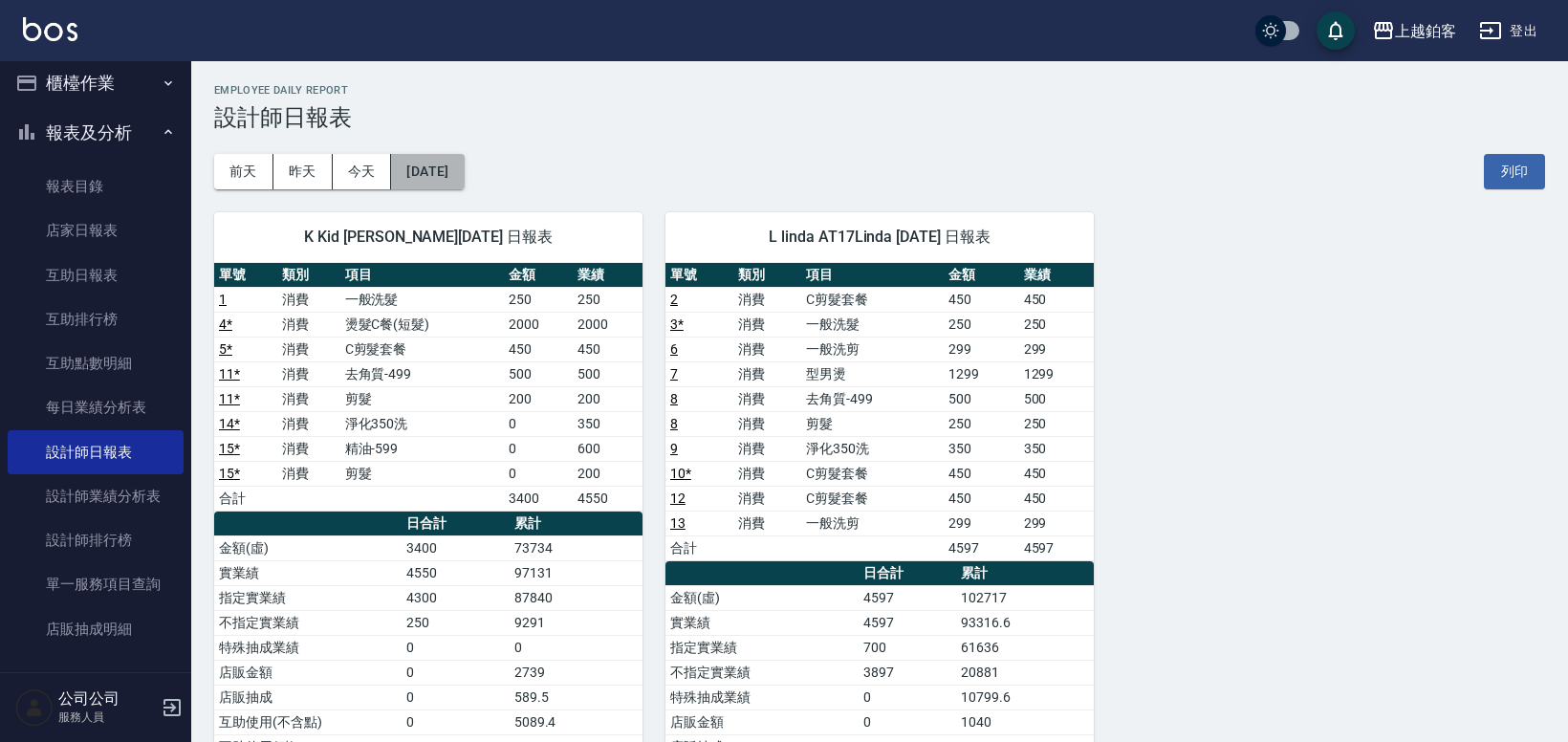
click at [463, 173] on button "[DATE]" at bounding box center [427, 172] width 72 height 36
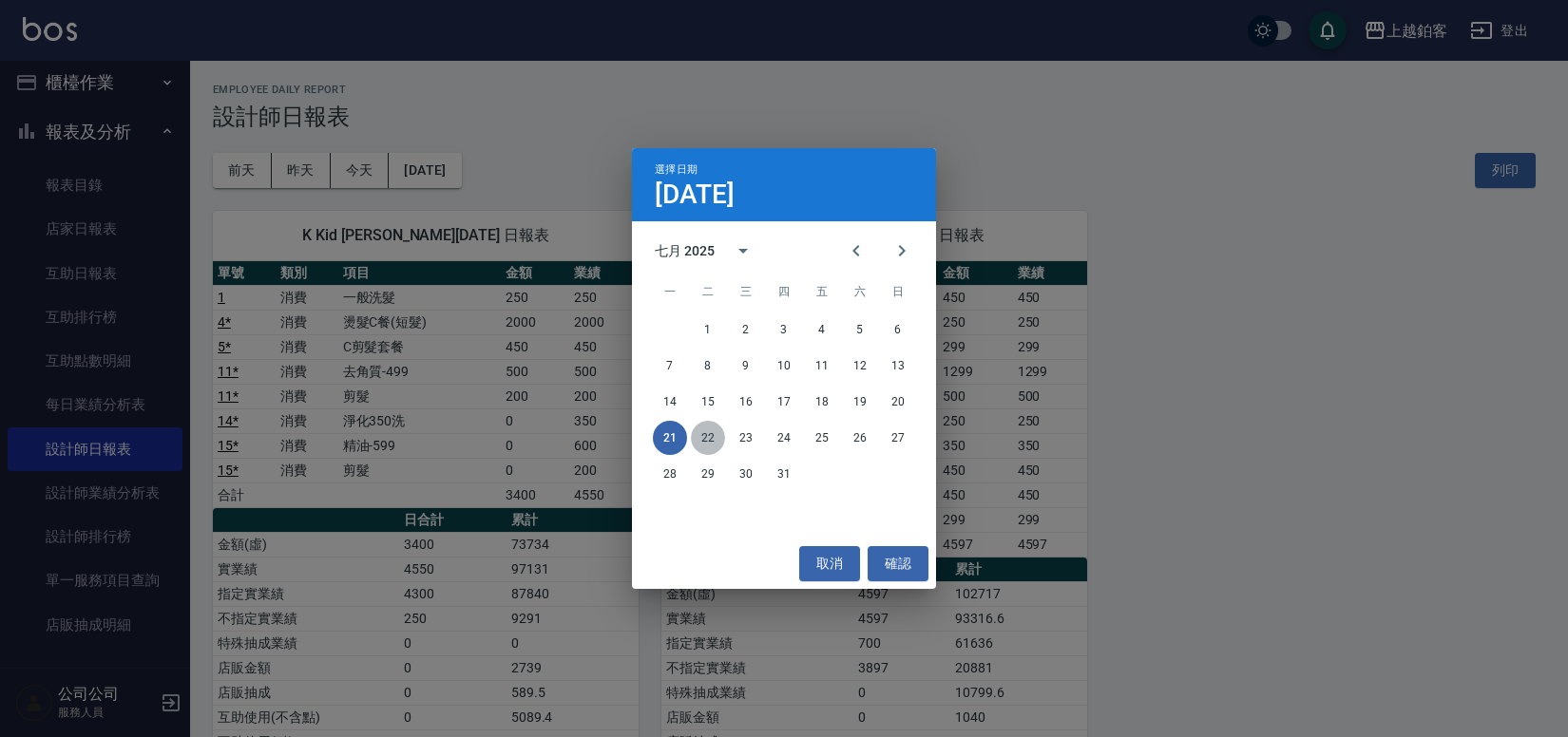
click at [714, 440] on button "22" at bounding box center [708, 438] width 34 height 34
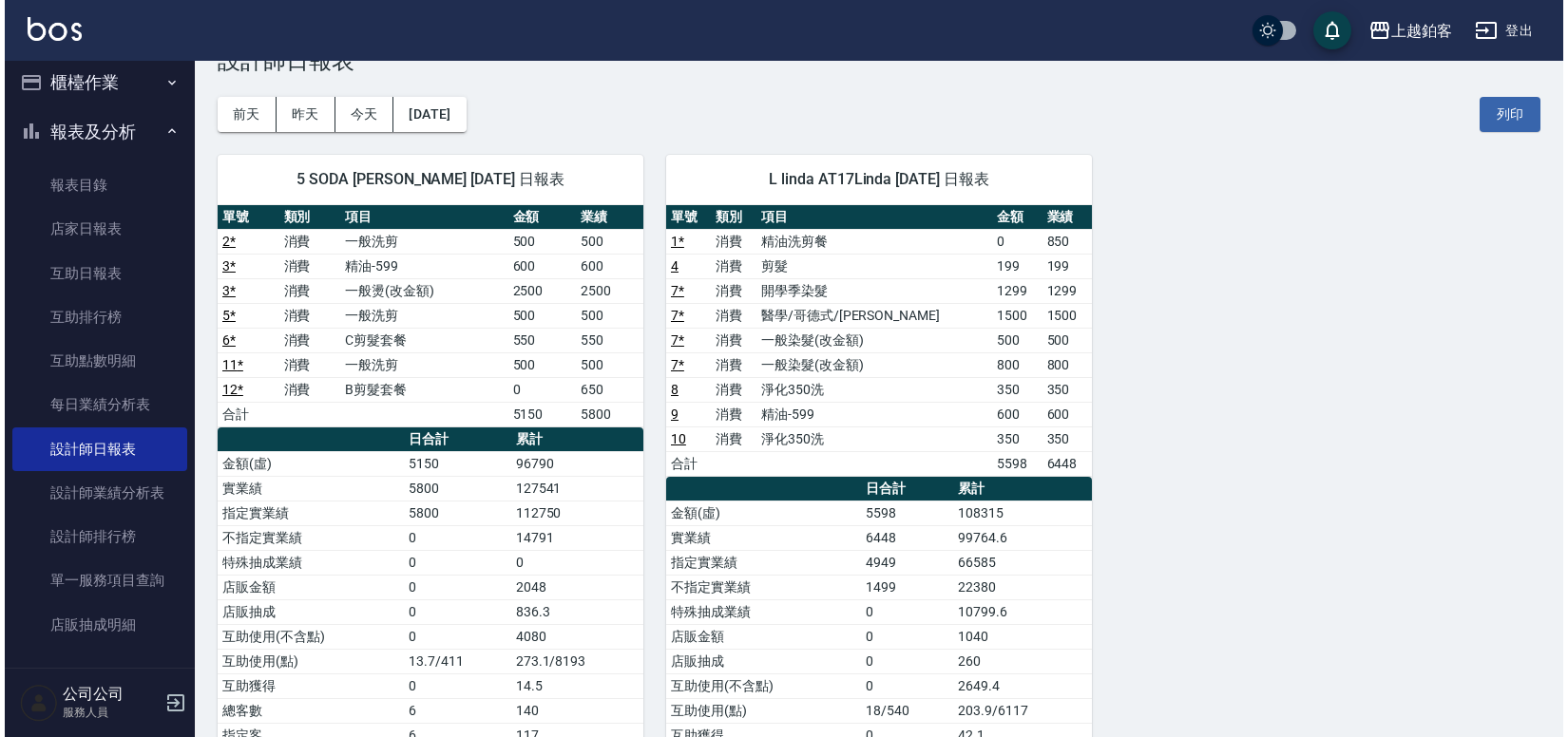
scroll to position [59, 0]
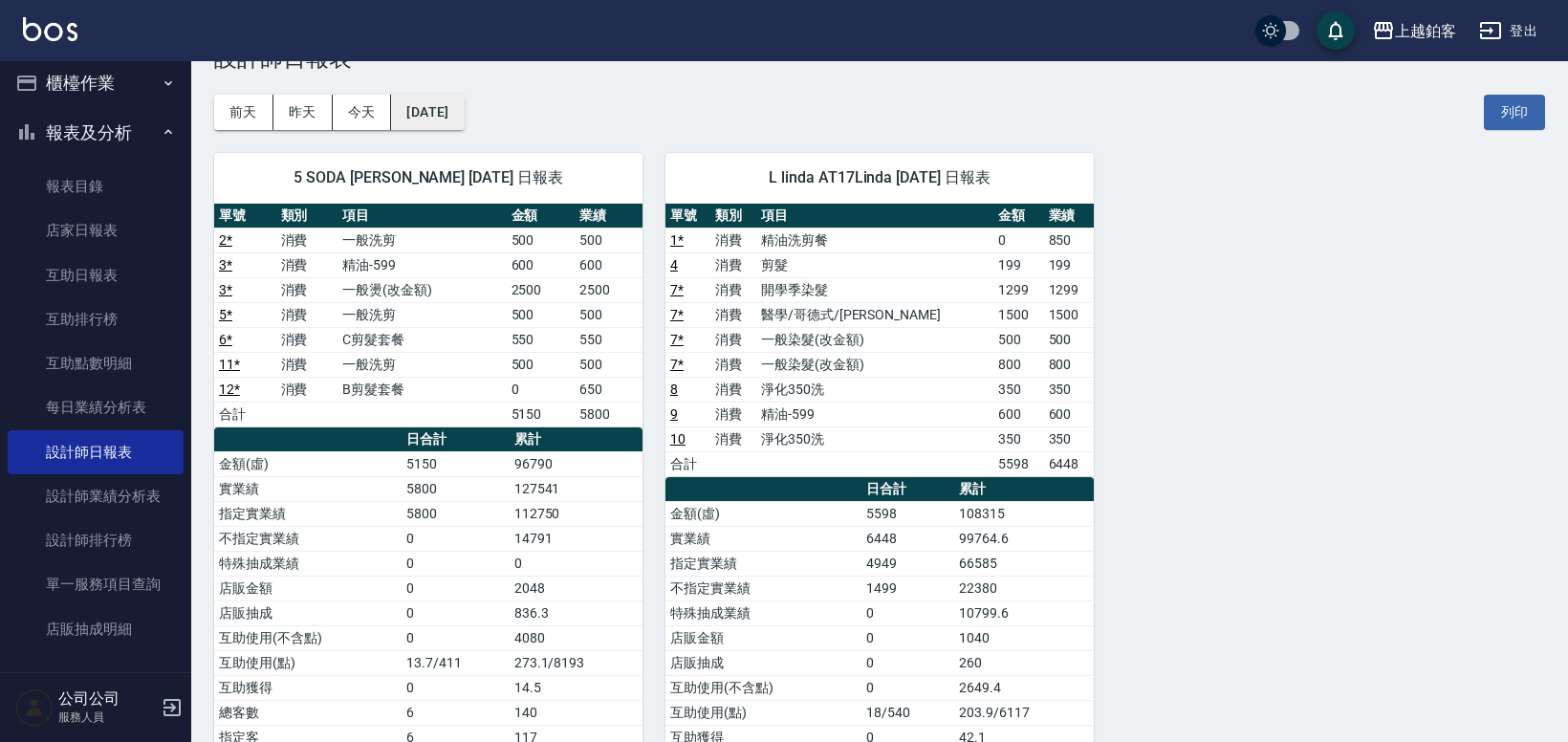
click at [443, 100] on button "[DATE]" at bounding box center [427, 112] width 72 height 36
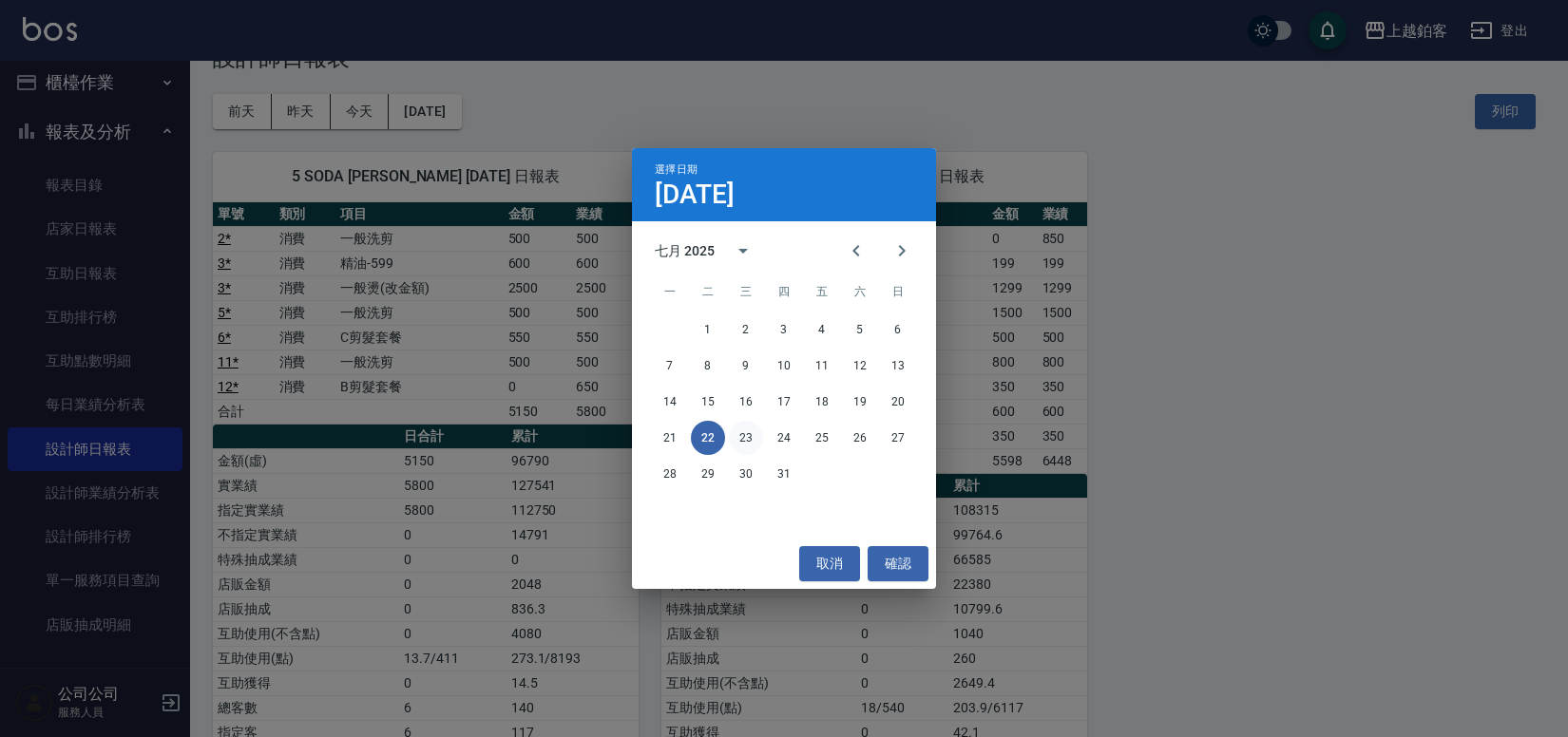
click at [740, 436] on button "23" at bounding box center [746, 438] width 34 height 34
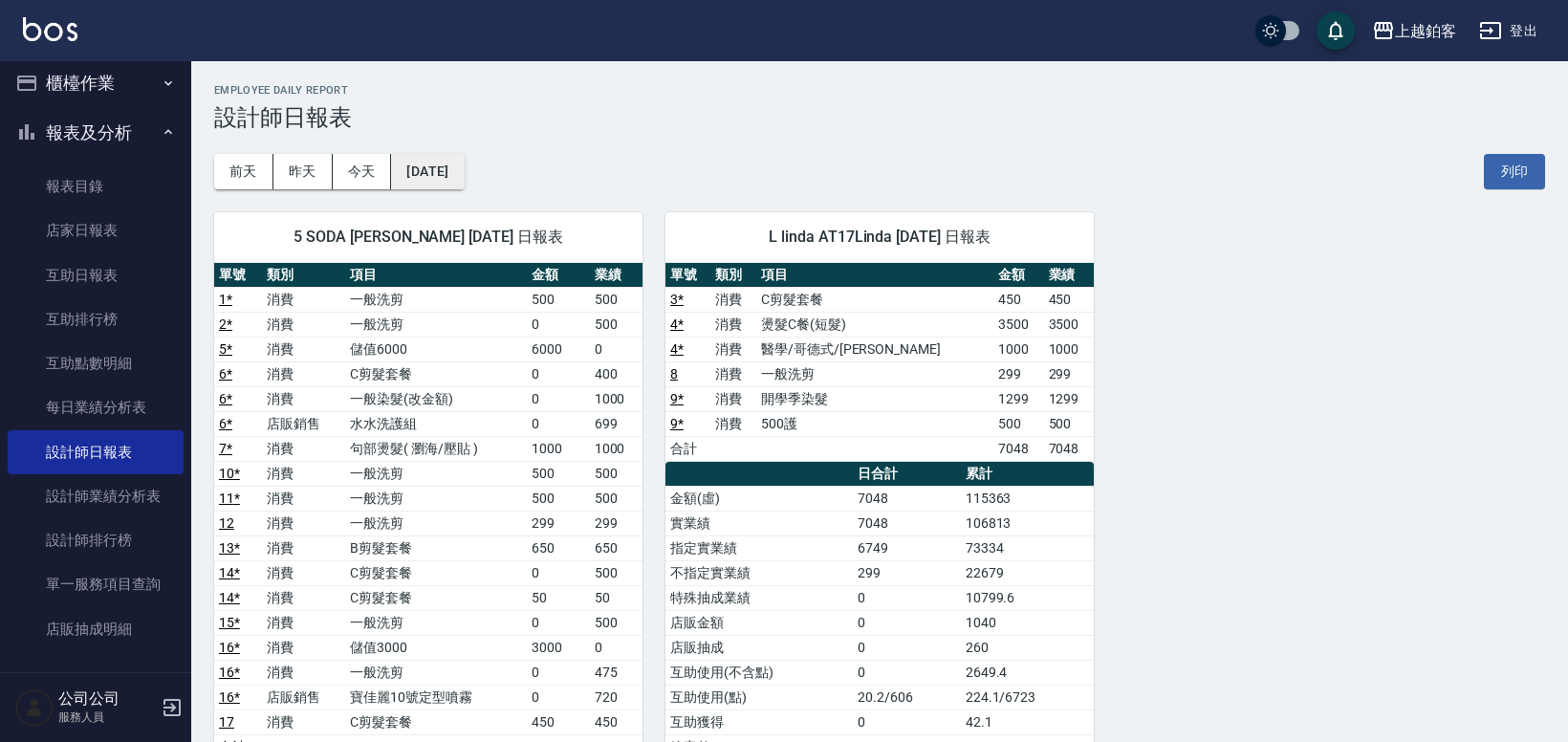
click at [450, 177] on button "[DATE]" at bounding box center [427, 172] width 72 height 36
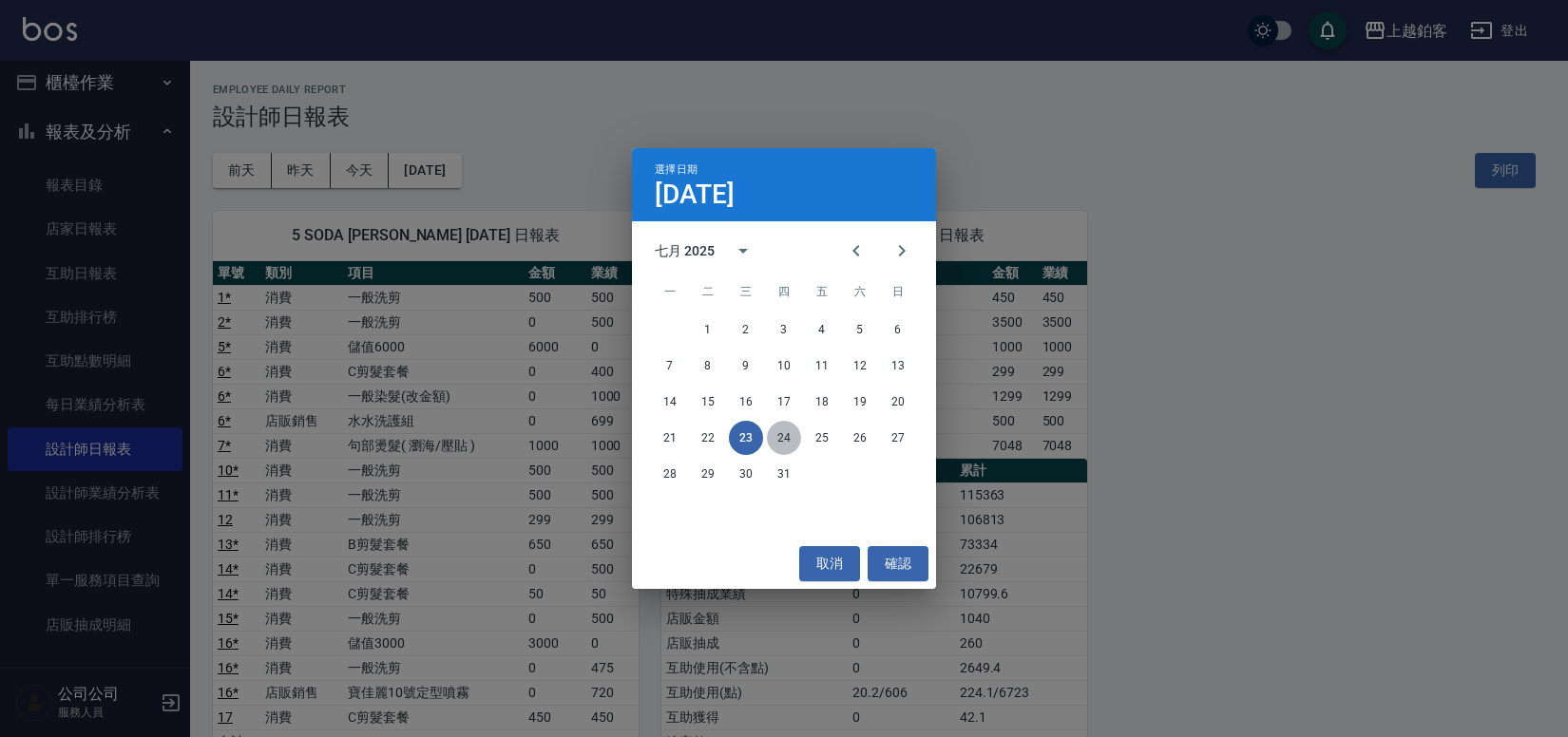
click at [788, 439] on button "24" at bounding box center [784, 438] width 34 height 34
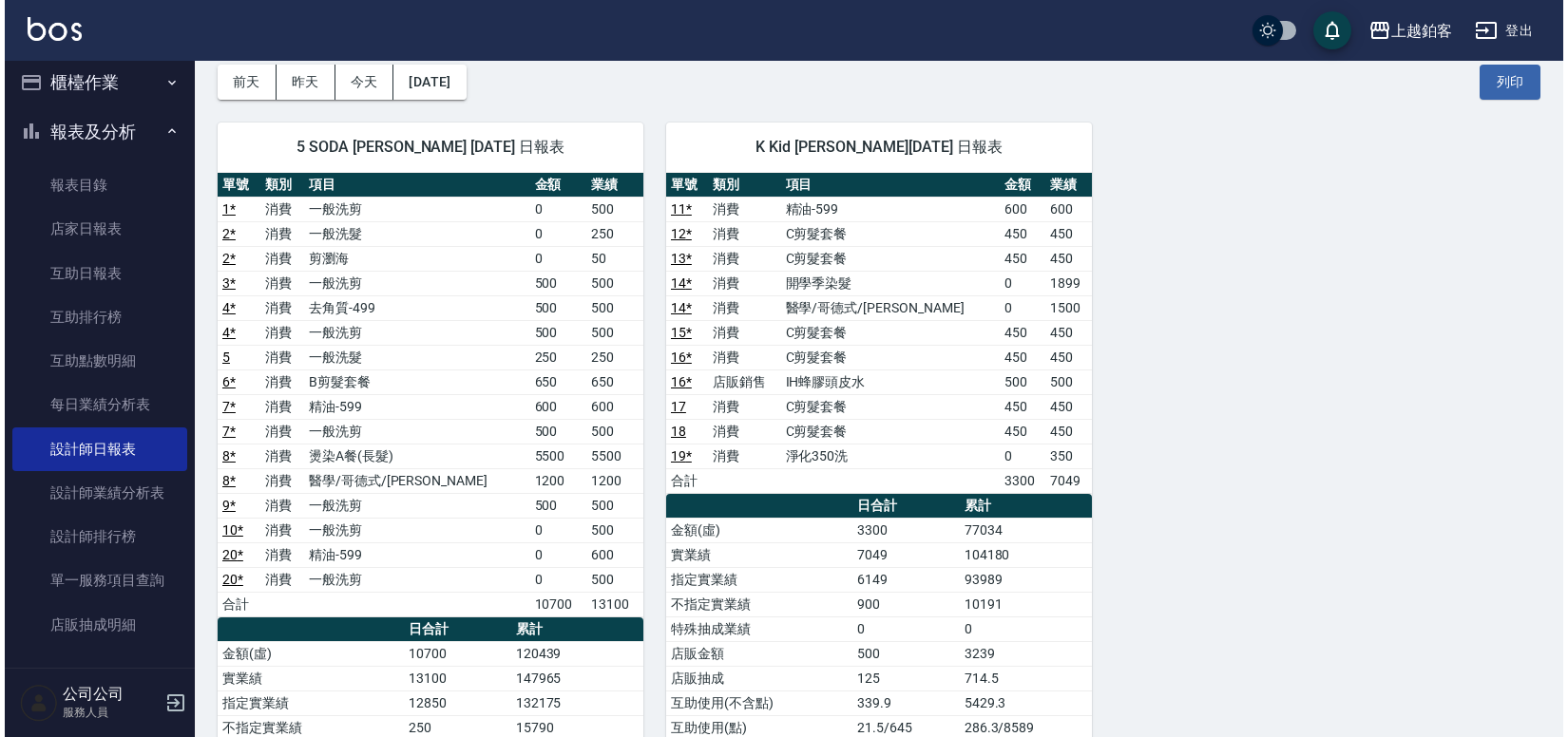
scroll to position [73, 0]
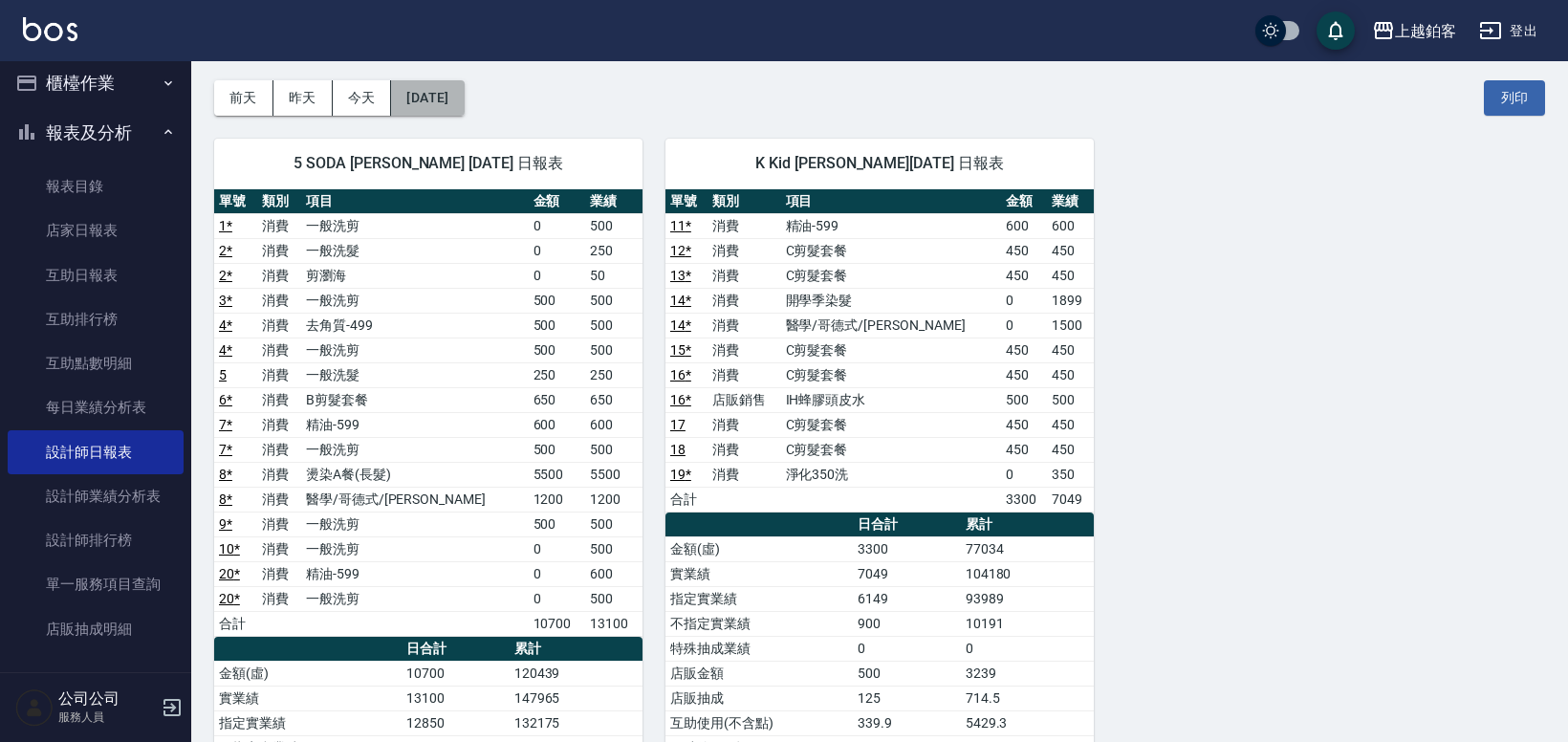
click at [440, 93] on button "[DATE]" at bounding box center [427, 97] width 72 height 36
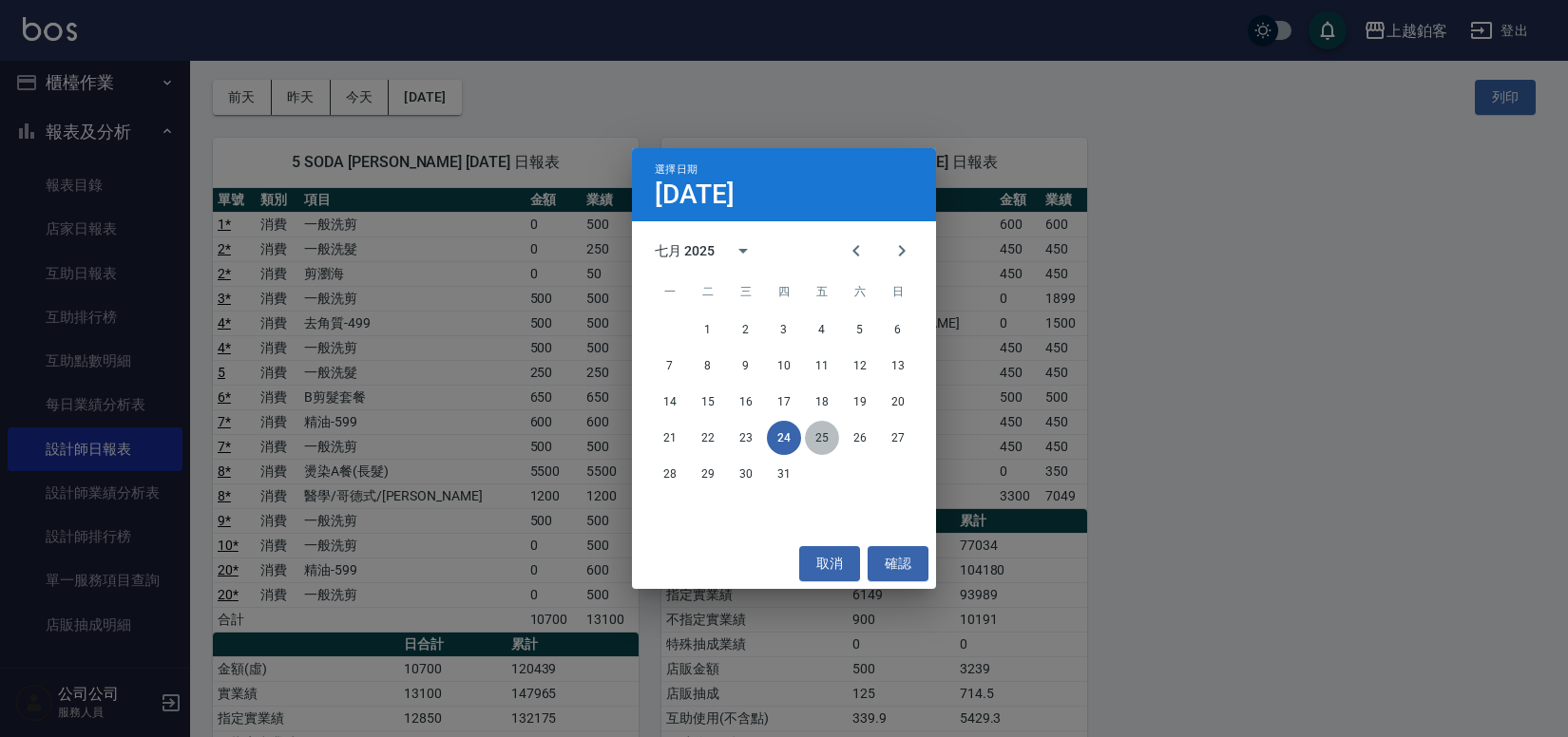
click at [820, 440] on button "25" at bounding box center [822, 438] width 34 height 34
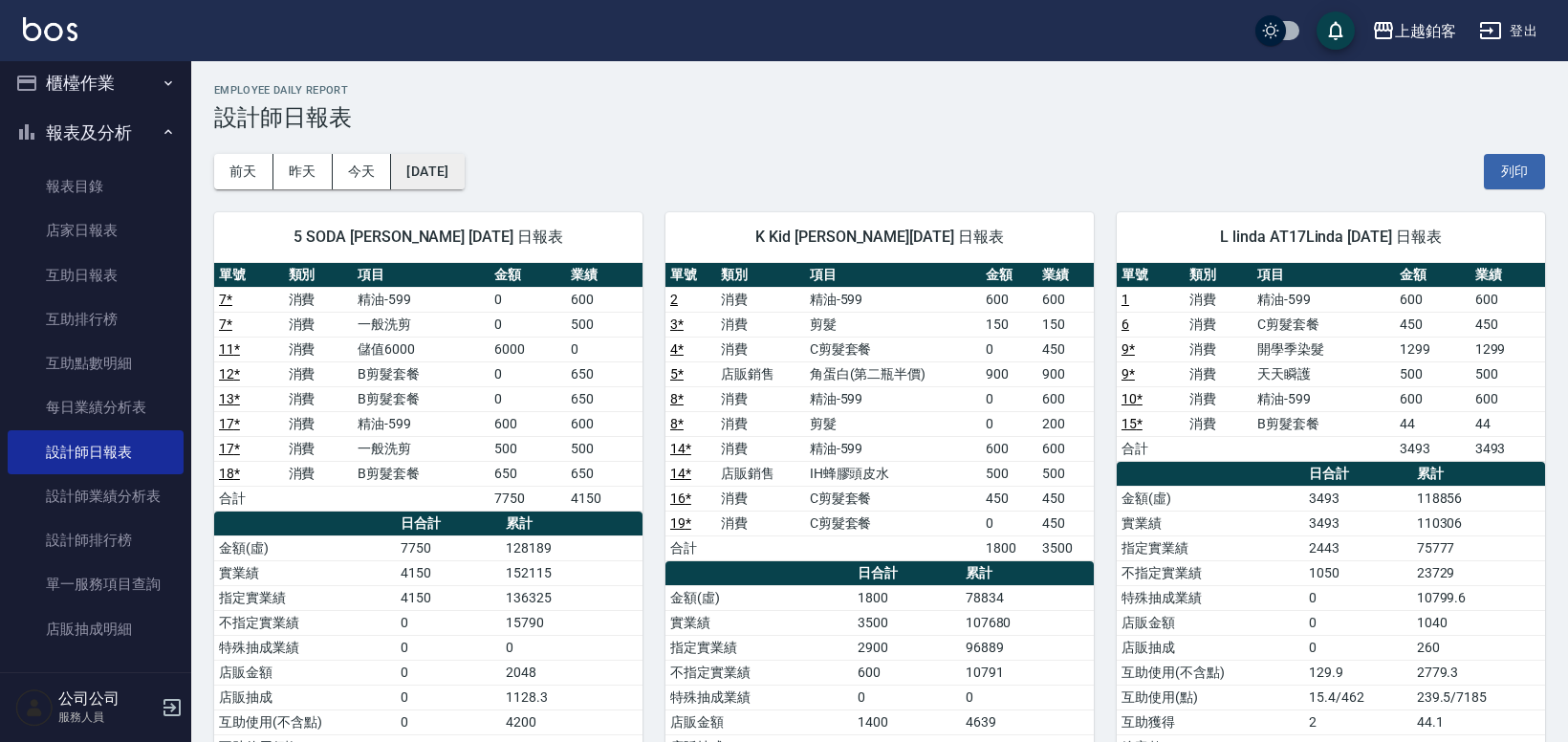
click at [463, 175] on button "[DATE]" at bounding box center [427, 172] width 72 height 36
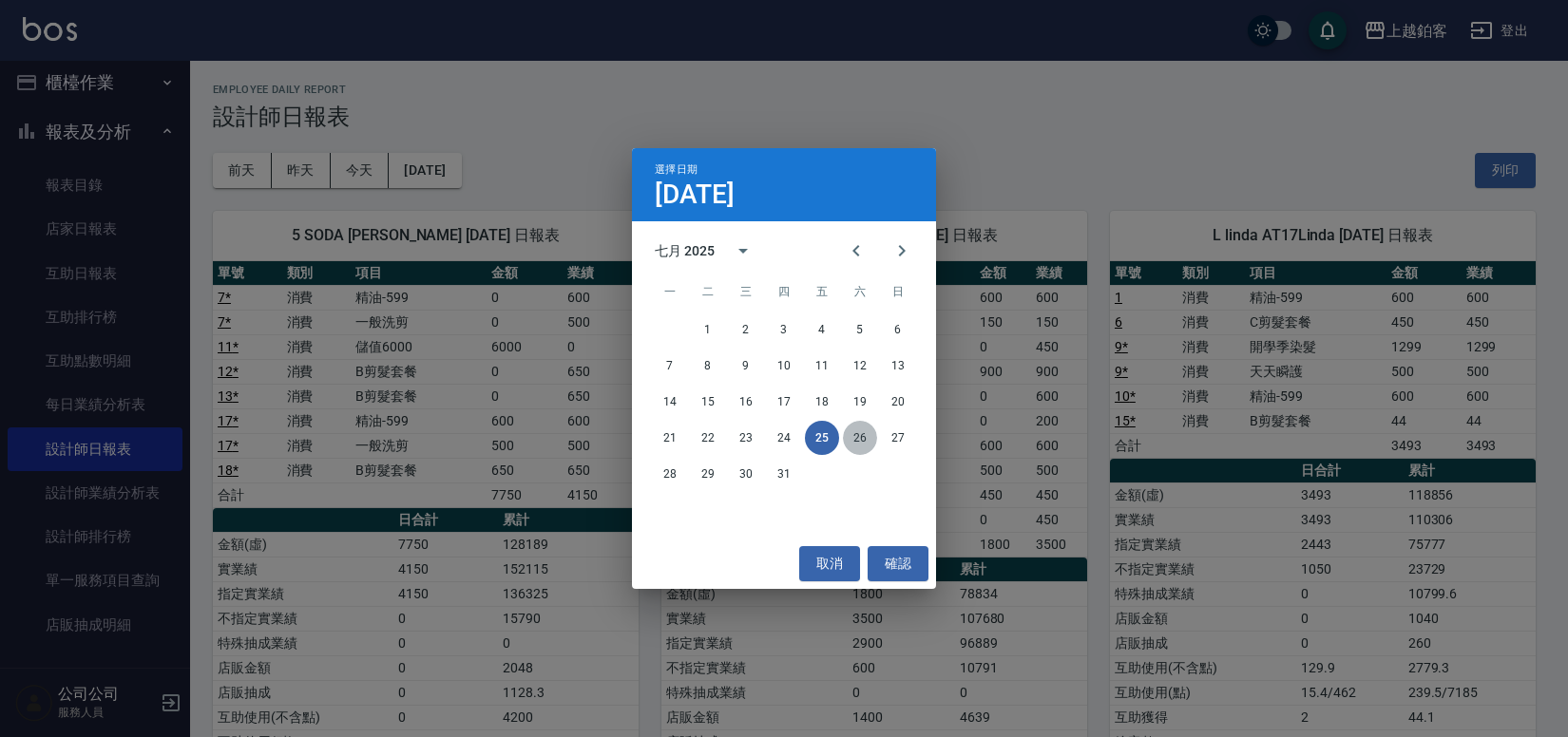
click at [862, 436] on button "26" at bounding box center [860, 438] width 34 height 34
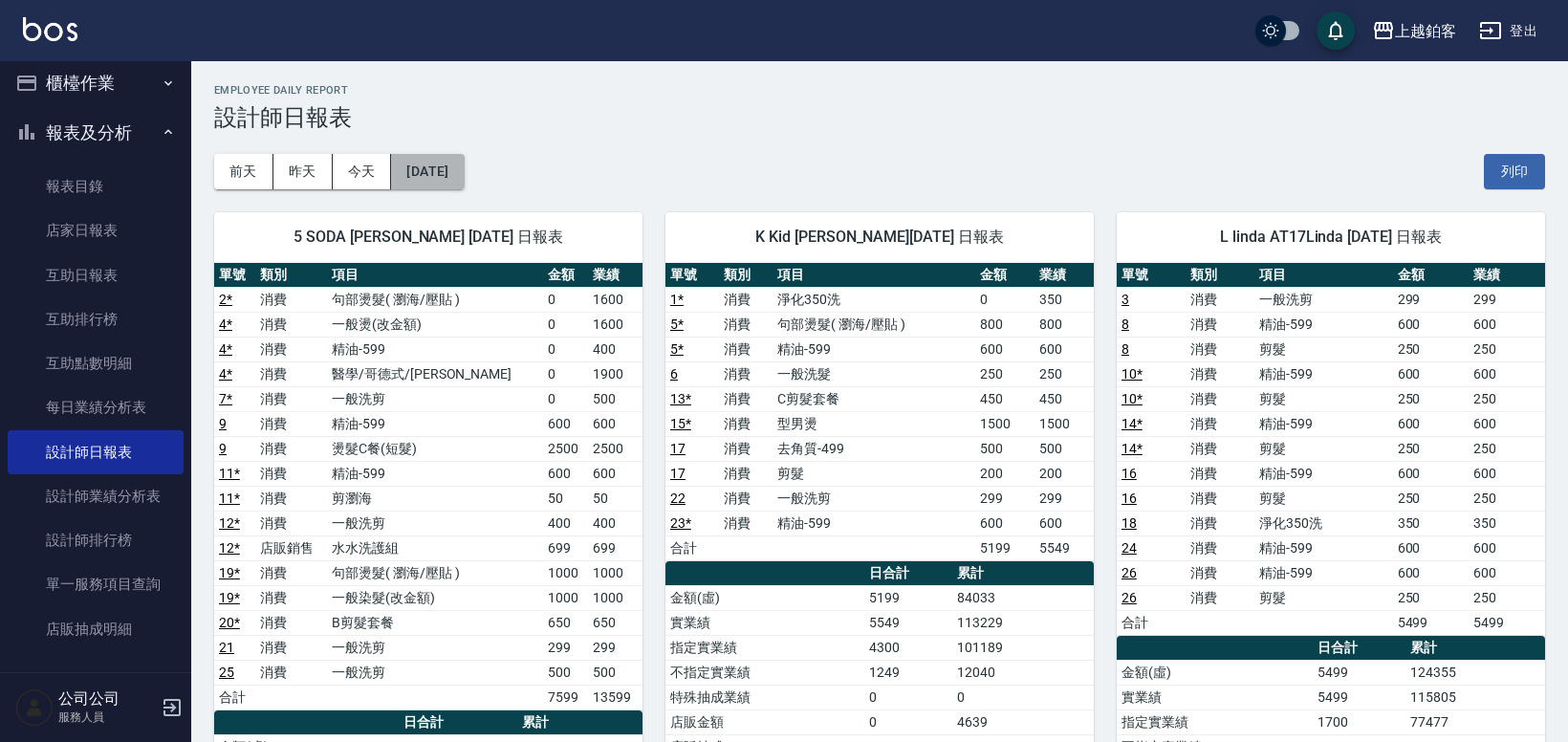
click at [463, 168] on button "[DATE]" at bounding box center [427, 172] width 72 height 36
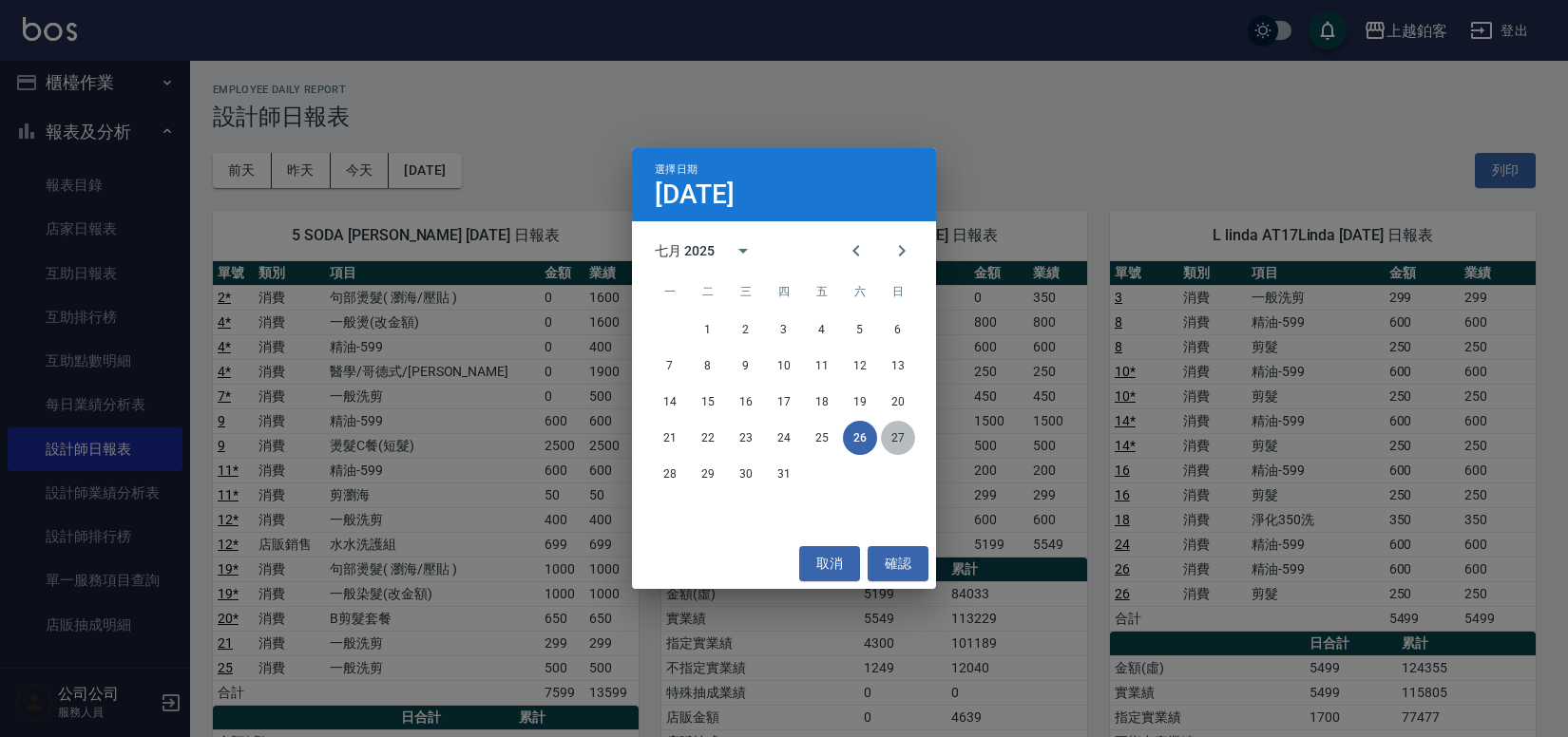
click at [883, 433] on button "27" at bounding box center [898, 438] width 34 height 34
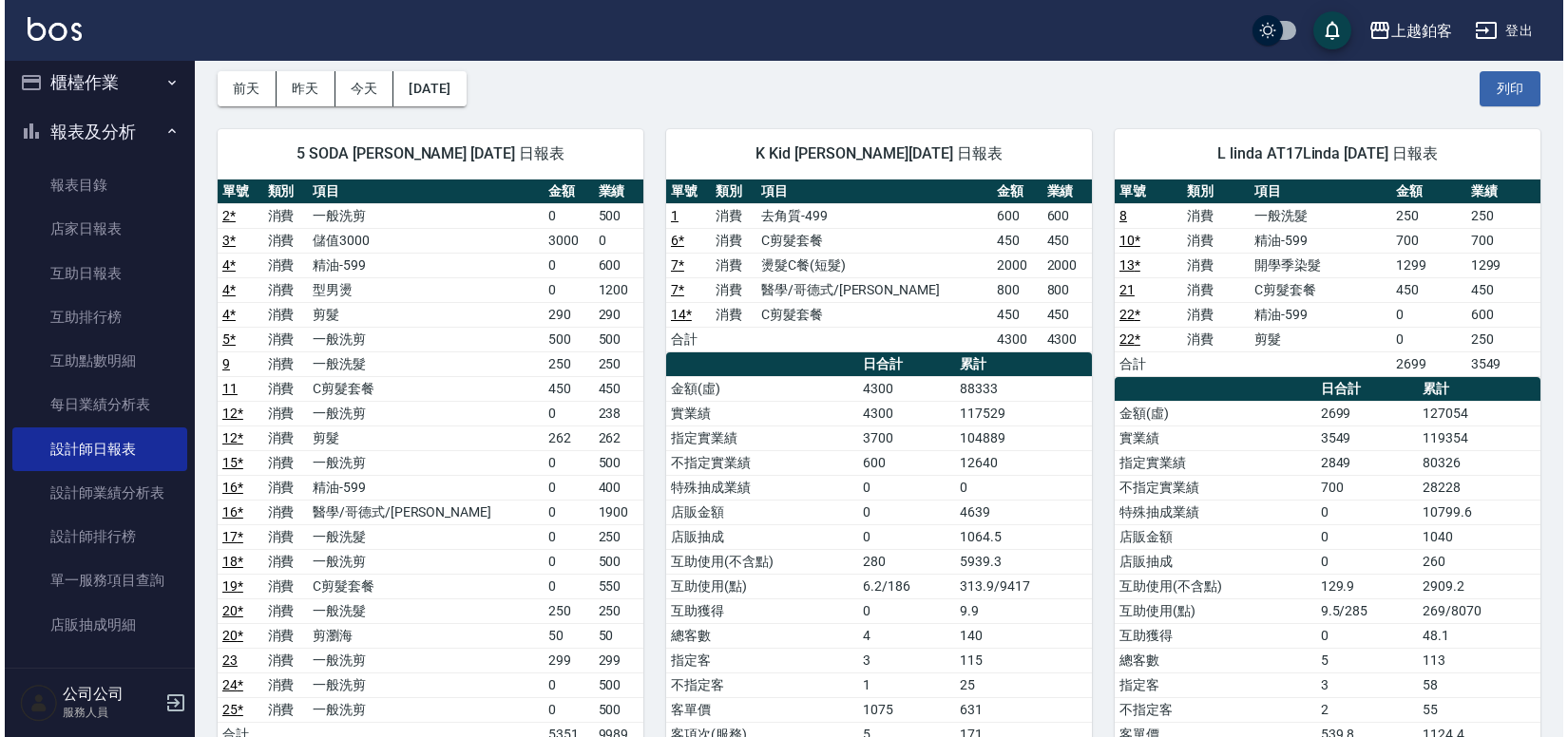
scroll to position [95, 0]
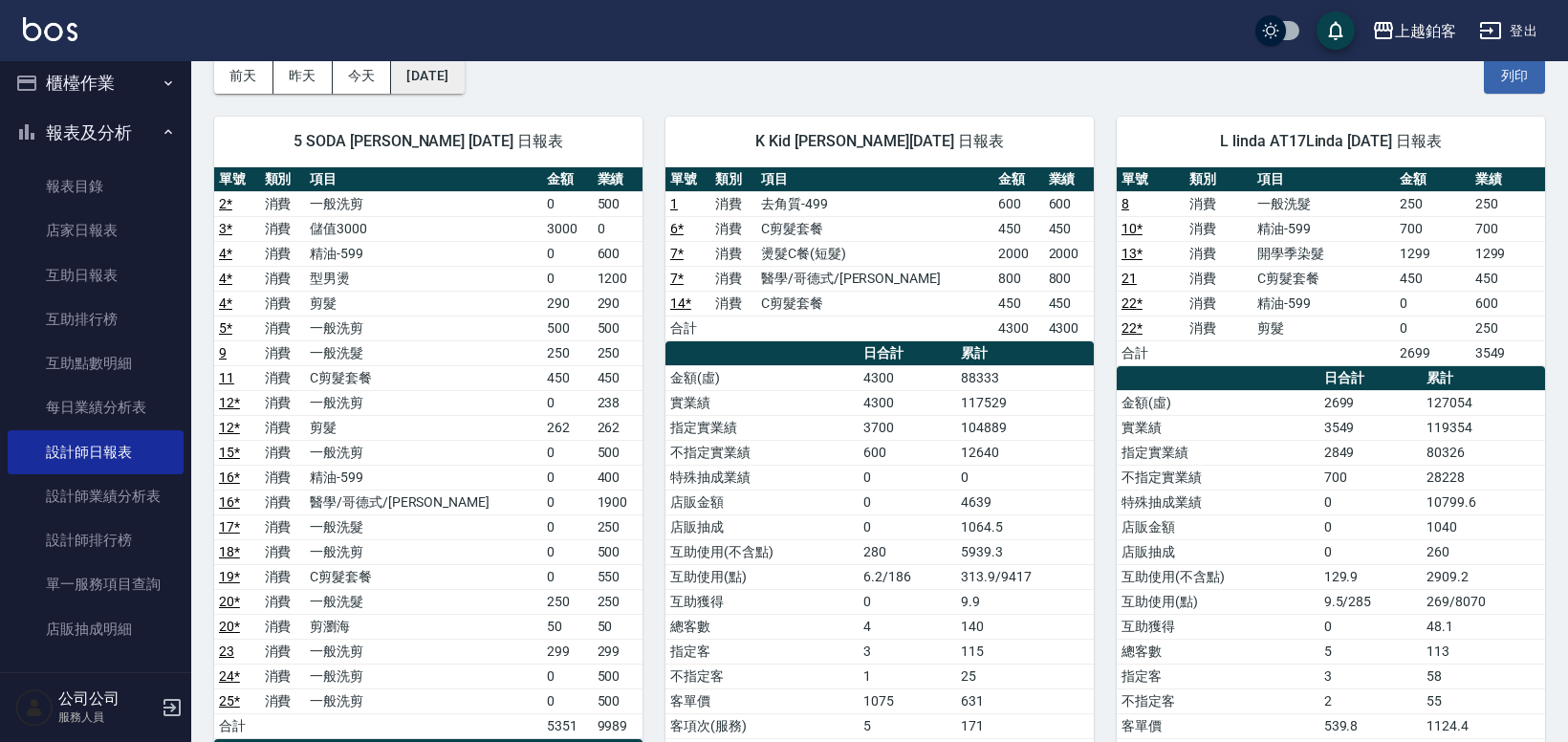
click at [463, 65] on button "[DATE]" at bounding box center [427, 76] width 72 height 36
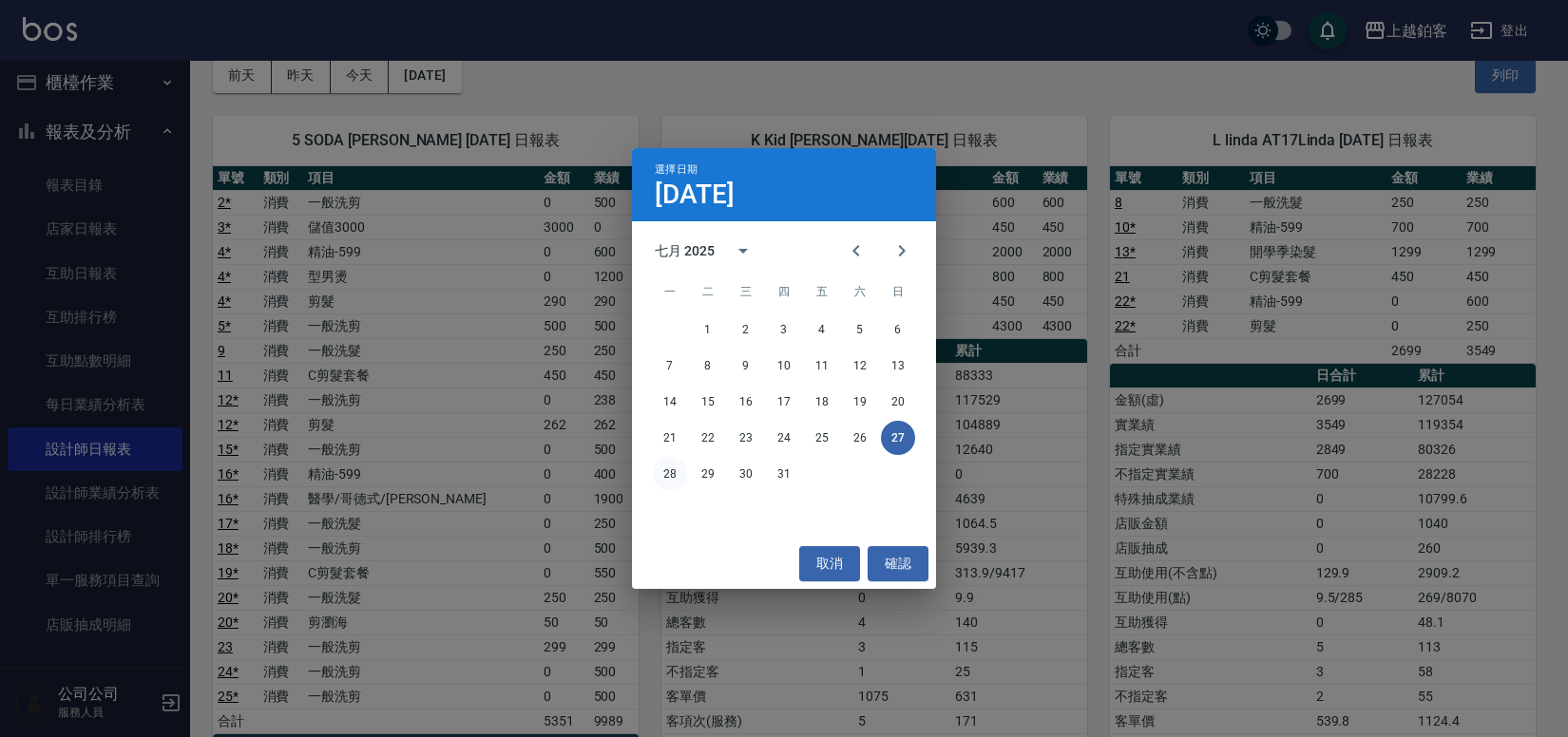
click at [659, 473] on button "28" at bounding box center [670, 474] width 34 height 34
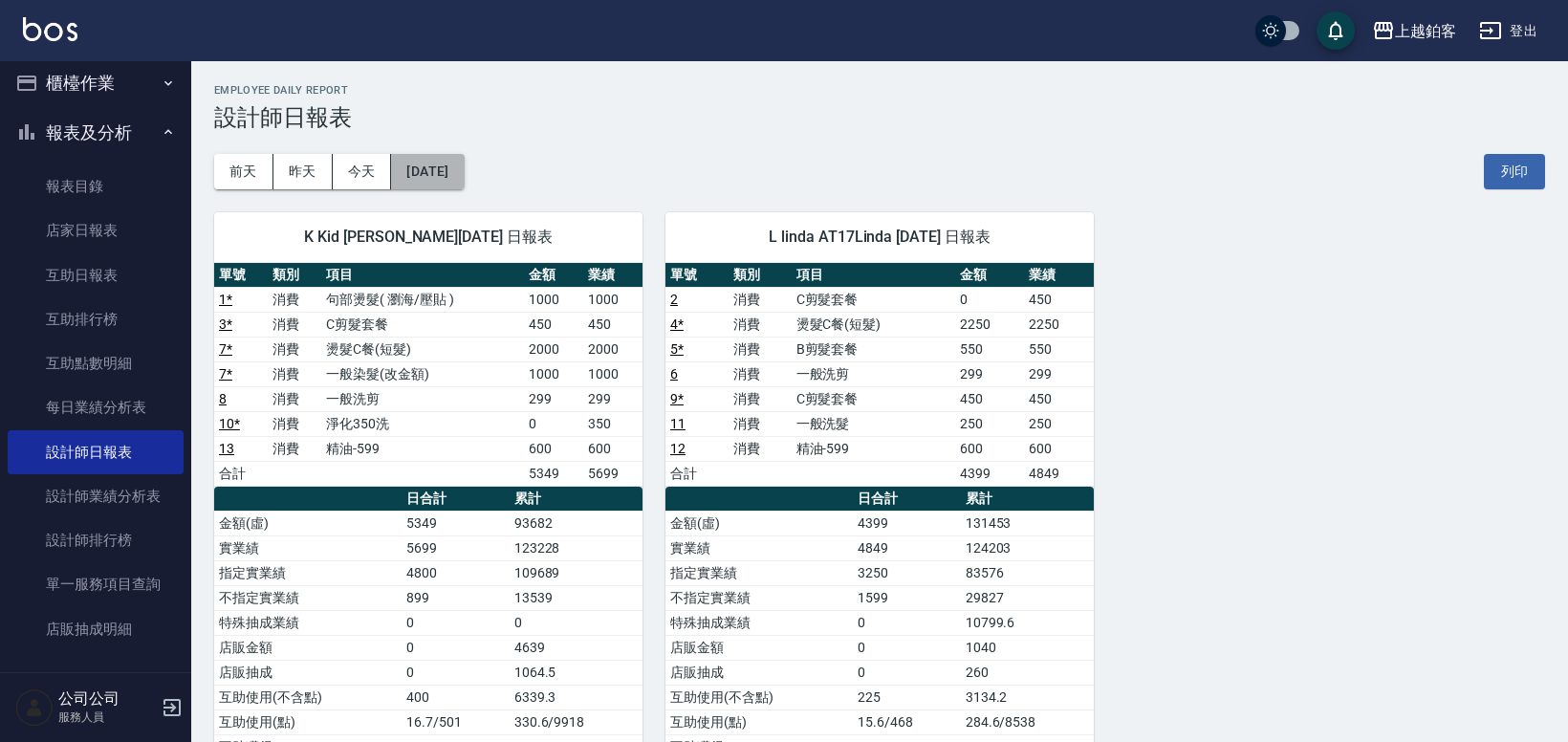
click at [453, 179] on button "[DATE]" at bounding box center [427, 172] width 72 height 36
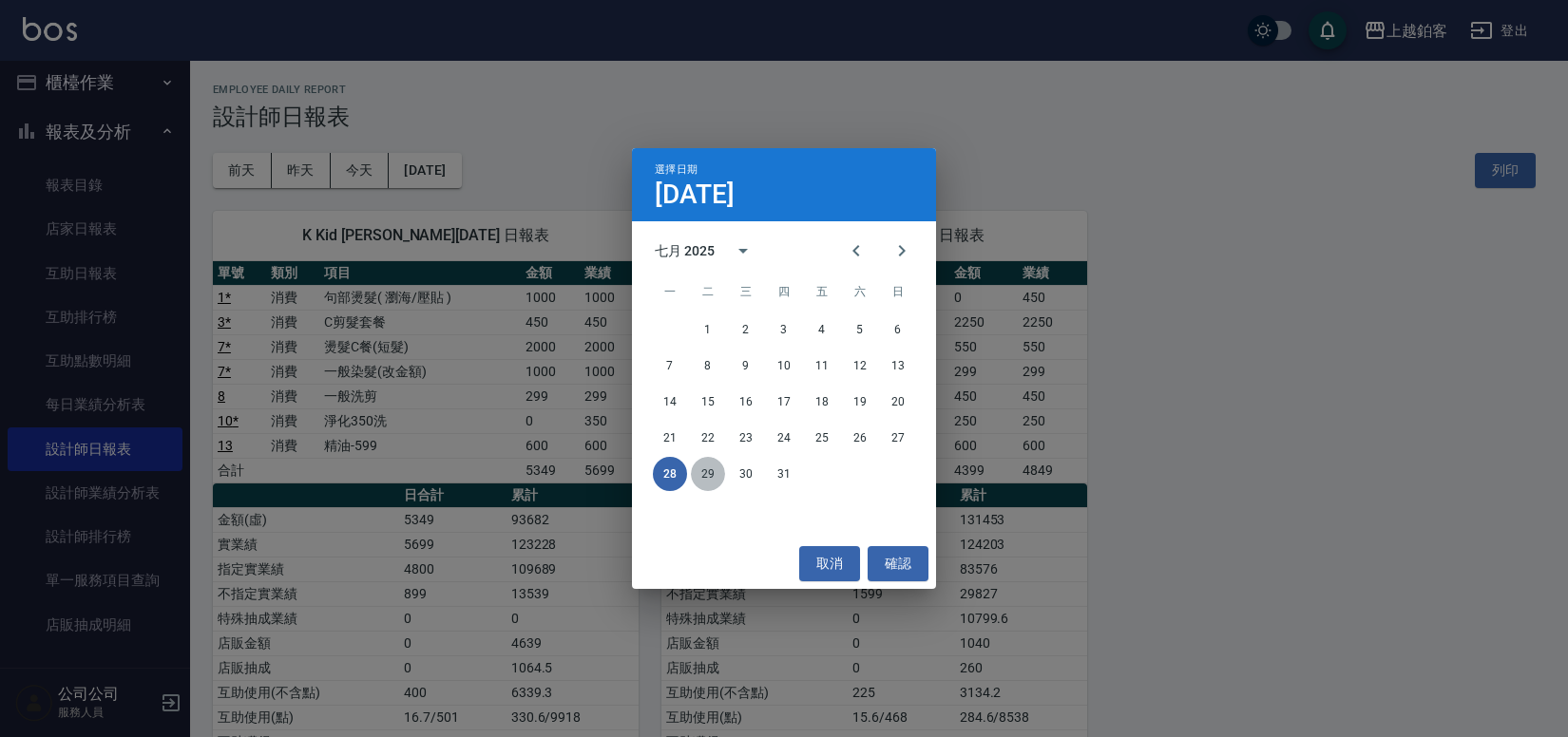
click at [701, 477] on button "29" at bounding box center [708, 474] width 34 height 34
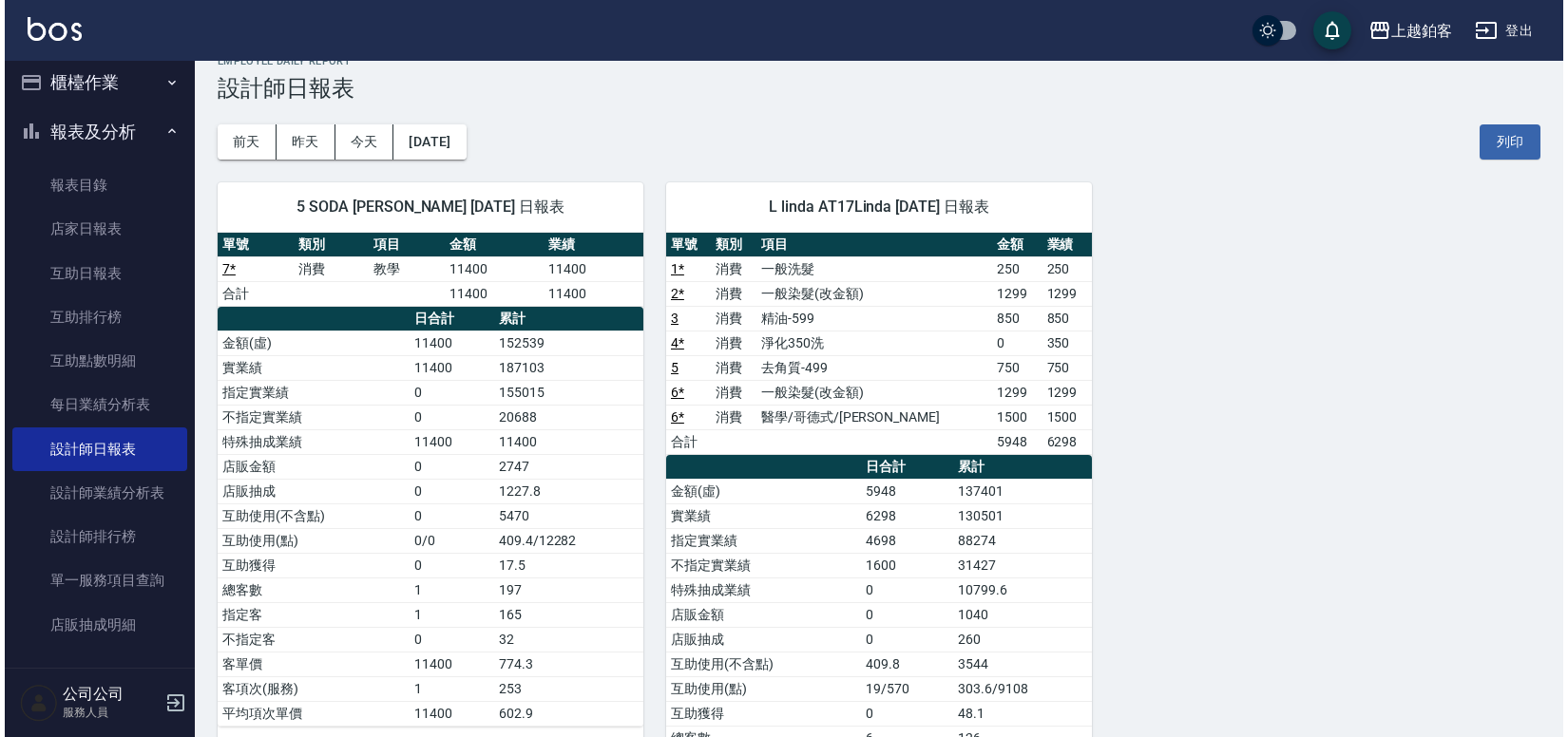
scroll to position [35, 0]
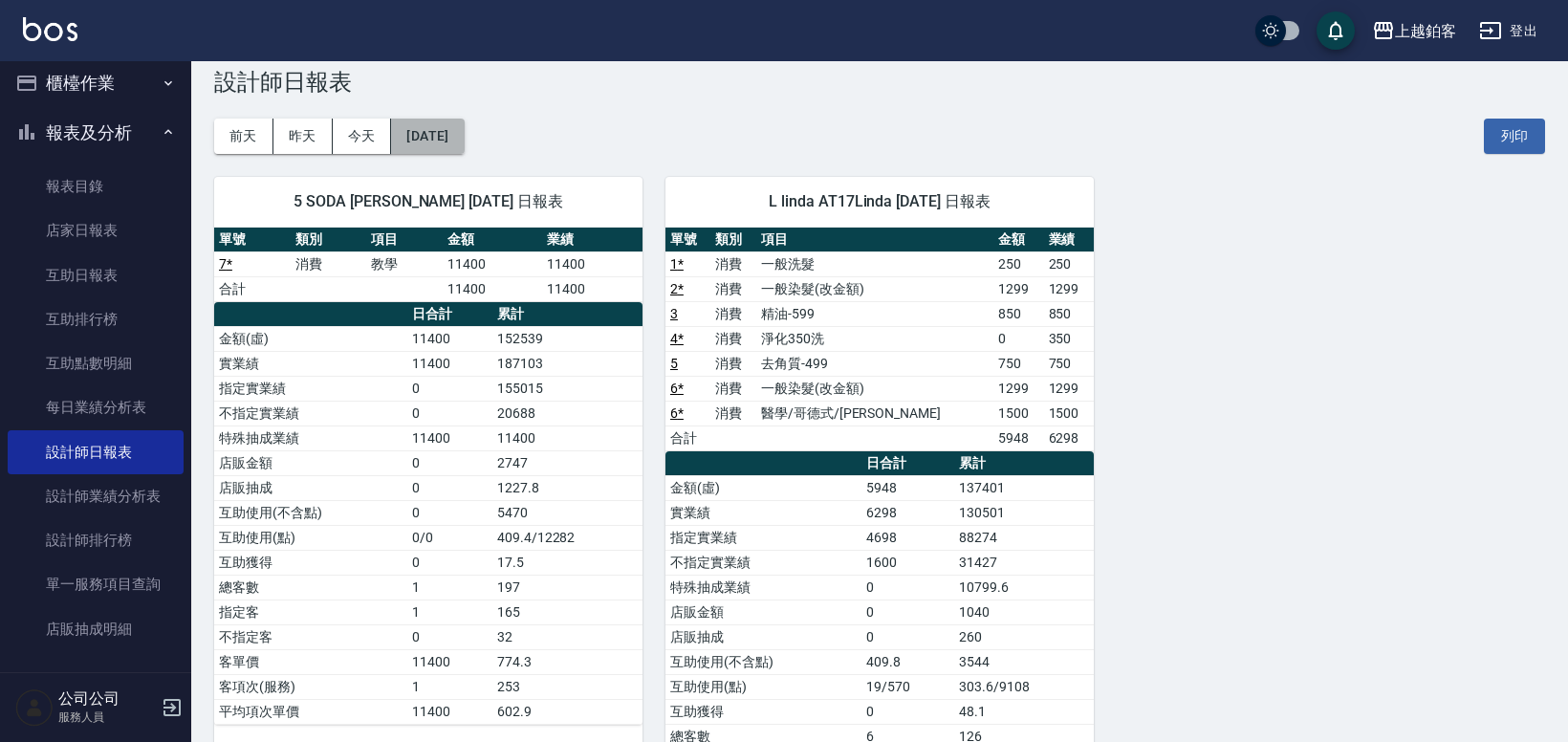
click at [463, 139] on button "[DATE]" at bounding box center [427, 136] width 72 height 36
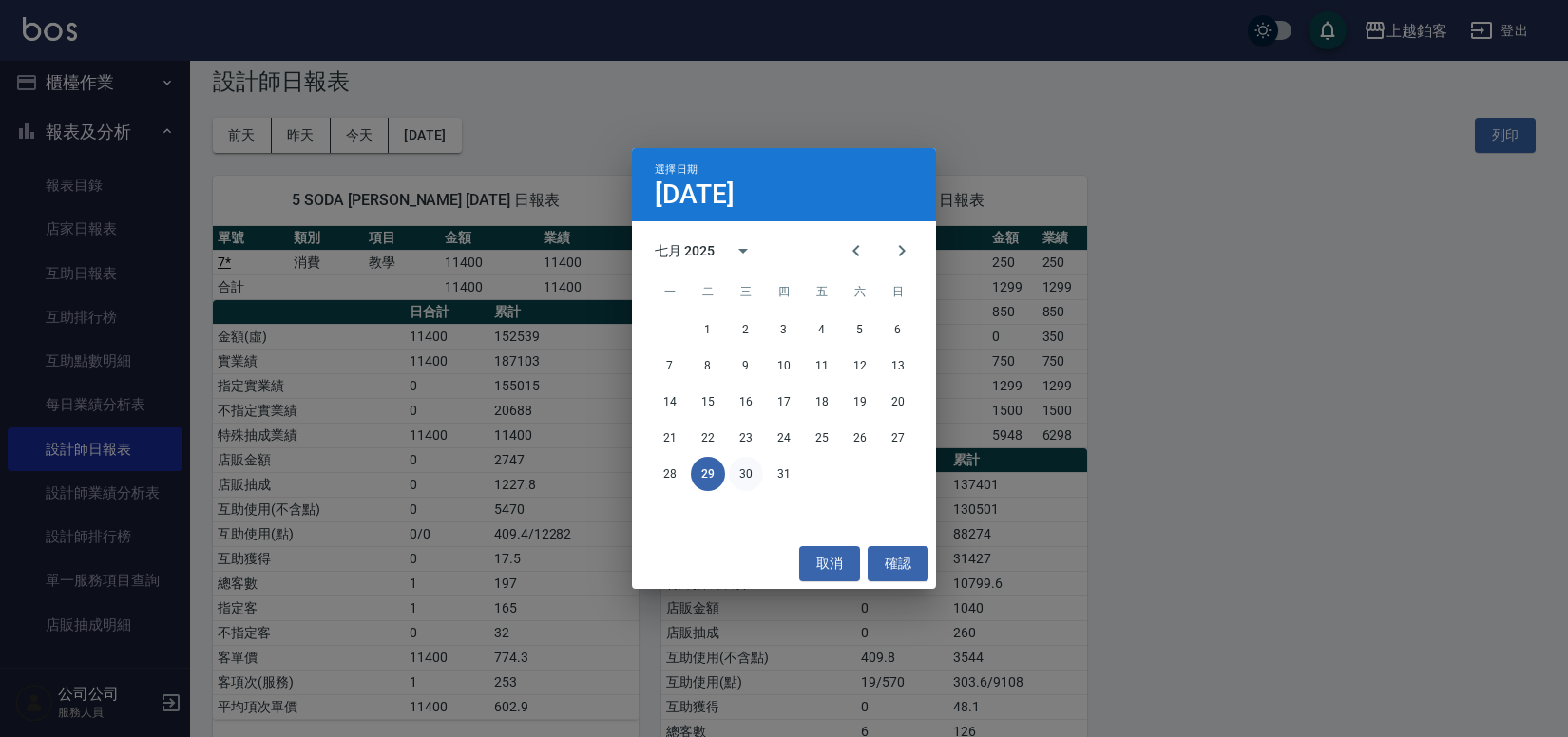
click at [750, 468] on button "30" at bounding box center [746, 474] width 34 height 34
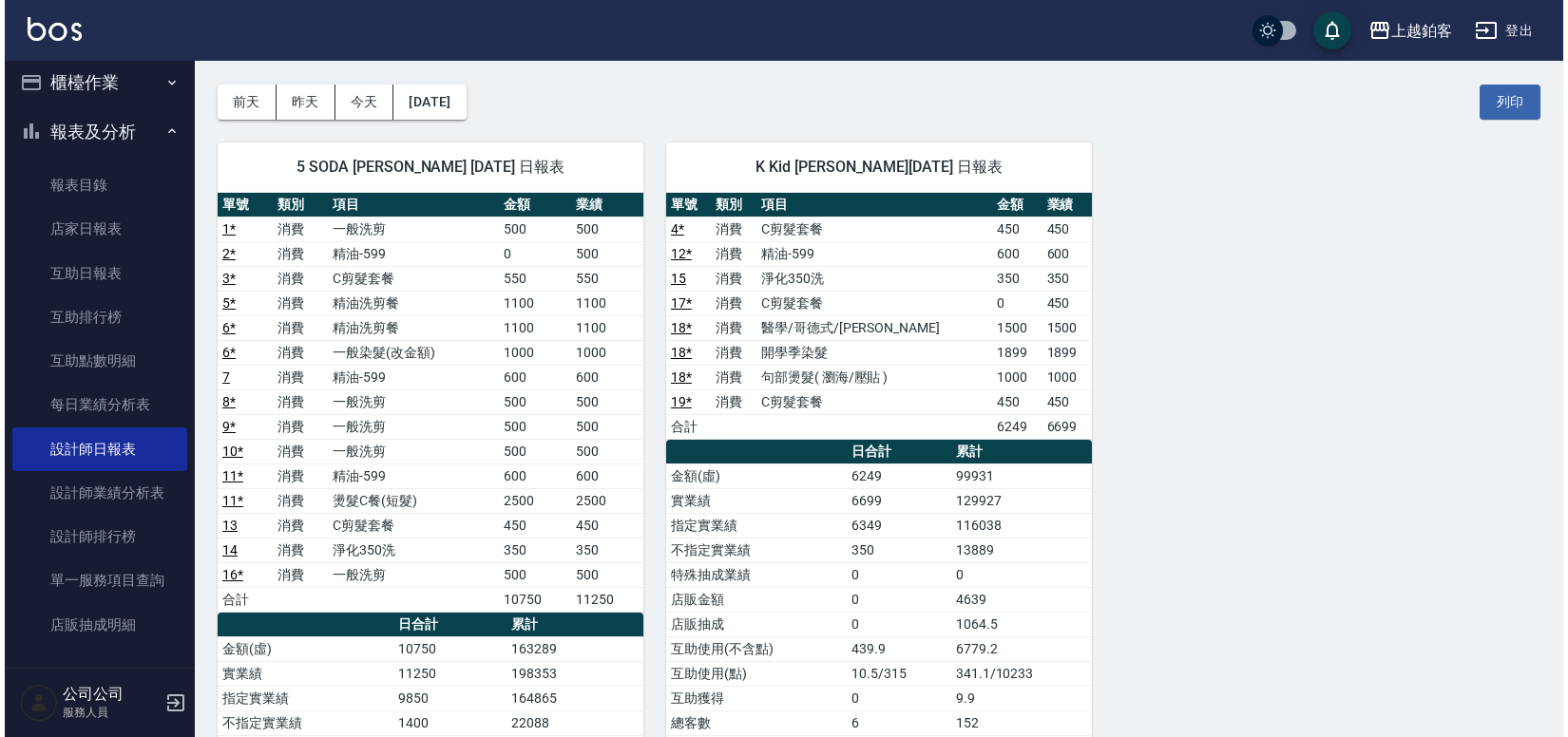
scroll to position [50, 0]
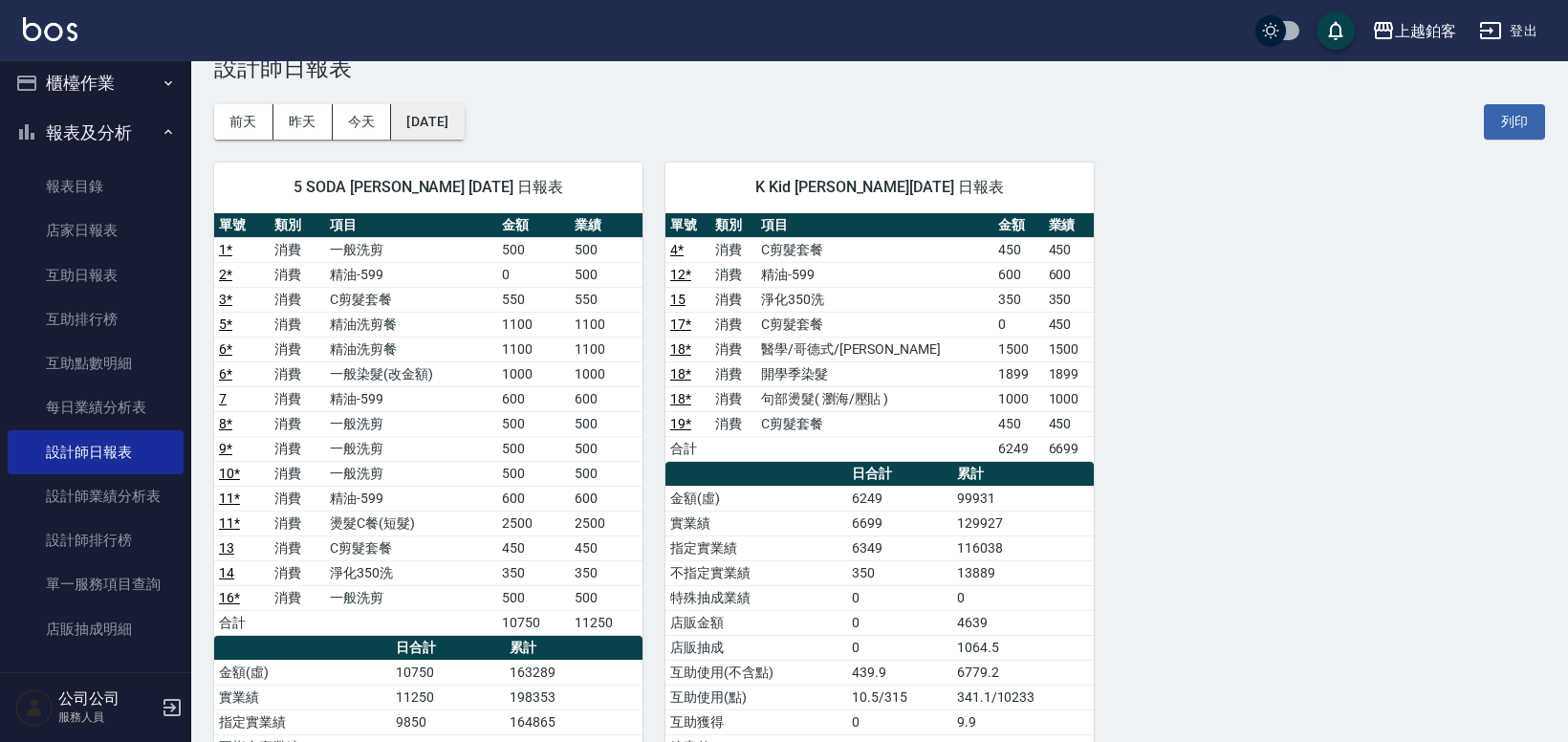
click at [445, 122] on button "[DATE]" at bounding box center [427, 121] width 72 height 36
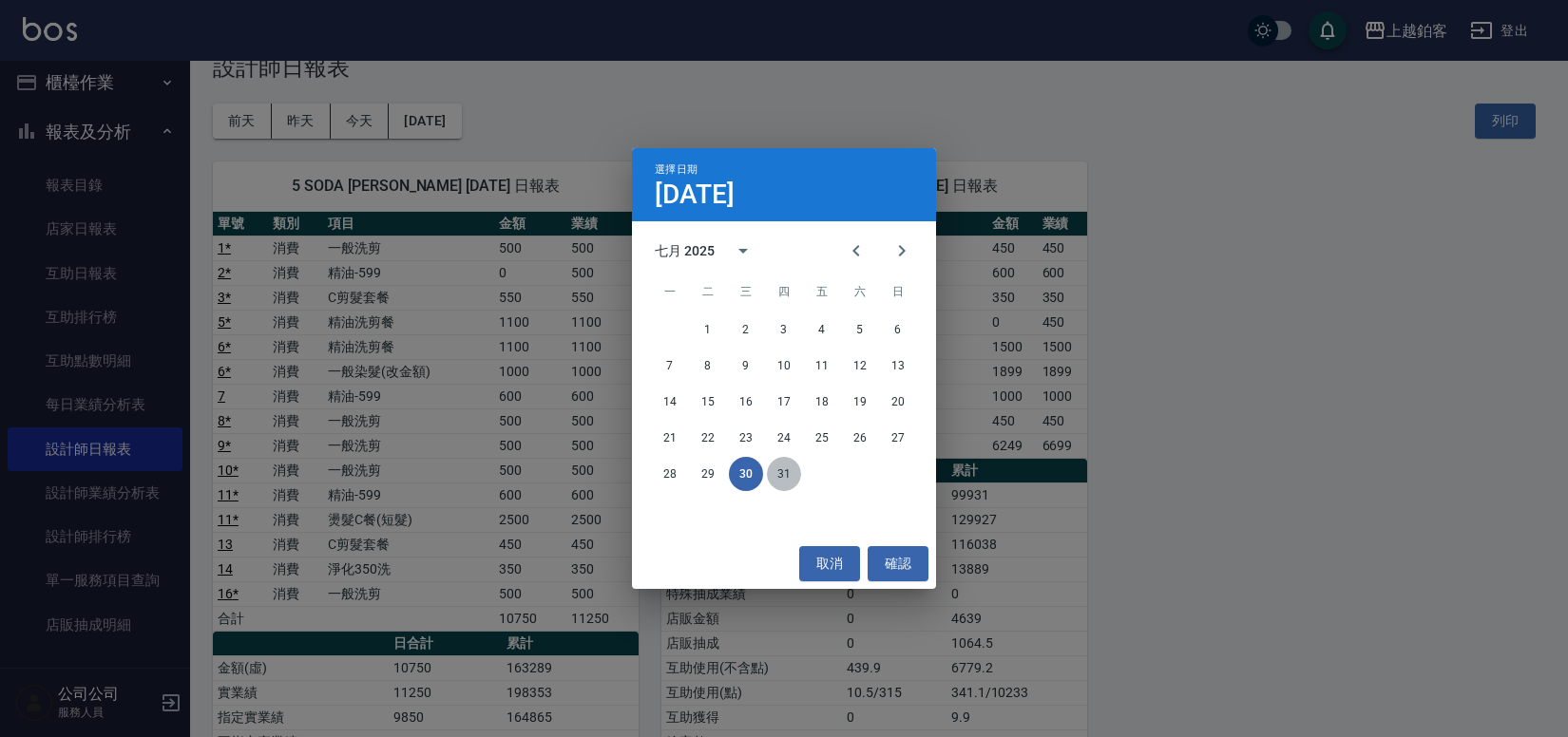
click at [777, 470] on button "31" at bounding box center [784, 474] width 34 height 34
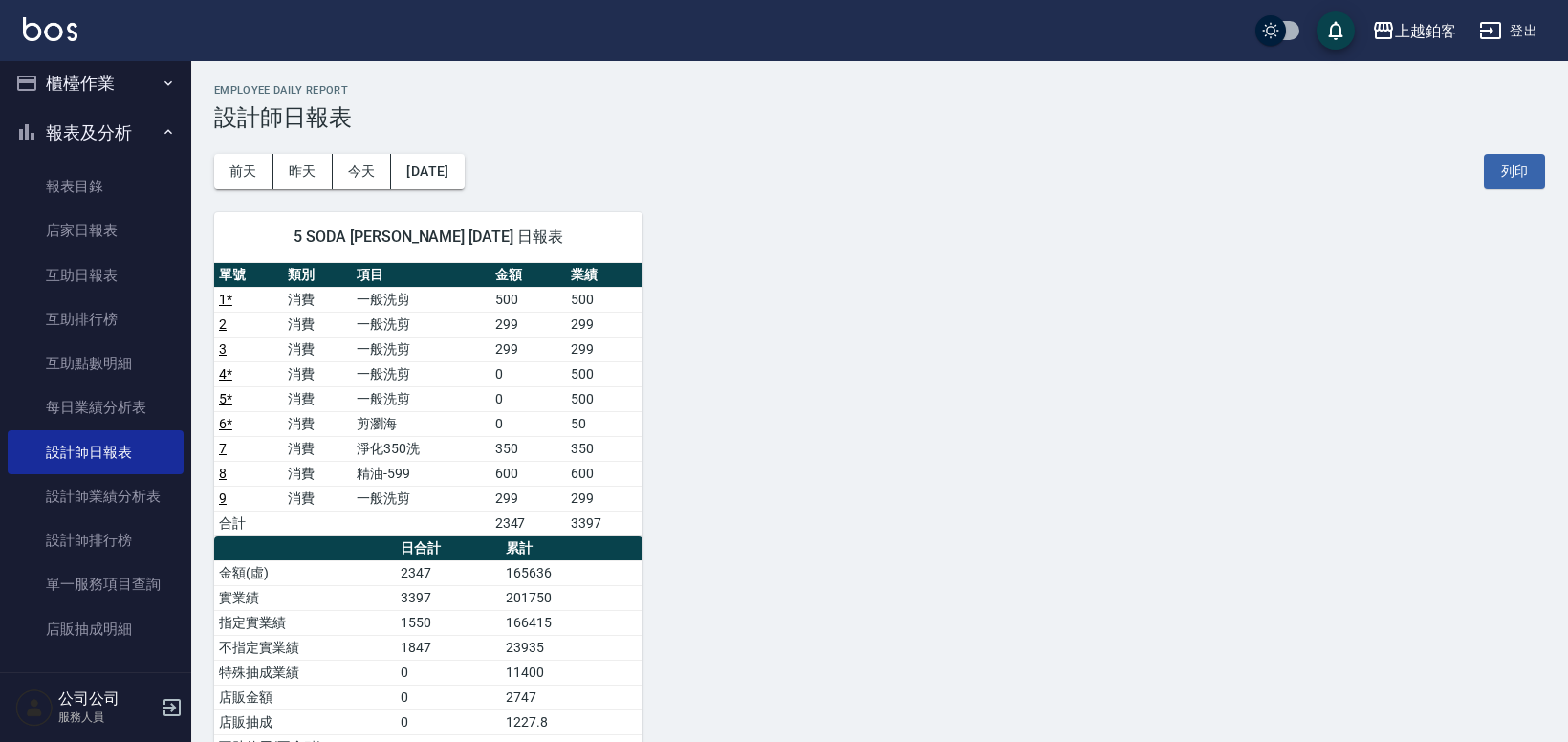
scroll to position [10, 0]
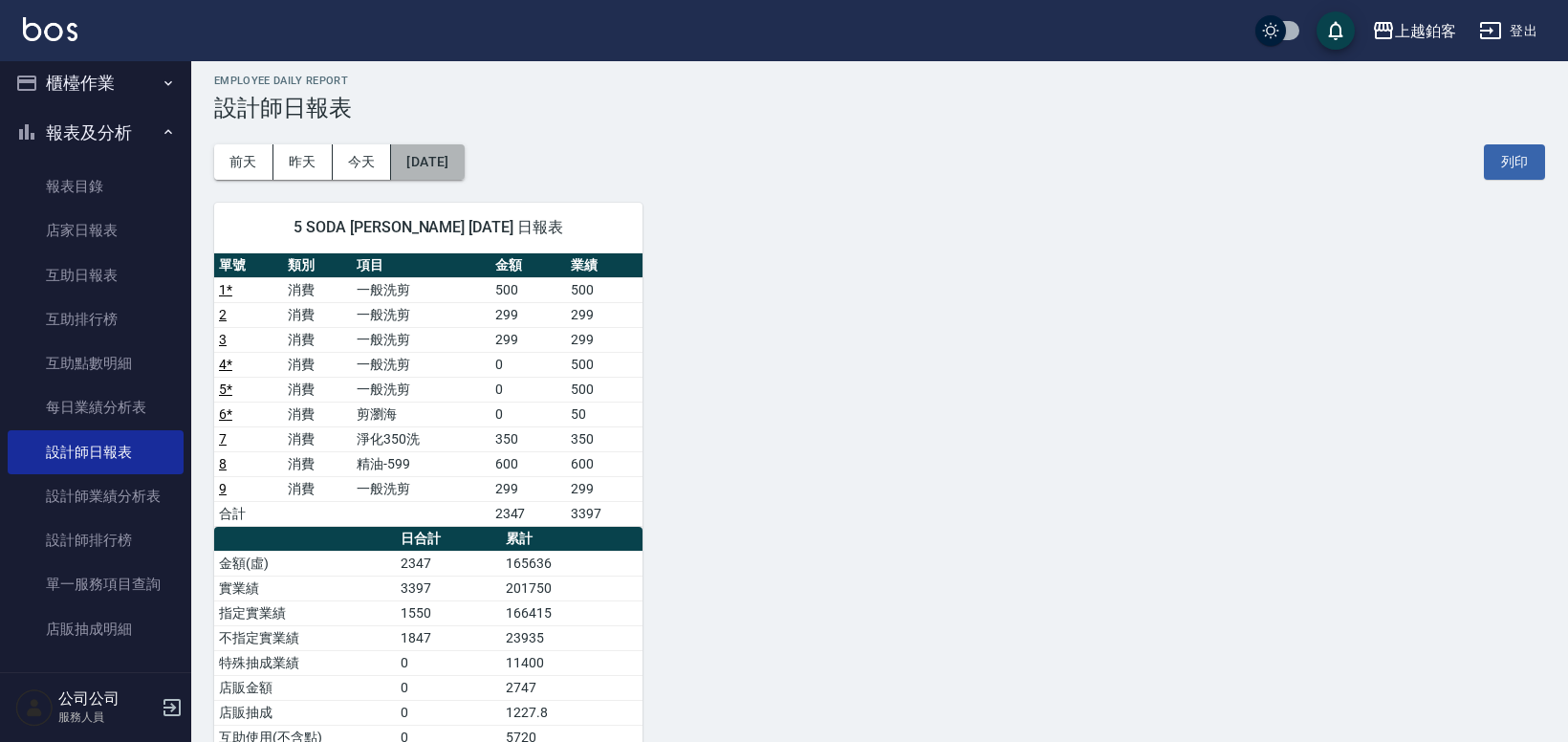
click at [449, 162] on button "[DATE]" at bounding box center [427, 162] width 72 height 36
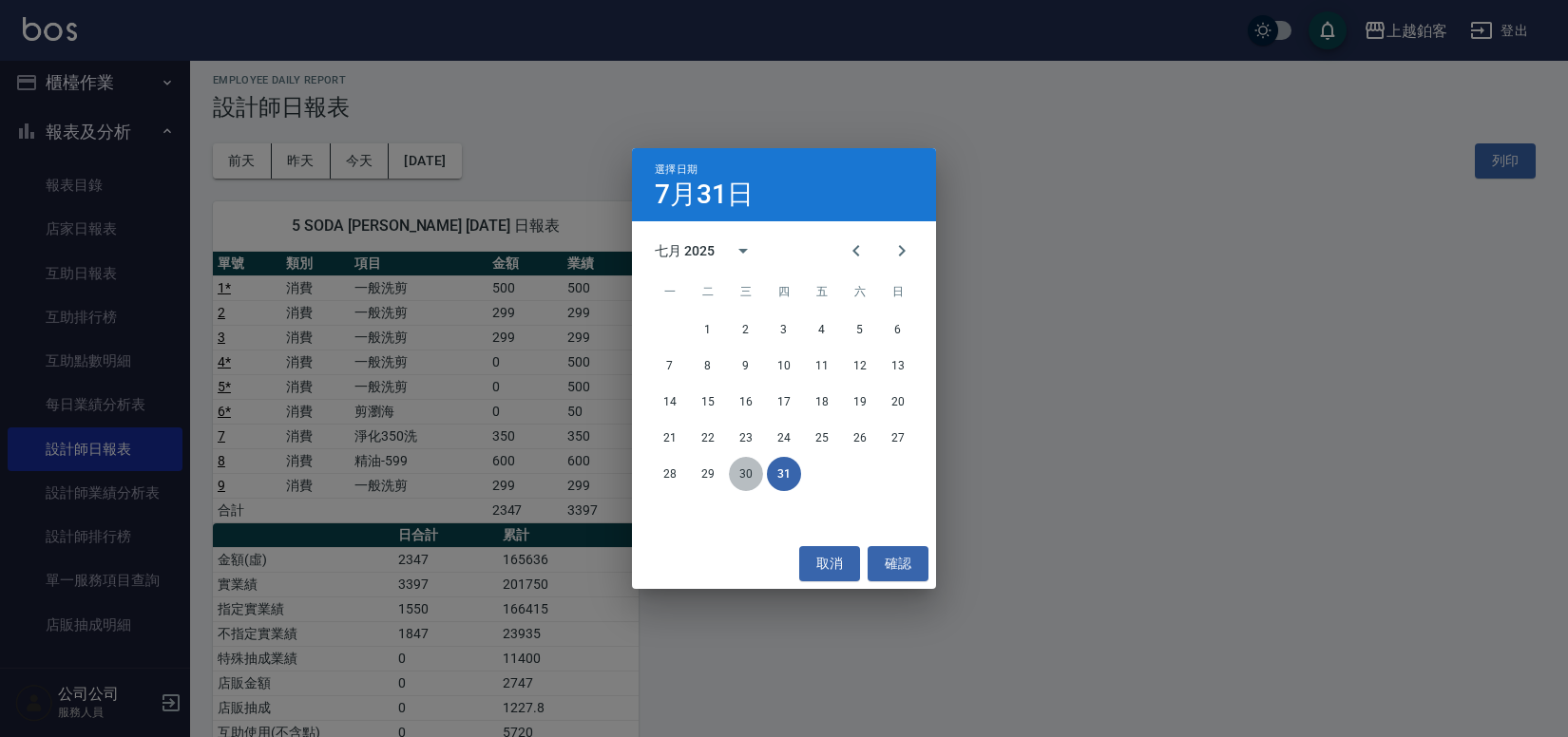
click at [761, 479] on button "30" at bounding box center [746, 474] width 34 height 34
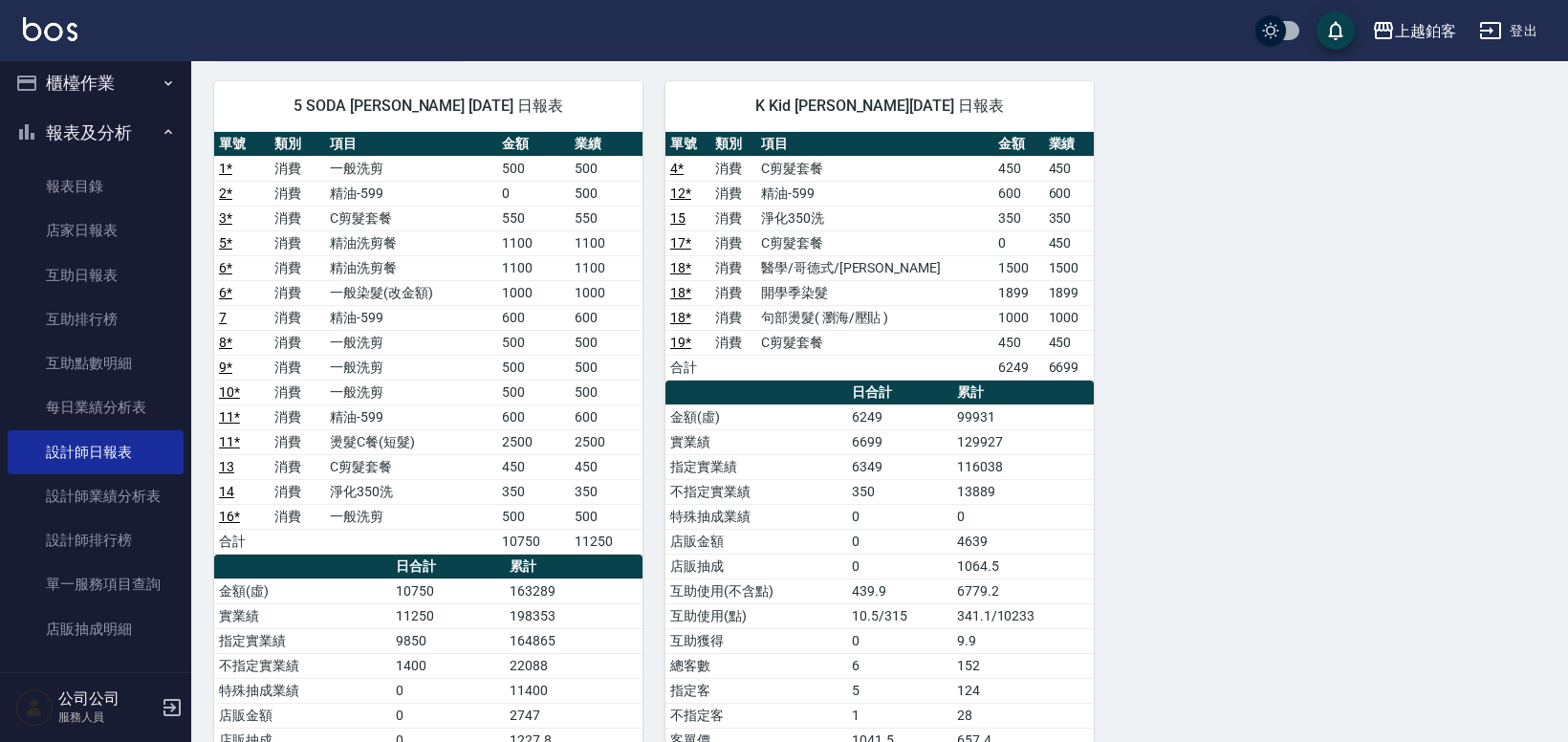
scroll to position [142, 0]
